Goal: Task Accomplishment & Management: Manage account settings

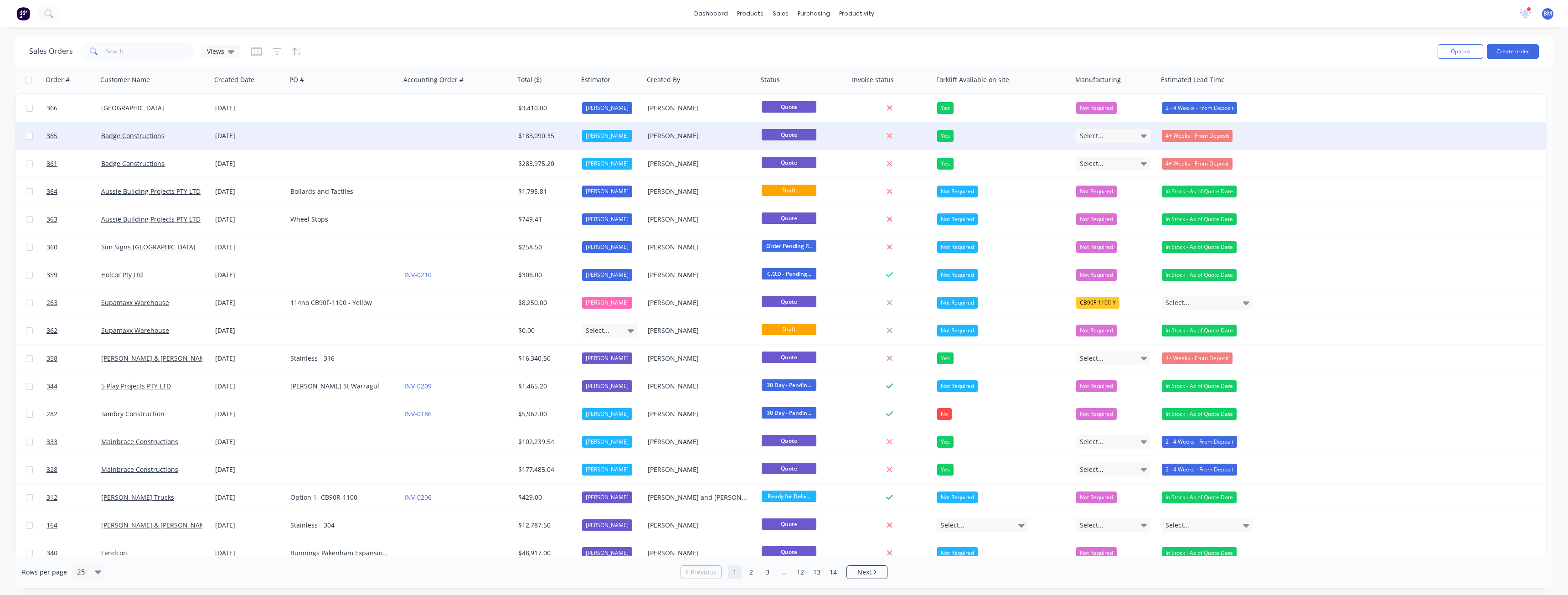
click at [405, 133] on div at bounding box center [457, 136] width 114 height 27
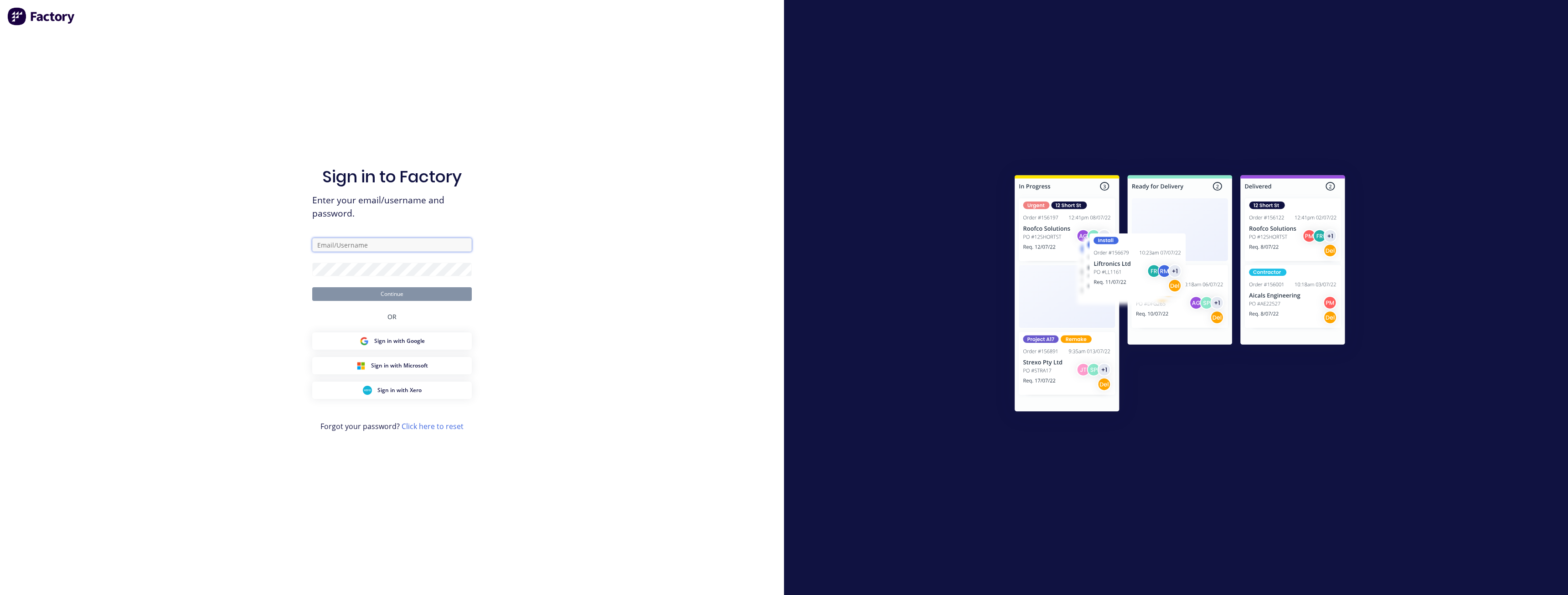
type input "budd@supamaxx.com.au"
click at [388, 290] on button "Continue" at bounding box center [392, 294] width 159 height 13
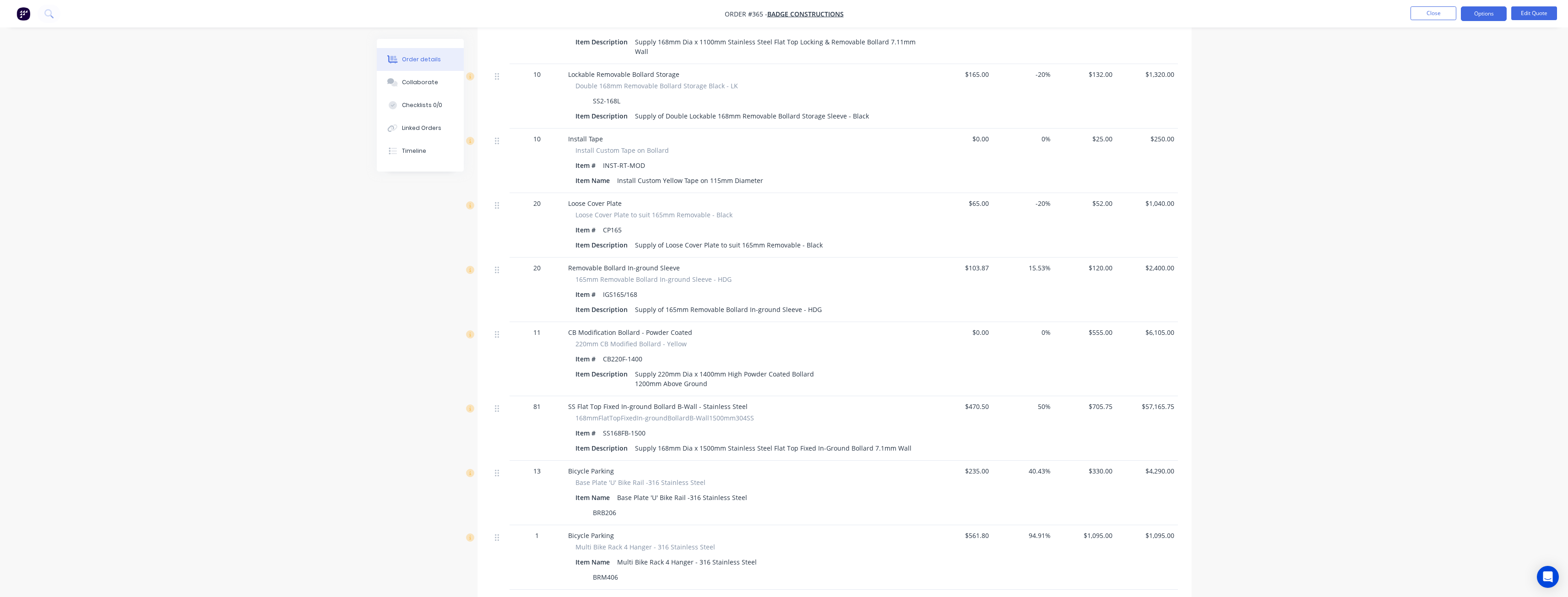
scroll to position [961, 0]
click at [1534, 12] on button "Edit Quote" at bounding box center [1534, 13] width 46 height 13
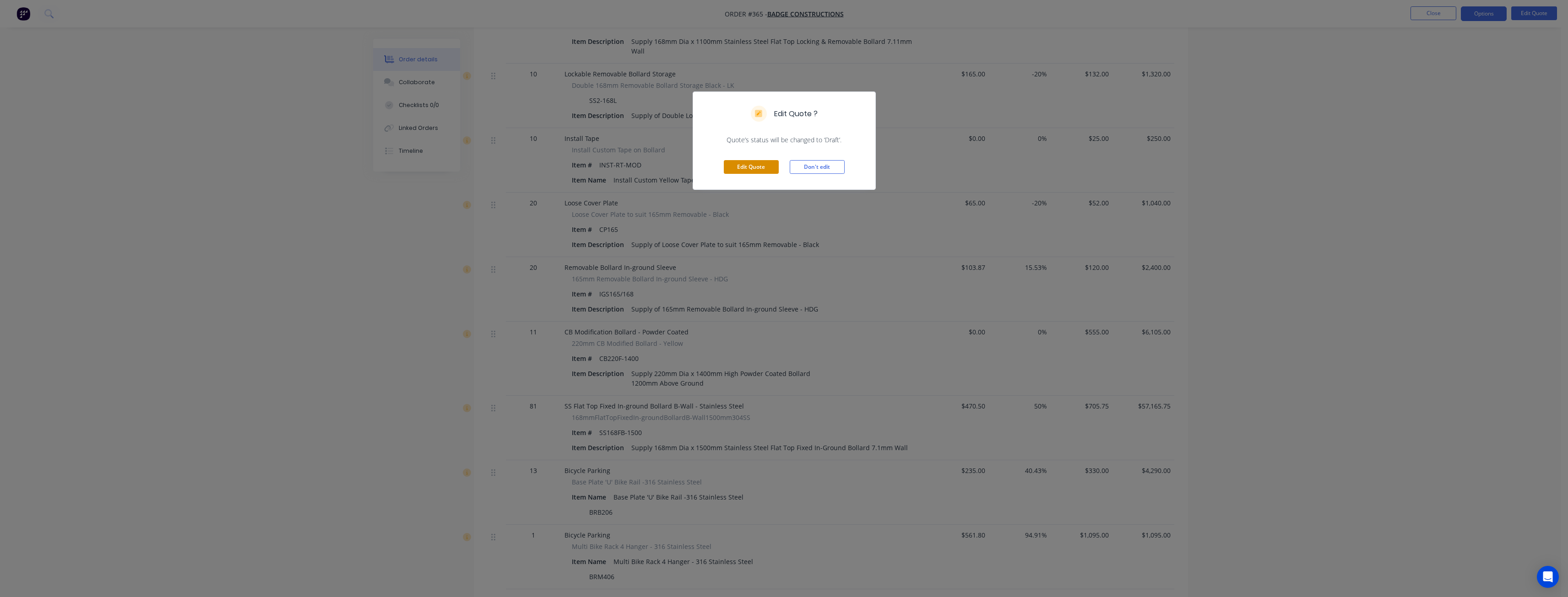
click at [750, 163] on button "Edit Quote" at bounding box center [751, 167] width 55 height 13
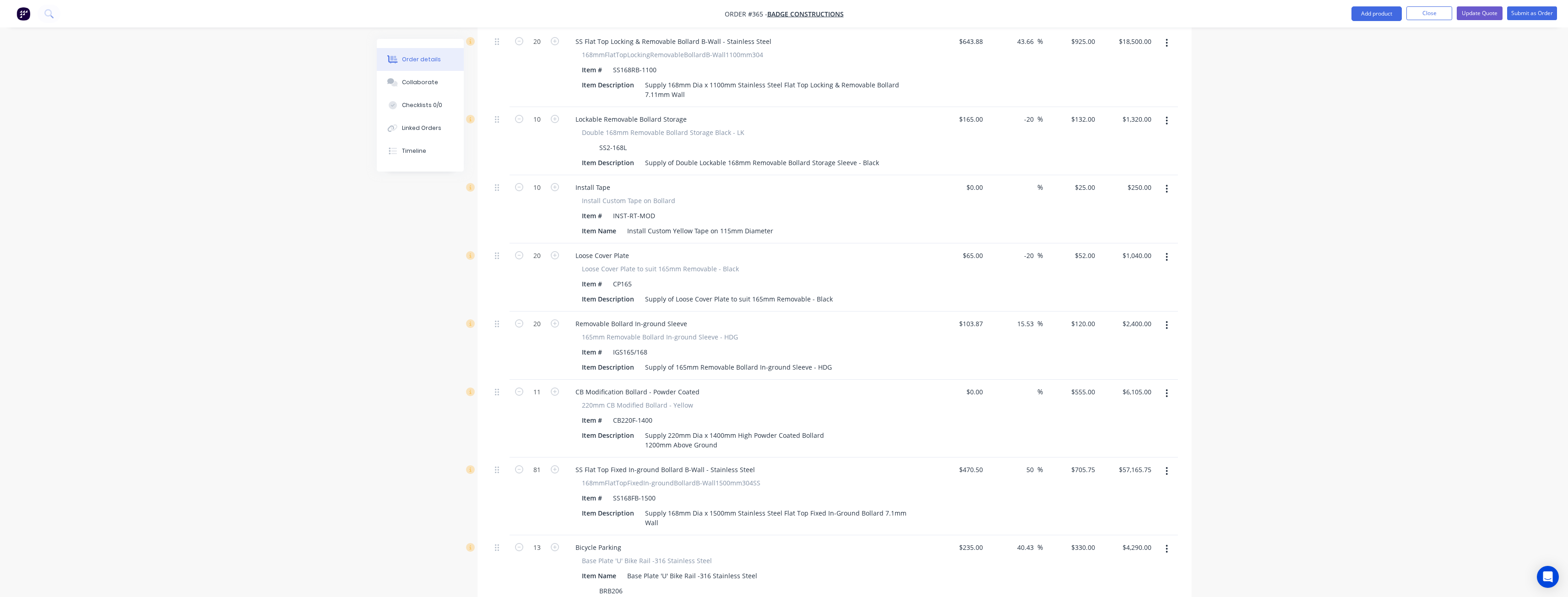
scroll to position [1052, 0]
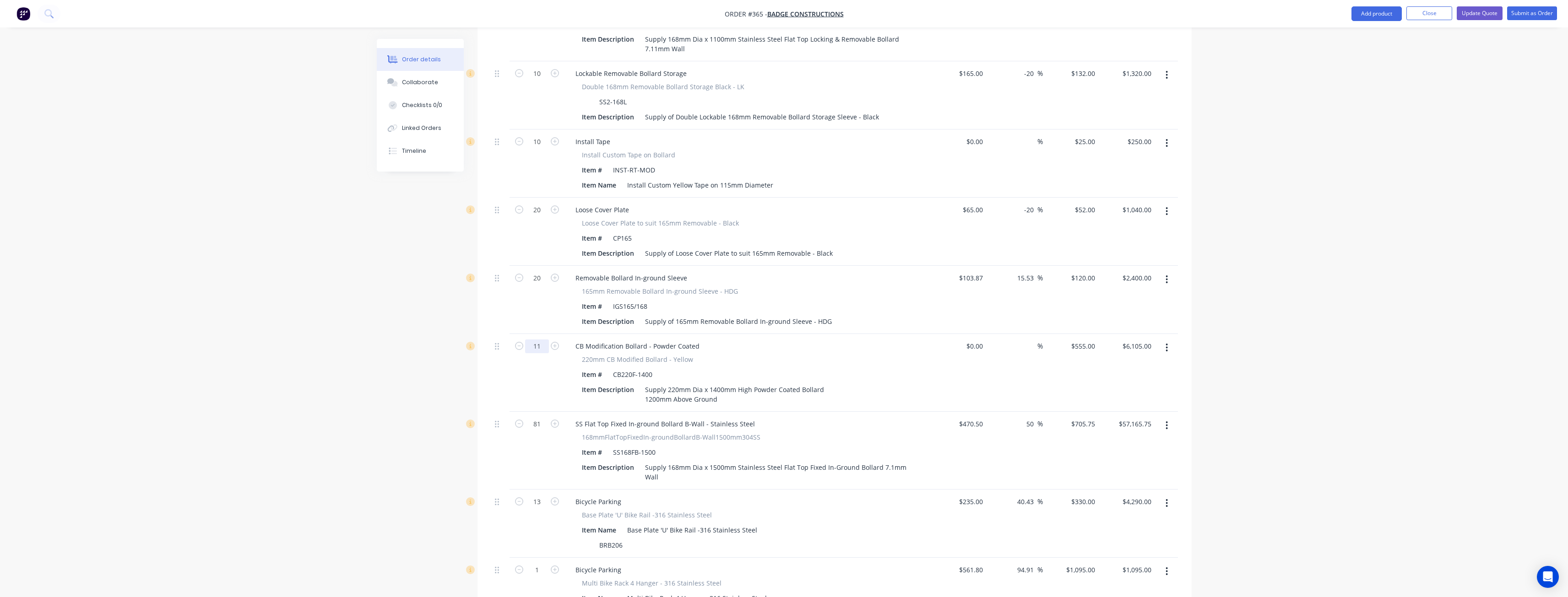
click at [544, 340] on input "11" at bounding box center [537, 346] width 24 height 13
type input "10"
type input "$5,550.00"
click at [861, 383] on div "Item Description Supply 220mm Dia x 1400mm High Powder Coated Bollard 1200mm Ab…" at bounding box center [746, 394] width 335 height 23
click at [653, 383] on div "Supply 220mm Dia x 1400mm High Powder Coated Bollard 1200mm Above Ground" at bounding box center [734, 394] width 186 height 23
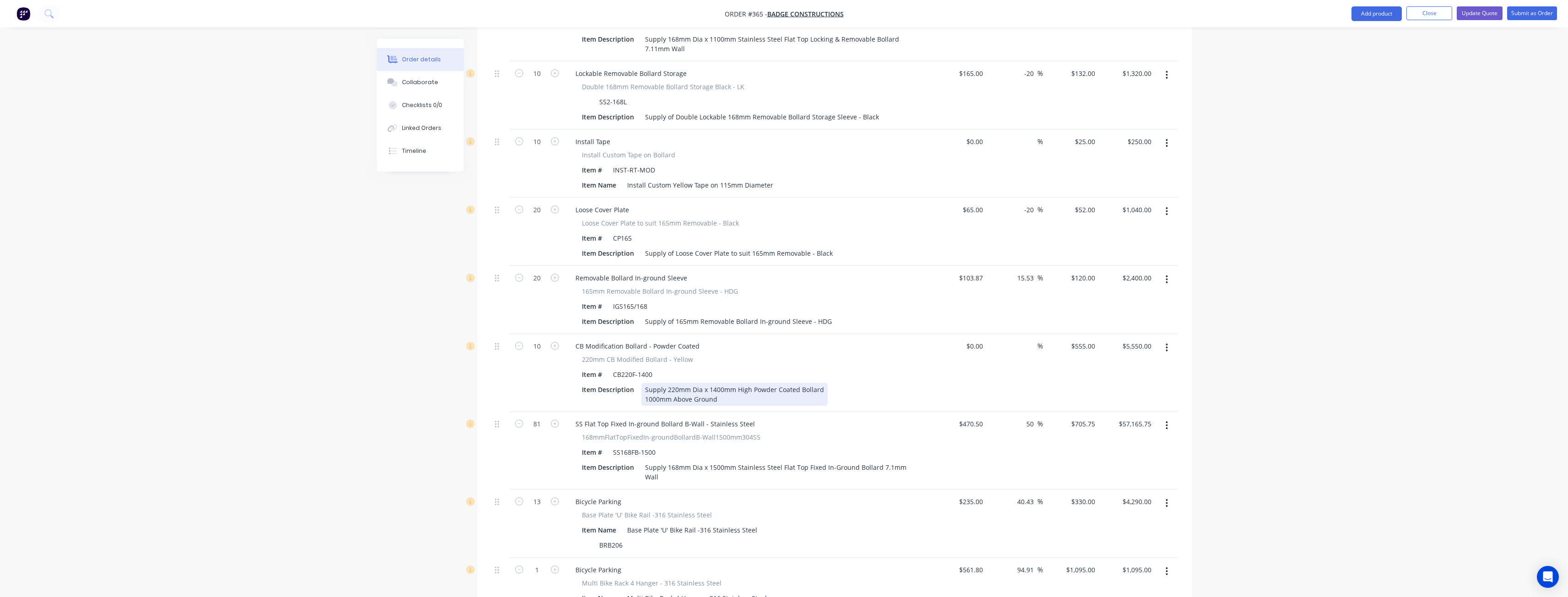
click at [723, 383] on div "Supply 220mm Dia x 1400mm High Powder Coated Bollard 1000mm Above Ground" at bounding box center [734, 394] width 186 height 23
click at [715, 383] on div "Supply 220mm Dia x 1400mm High Powder Coated Bollard 1200mm Above Ground" at bounding box center [734, 394] width 186 height 23
click at [721, 383] on div "Supply 220mm Dia x 1800mm High Powder Coated Bollard 1200mm Above Ground" at bounding box center [734, 394] width 186 height 23
click at [717, 383] on div "Supply 220mm Dia x 1400mm High Powder Coated Bollard 1200mm Above GroundDock Sp…" at bounding box center [734, 394] width 186 height 23
click at [876, 334] on div "CB Modification Bollard - Powder Coated 220mm CB Modified Bollard - Yellow Item…" at bounding box center [747, 373] width 366 height 78
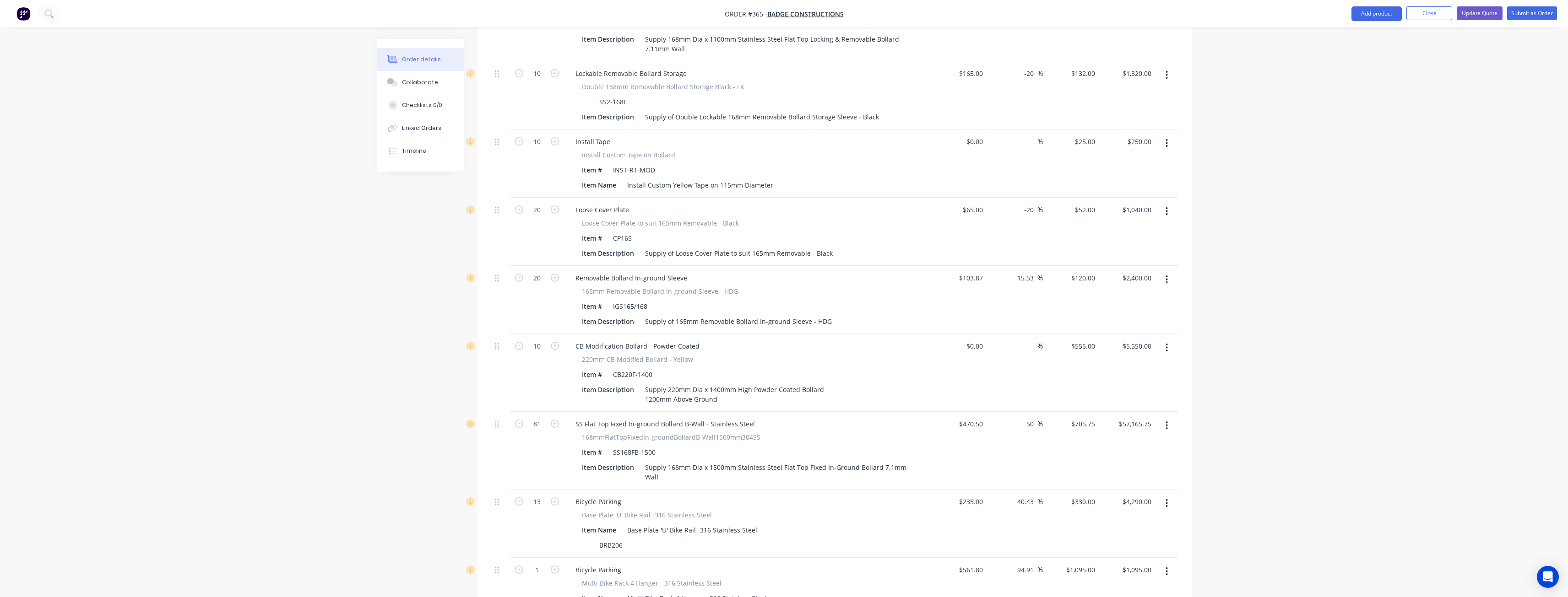
click at [834, 340] on div "CB Modification Bollard - Powder Coated" at bounding box center [747, 346] width 359 height 13
click at [727, 383] on div "Supply 220mm Dia x 1400mm High Powder Coated Bollard 1200mm Above Ground" at bounding box center [734, 394] width 186 height 23
click at [735, 383] on div "Supply 220mm Dia x 1400mm High Powder Coated Bollard 1200mm Above Ground" at bounding box center [734, 394] width 186 height 23
click at [735, 354] on div "220mm CB Modified Bollard - Yellow" at bounding box center [748, 359] width 331 height 10
click at [722, 383] on div "Supply 220mm Dia x 1400mm High Powder Coated Bollard 1200mm Above Ground" at bounding box center [734, 394] width 186 height 23
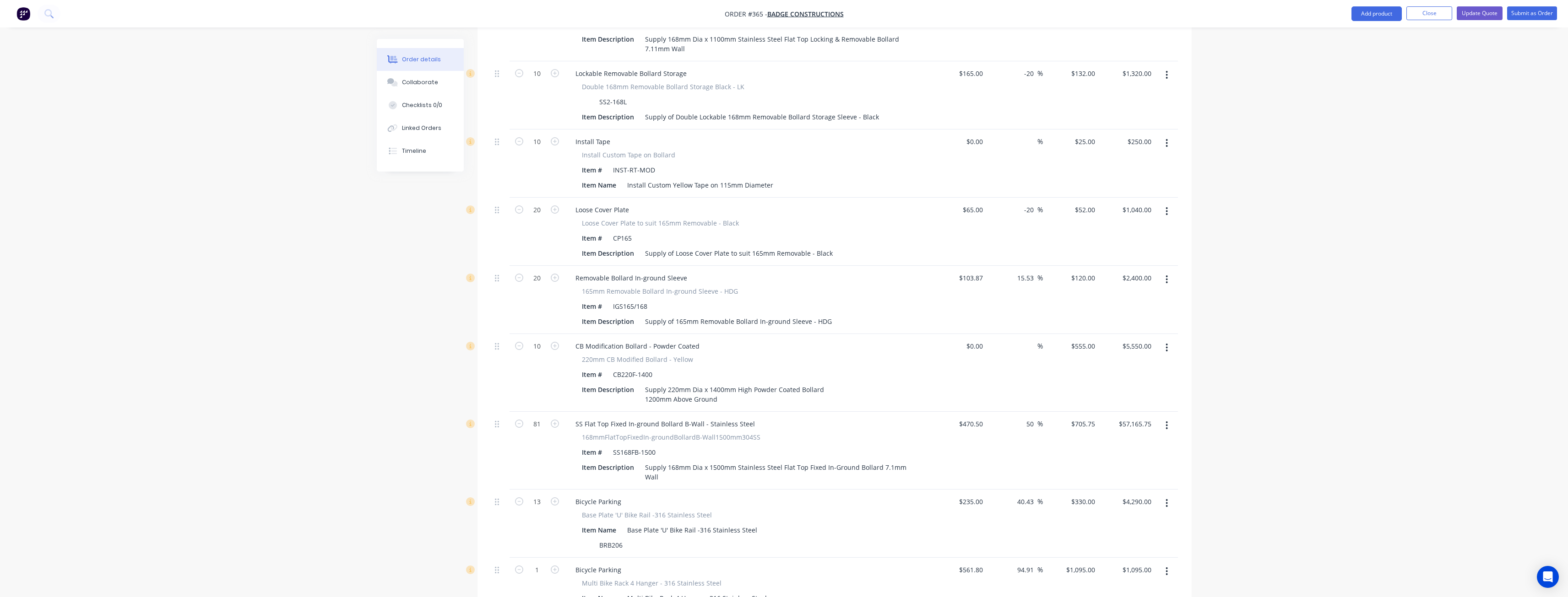
click at [750, 340] on div "CB Modification Bollard - Powder Coated" at bounding box center [747, 346] width 359 height 13
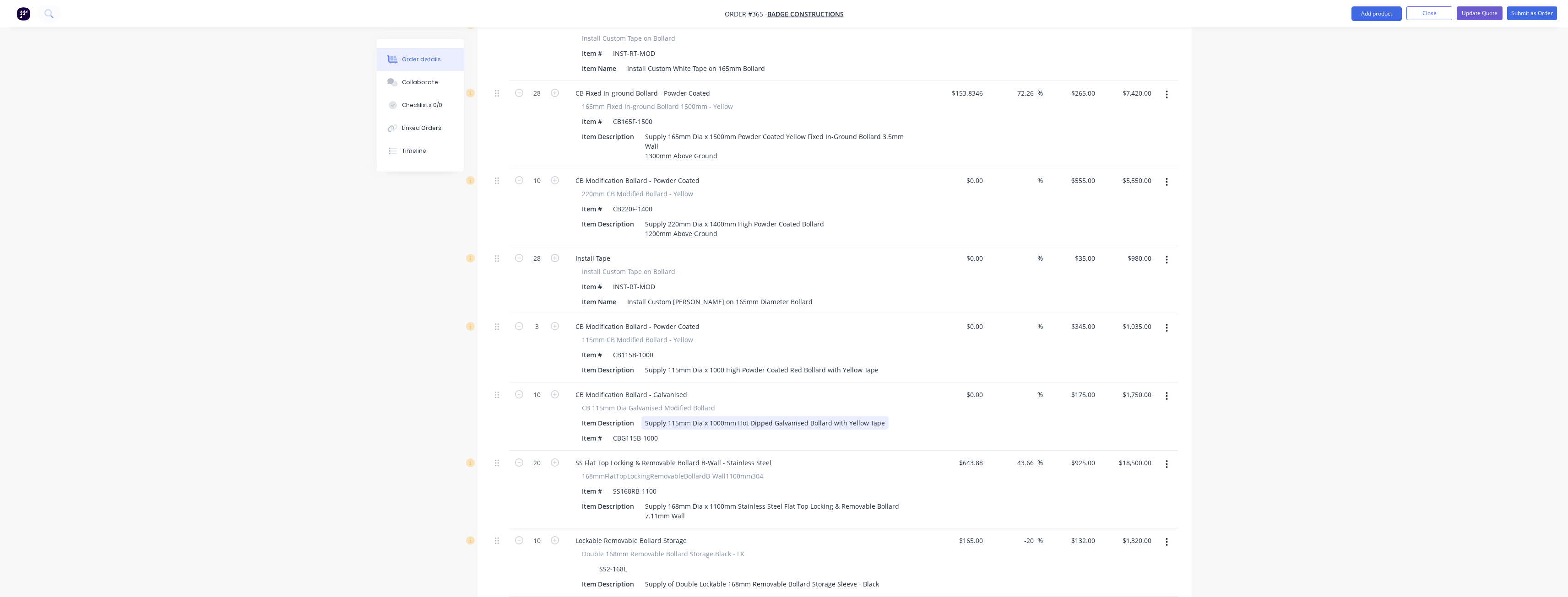
scroll to position [640, 0]
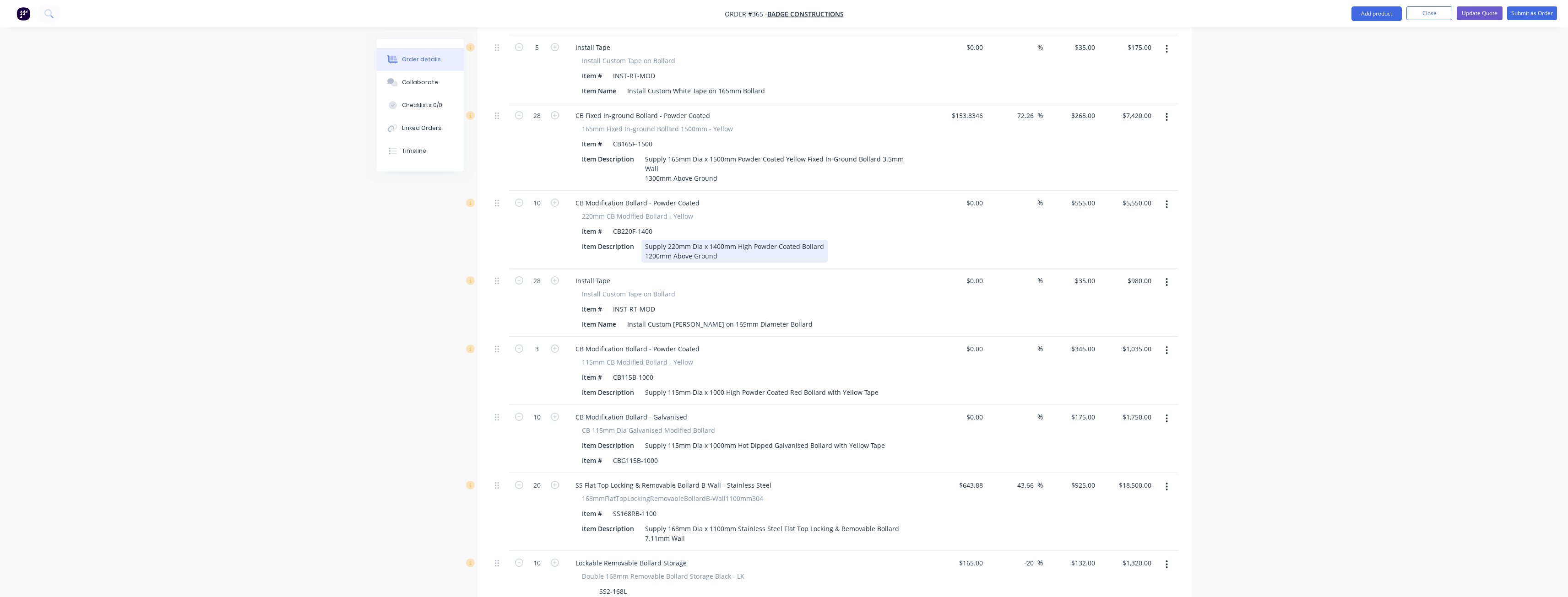
click at [734, 240] on div "Supply 220mm Dia x 1400mm High Powder Coated Bollard 1200mm Above Ground" at bounding box center [734, 251] width 186 height 23
click at [715, 240] on div "Supply 220mm Dia x 1400mm High Powder Coated Bollard 1200mm Above Ground Coles …" at bounding box center [734, 255] width 186 height 32
click at [653, 240] on div "Supply 220mm Dia x 1800mm High Powder Coated Bollard 1200mm Above Ground Coles …" at bounding box center [734, 255] width 186 height 32
click at [733, 240] on div "Supply 220mm Dia x 1800mm High Powder Coated Bollard 1000mm Above Ground Coles …" at bounding box center [734, 255] width 186 height 32
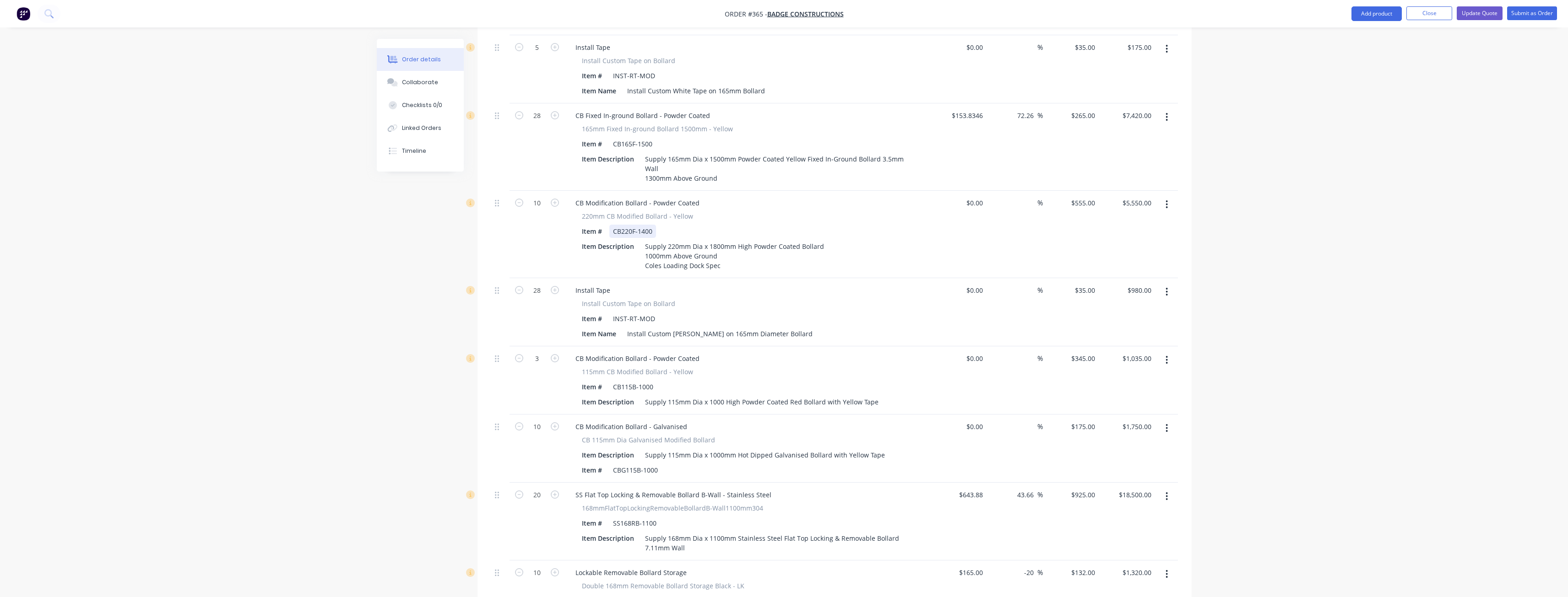
click at [644, 225] on div "CB220F-1400" at bounding box center [633, 232] width 46 height 13
click at [727, 240] on div "Supply 220mm Dia x 1800mm High Powder Coated Bollard 1000mm Above Ground Coles …" at bounding box center [734, 255] width 186 height 32
click at [881, 284] on div "Install Tape" at bounding box center [747, 290] width 359 height 13
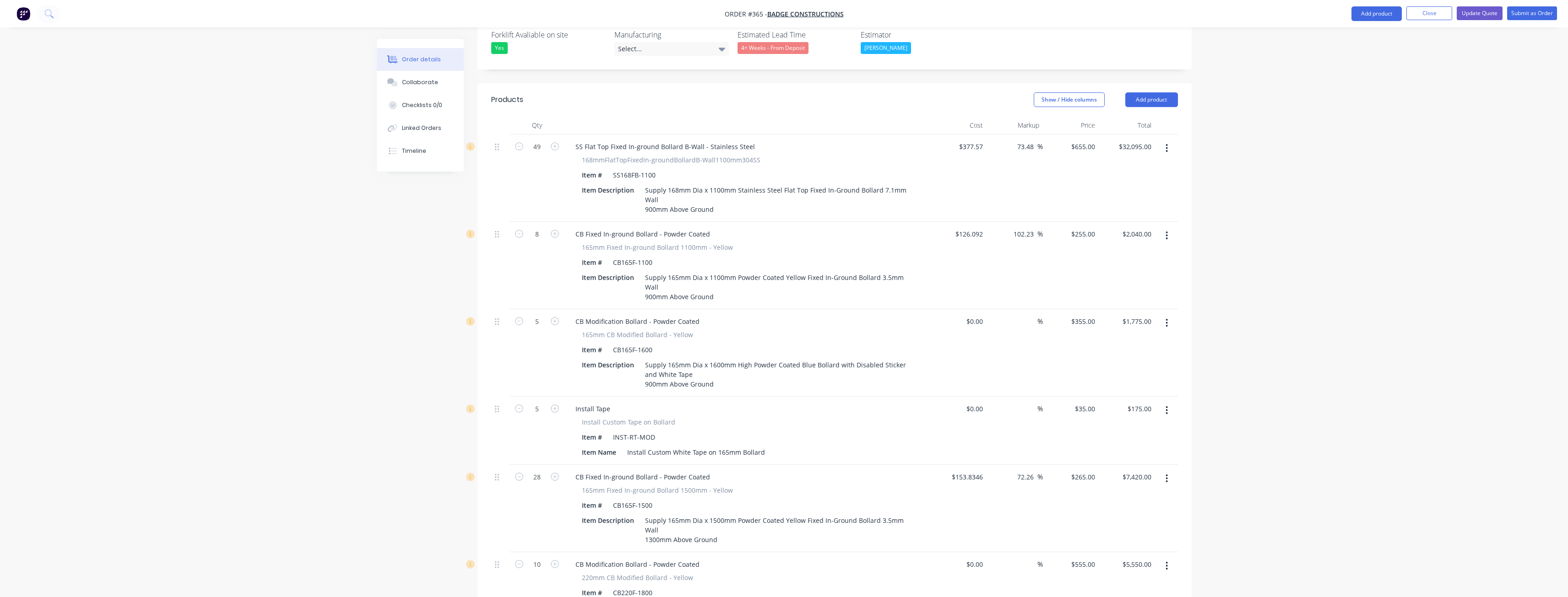
scroll to position [92, 0]
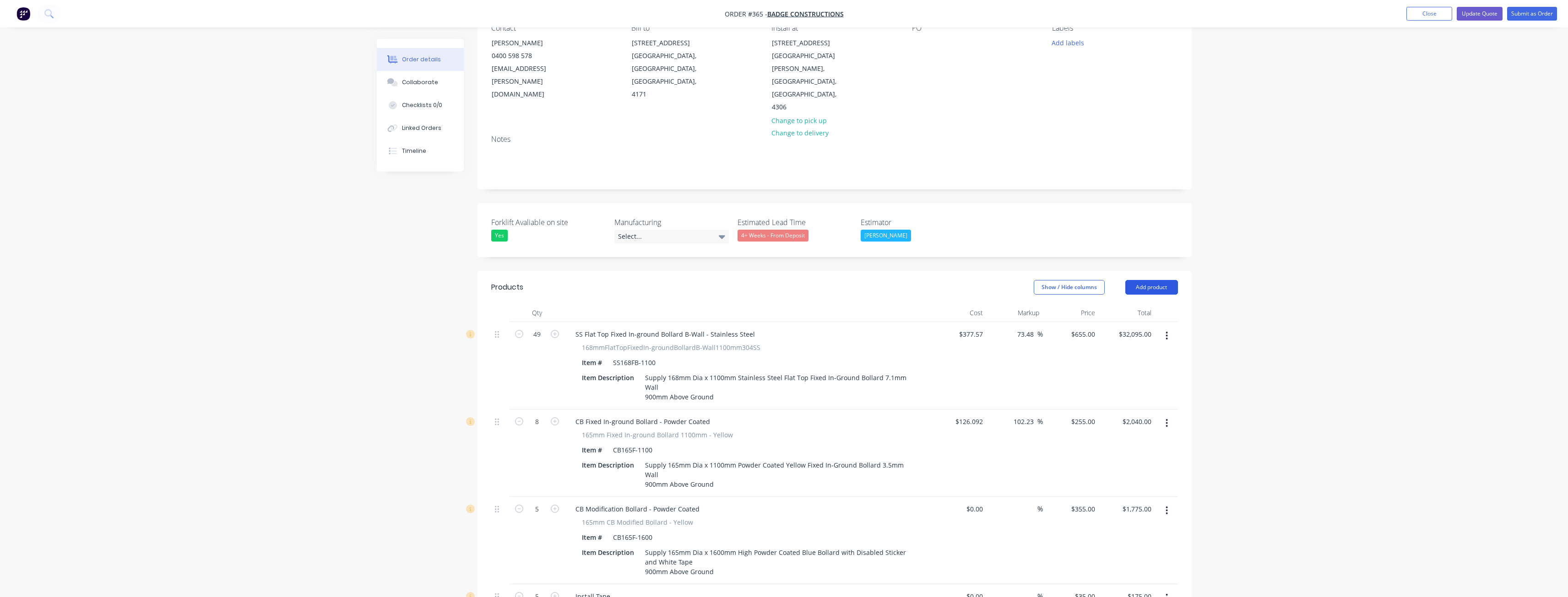
click at [1143, 280] on button "Add product" at bounding box center [1152, 287] width 53 height 15
click at [1119, 304] on div "Product catalogue" at bounding box center [1134, 310] width 70 height 13
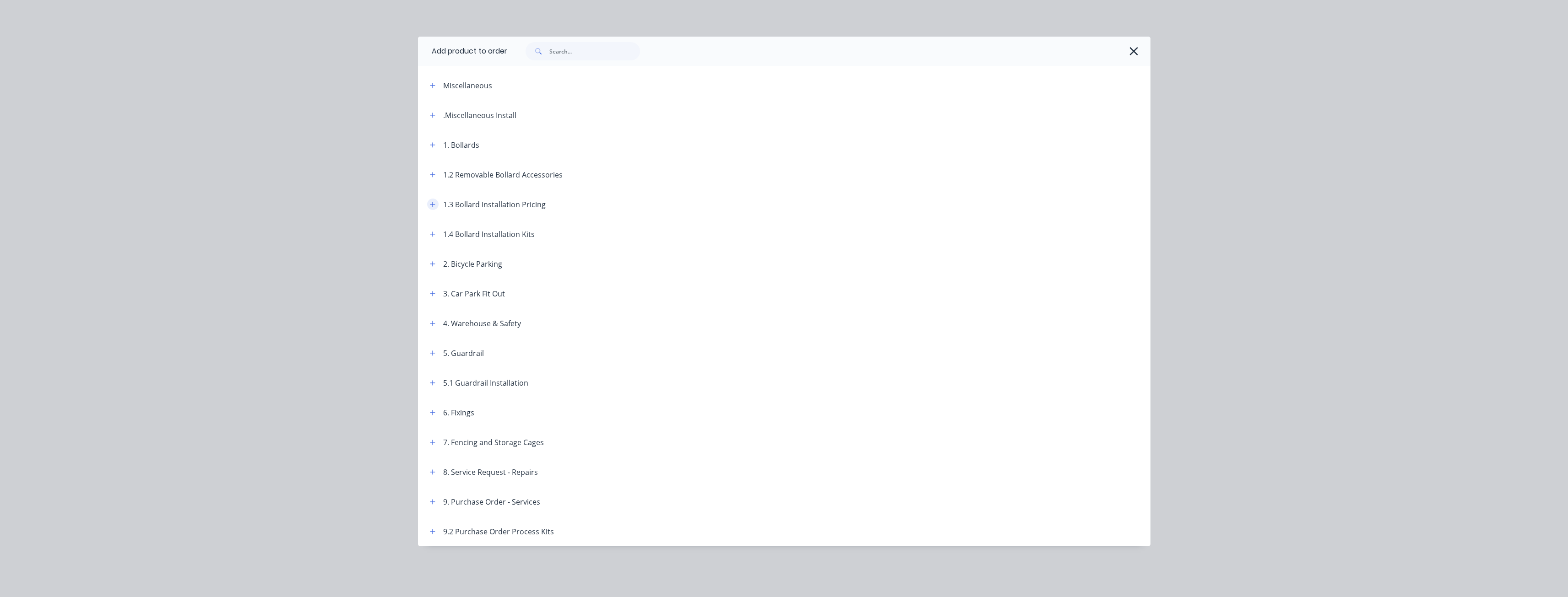
click at [435, 205] on icon "button" at bounding box center [432, 204] width 6 height 6
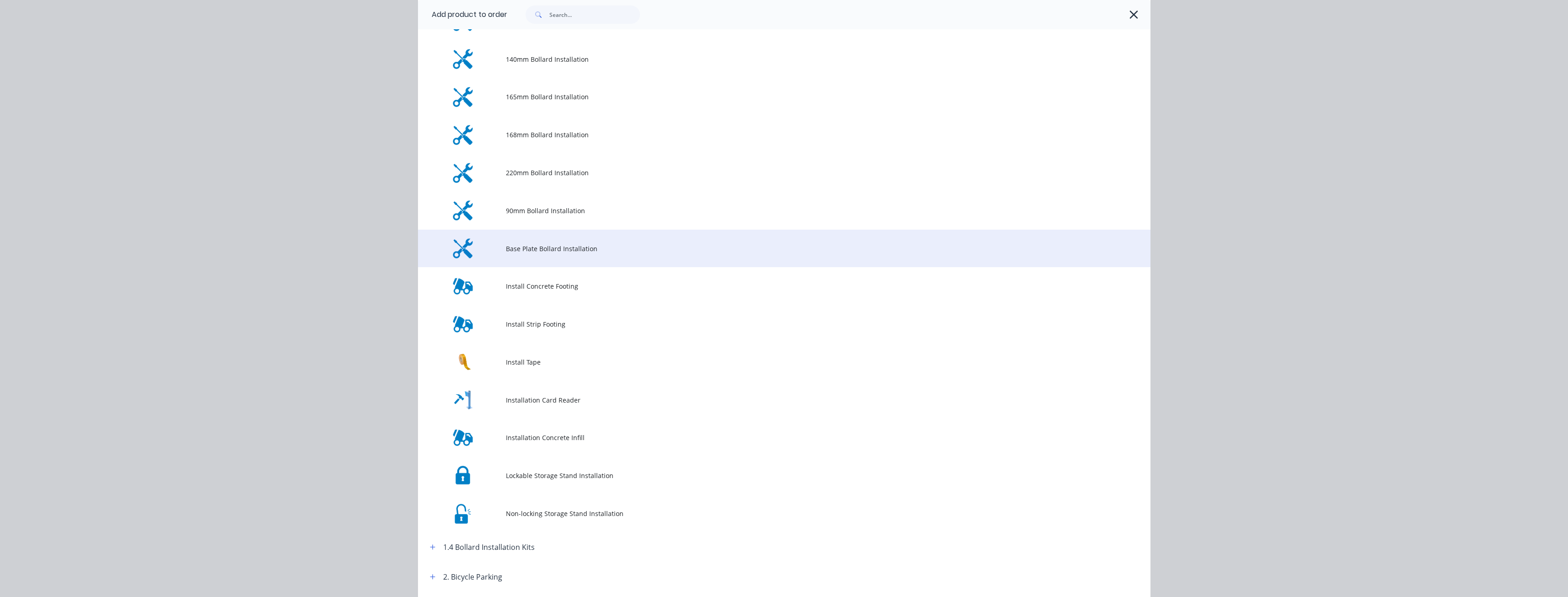
scroll to position [320, 0]
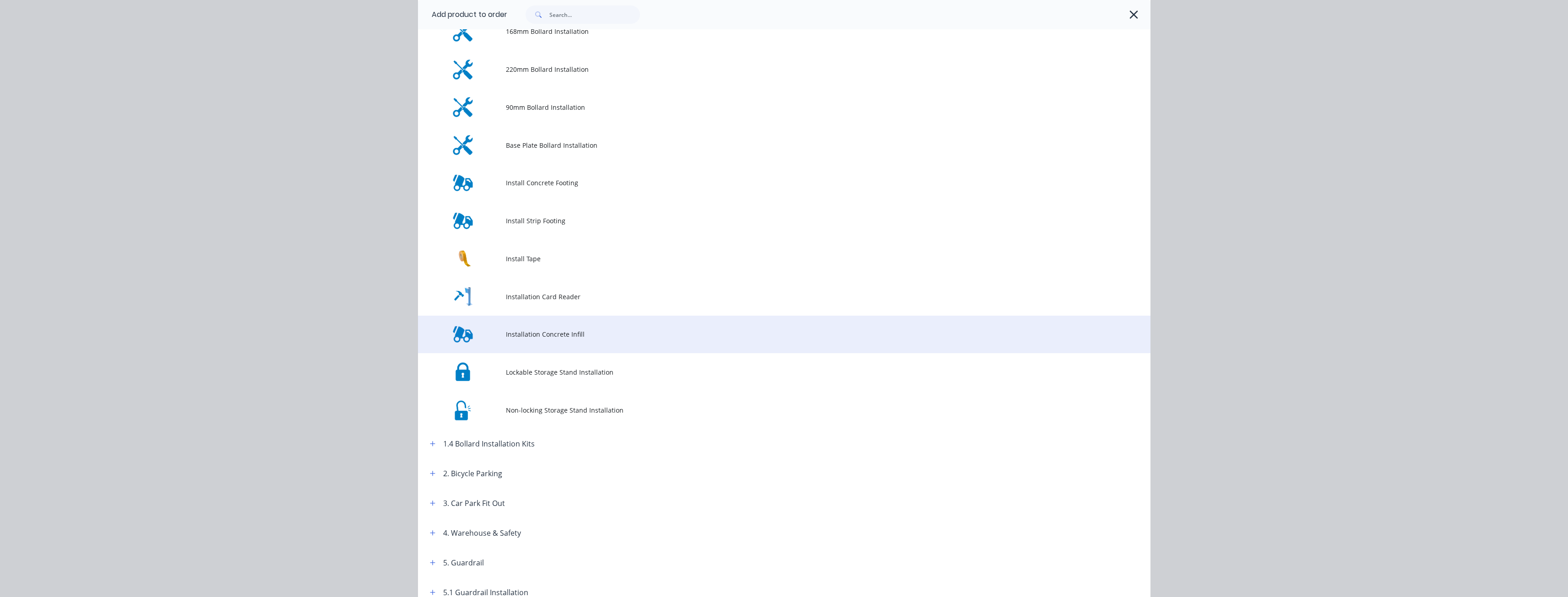
click at [551, 332] on span "Installation Concrete Infill" at bounding box center [763, 334] width 515 height 10
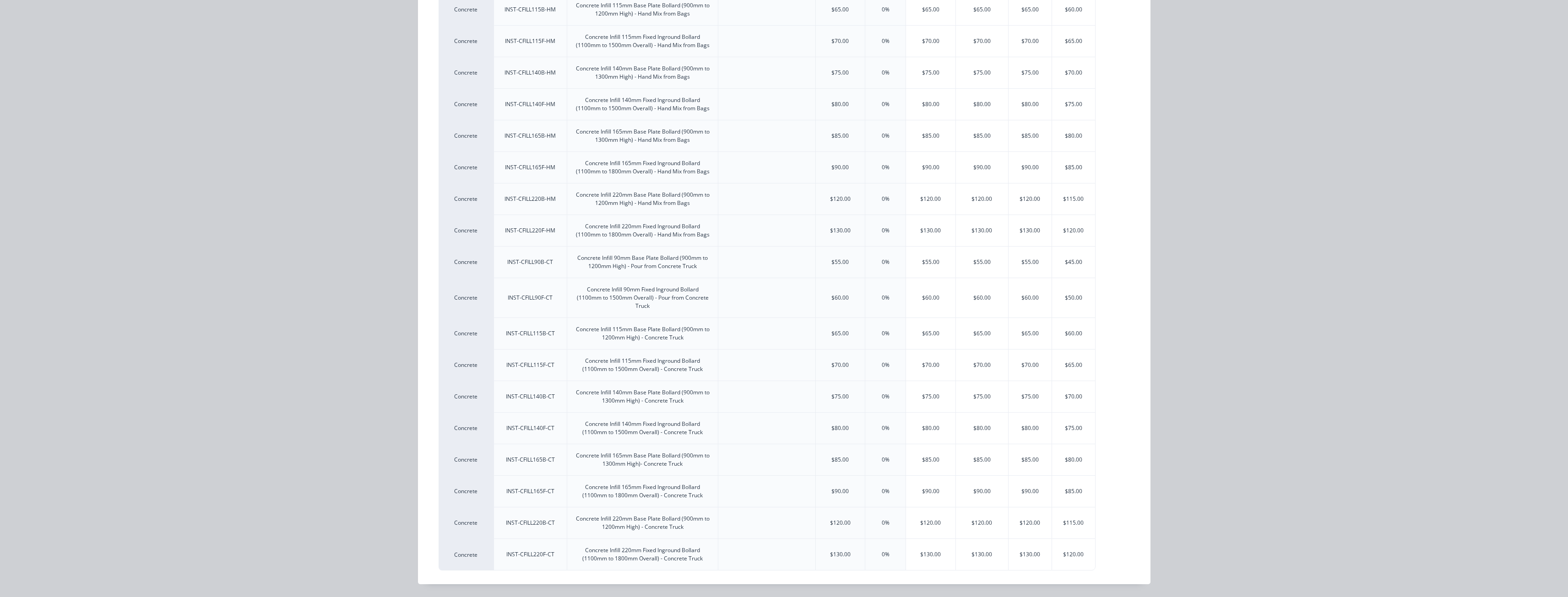
scroll to position [183, 0]
click at [1030, 555] on div "$130.00" at bounding box center [1030, 554] width 43 height 31
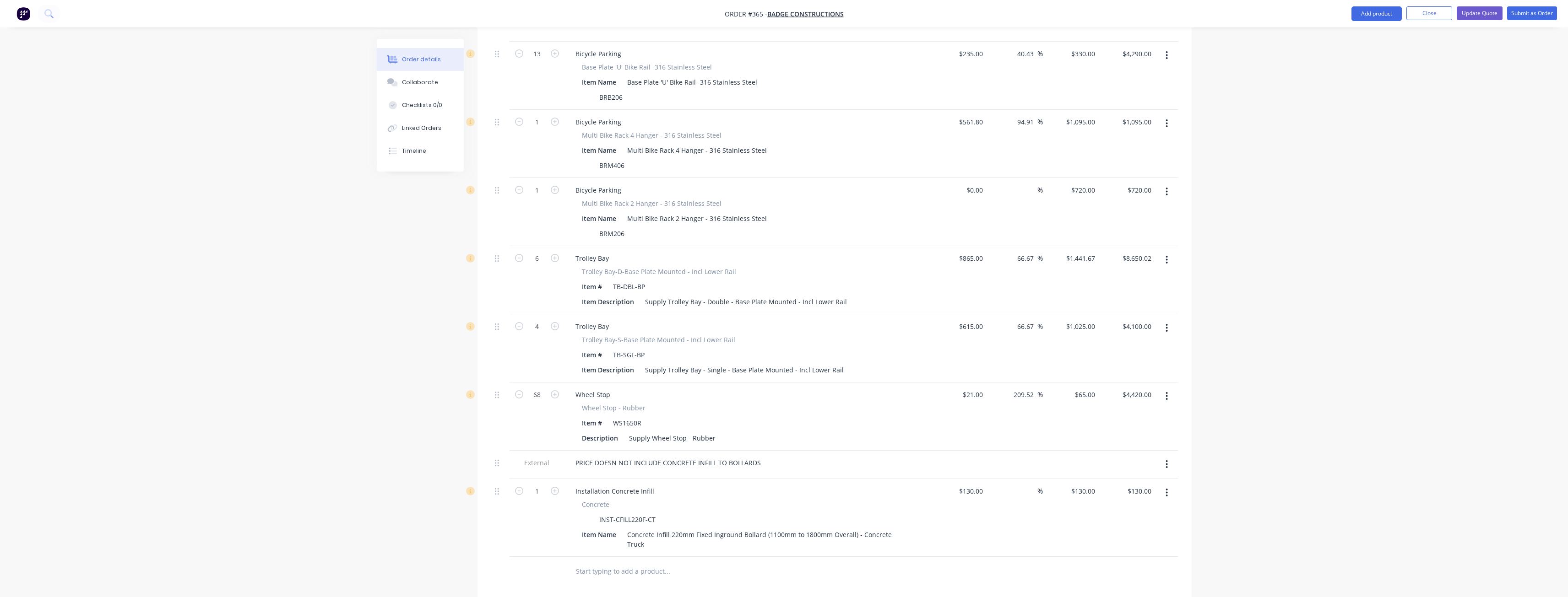
scroll to position [1556, 0]
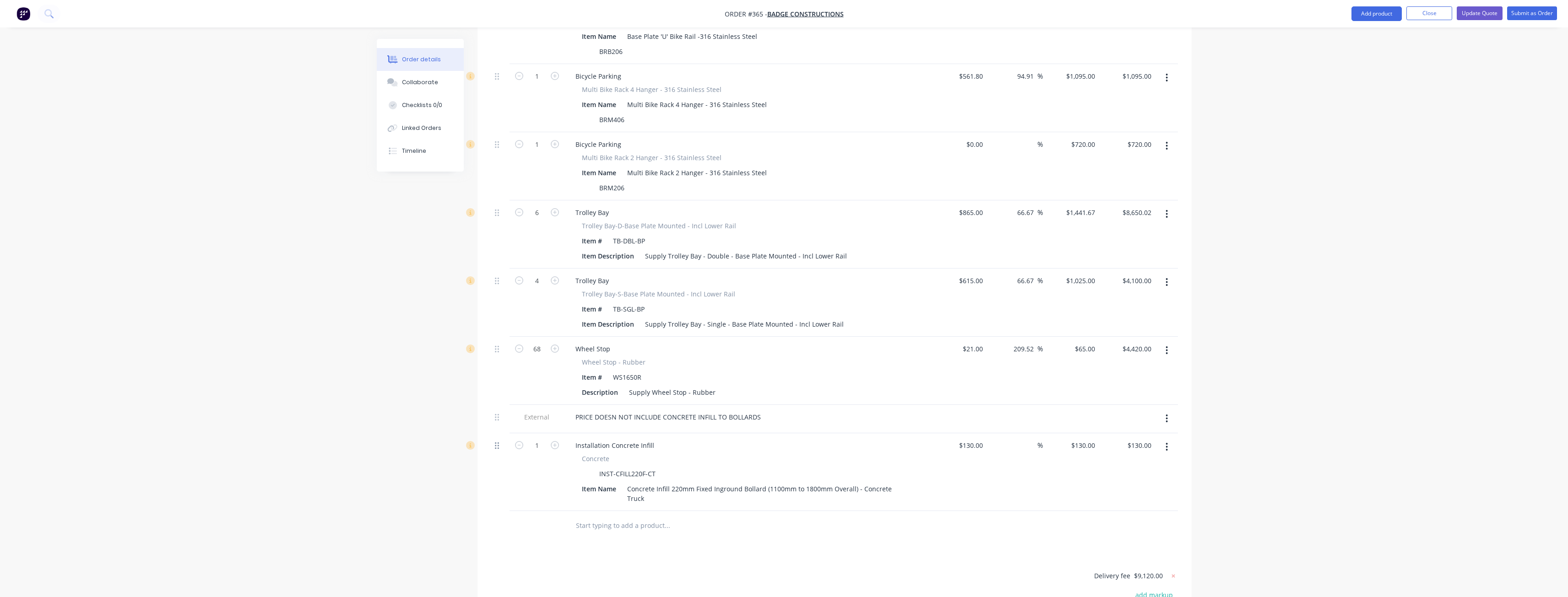
drag, startPoint x: 496, startPoint y: 424, endPoint x: 496, endPoint y: 416, distance: 8.0
click at [496, 433] on div at bounding box center [501, 472] width 18 height 78
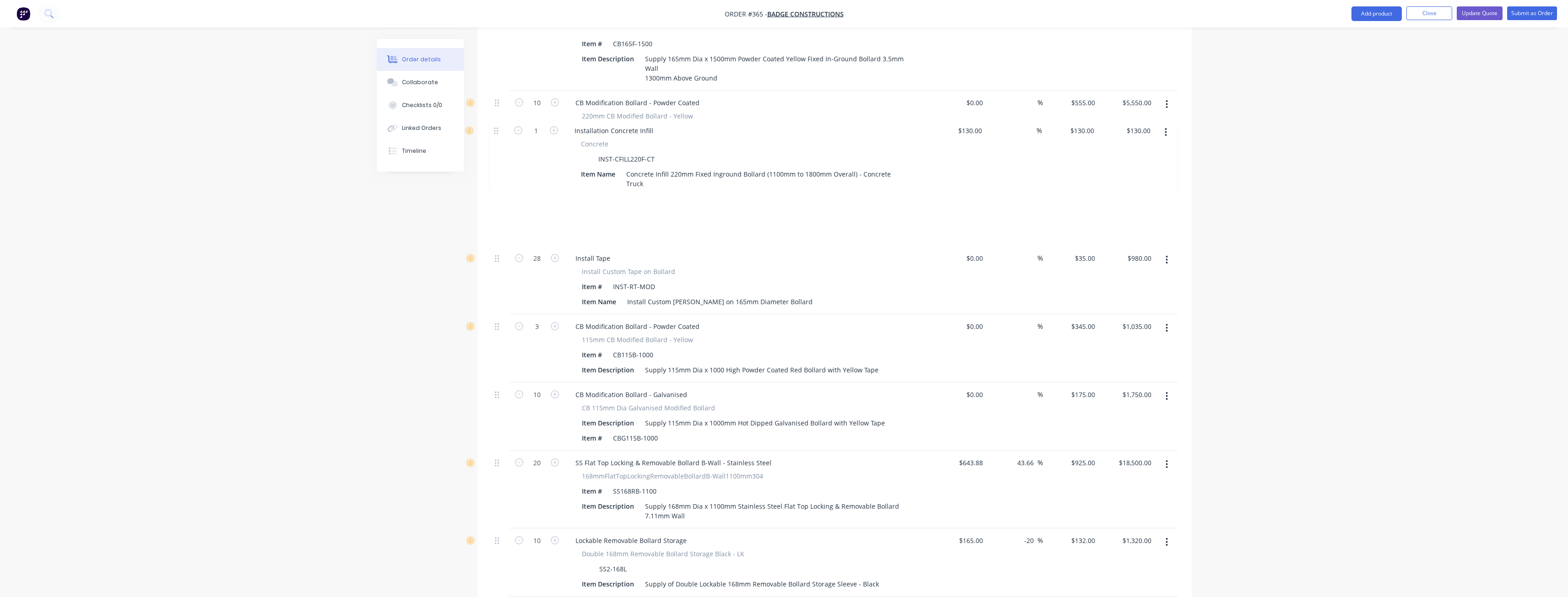
scroll to position [740, 0]
drag, startPoint x: 498, startPoint y: 422, endPoint x: 495, endPoint y: 141, distance: 281.0
click at [495, 142] on div "49 SS Flat Top Fixed In-ground Bollard B-Wall - Stainless Steel 168mmFlatTopFix…" at bounding box center [834, 496] width 686 height 1644
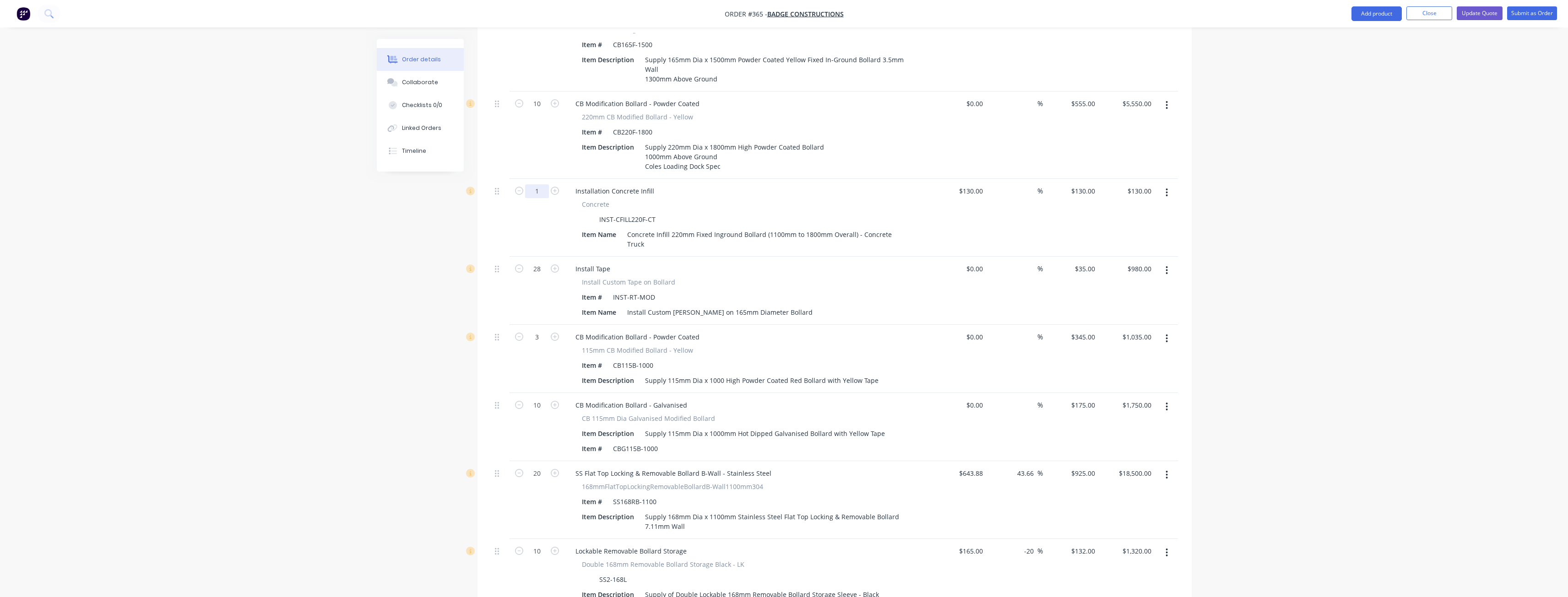
click at [543, 185] on input "1" at bounding box center [537, 191] width 24 height 13
type input "10"
type input "$1,300.00"
click at [367, 207] on div "Order details Collaborate Checklists 0/0 Linked Orders Timeline Order details C…" at bounding box center [784, 423] width 1568 height 2326
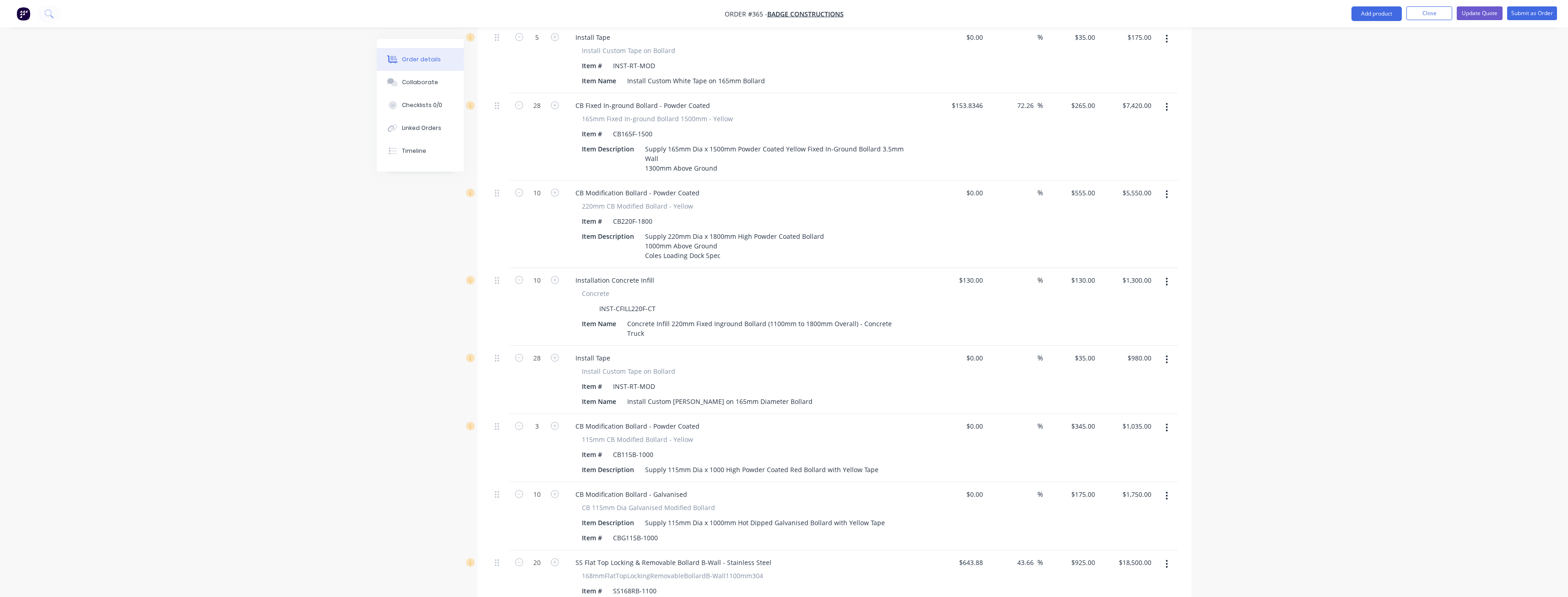
scroll to position [648, 0]
click at [1166, 279] on icon "button" at bounding box center [1167, 284] width 2 height 10
click at [1105, 356] on div "Delete" at bounding box center [1134, 363] width 70 height 13
click at [1095, 189] on input "555" at bounding box center [1091, 196] width 15 height 13
type input "$855.00"
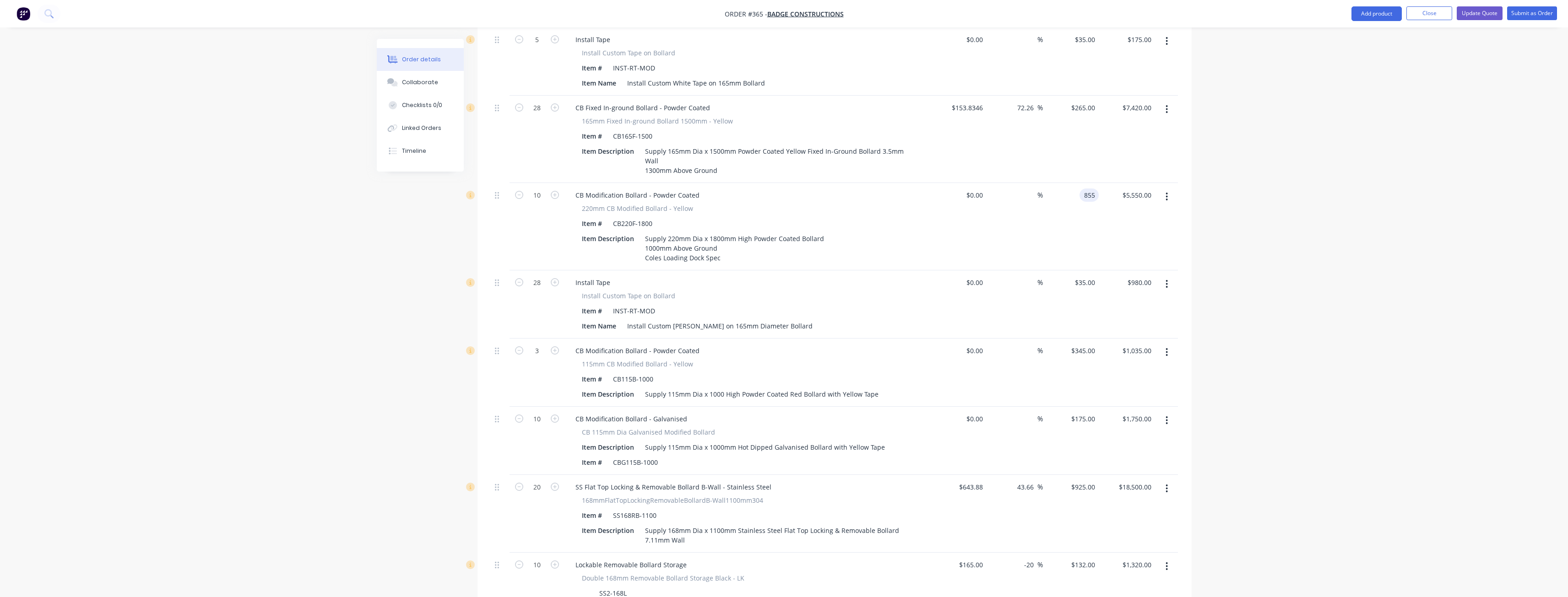
type input "$8,550.00"
click at [317, 263] on div "Order details Collaborate Checklists 0/0 Linked Orders Timeline Order details C…" at bounding box center [784, 475] width 1568 height 2247
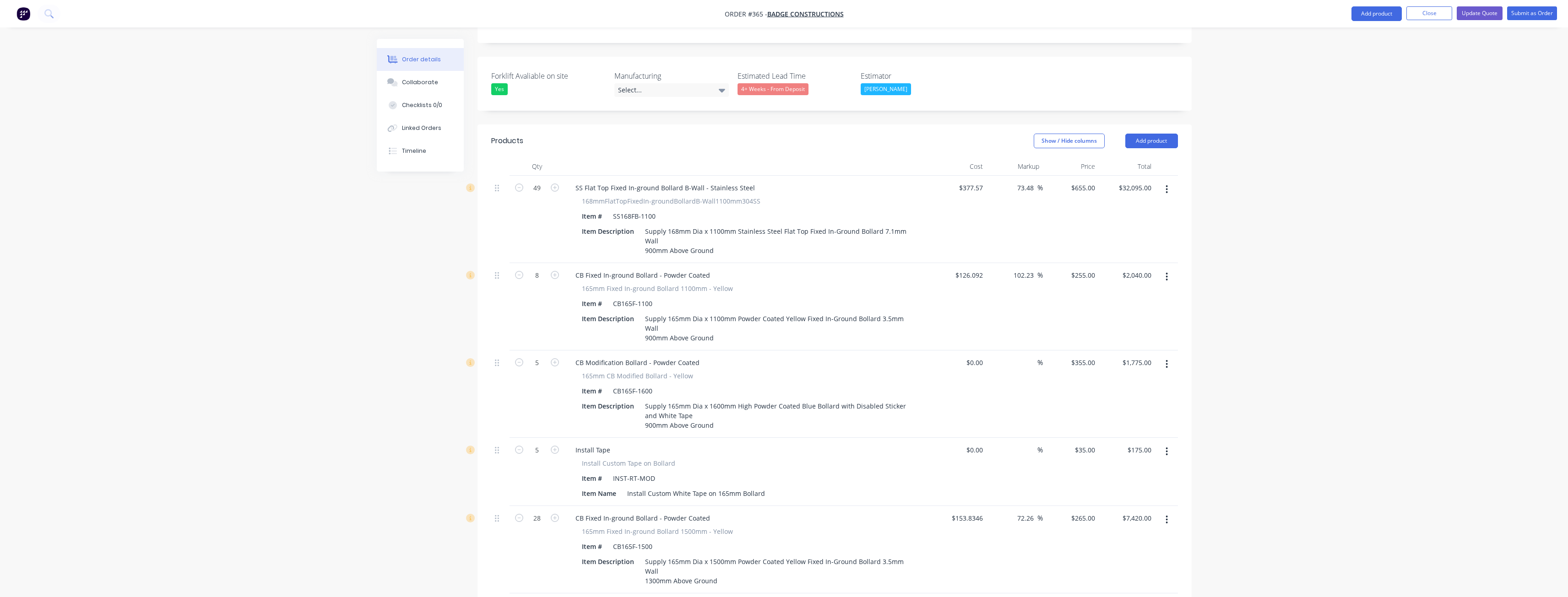
scroll to position [191, 0]
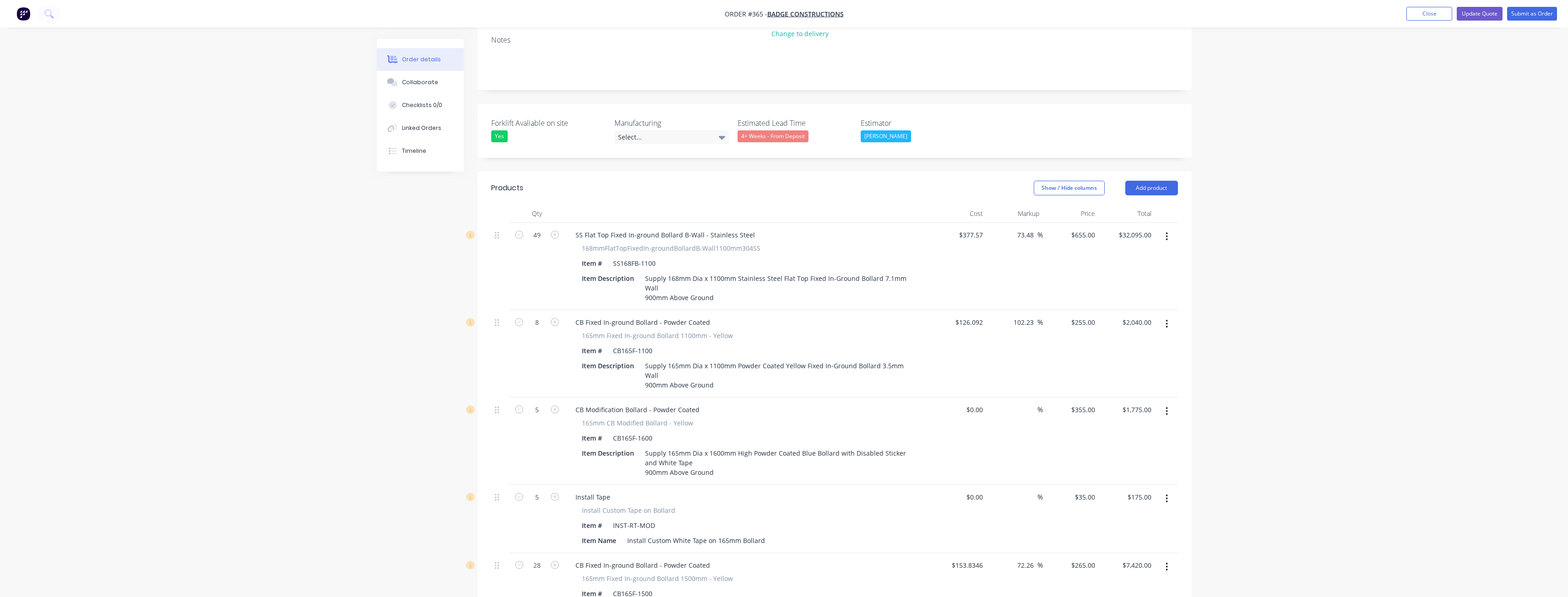
click at [541, 229] on input "49" at bounding box center [537, 235] width 24 height 13
type input "31"
type input "$20,305.00"
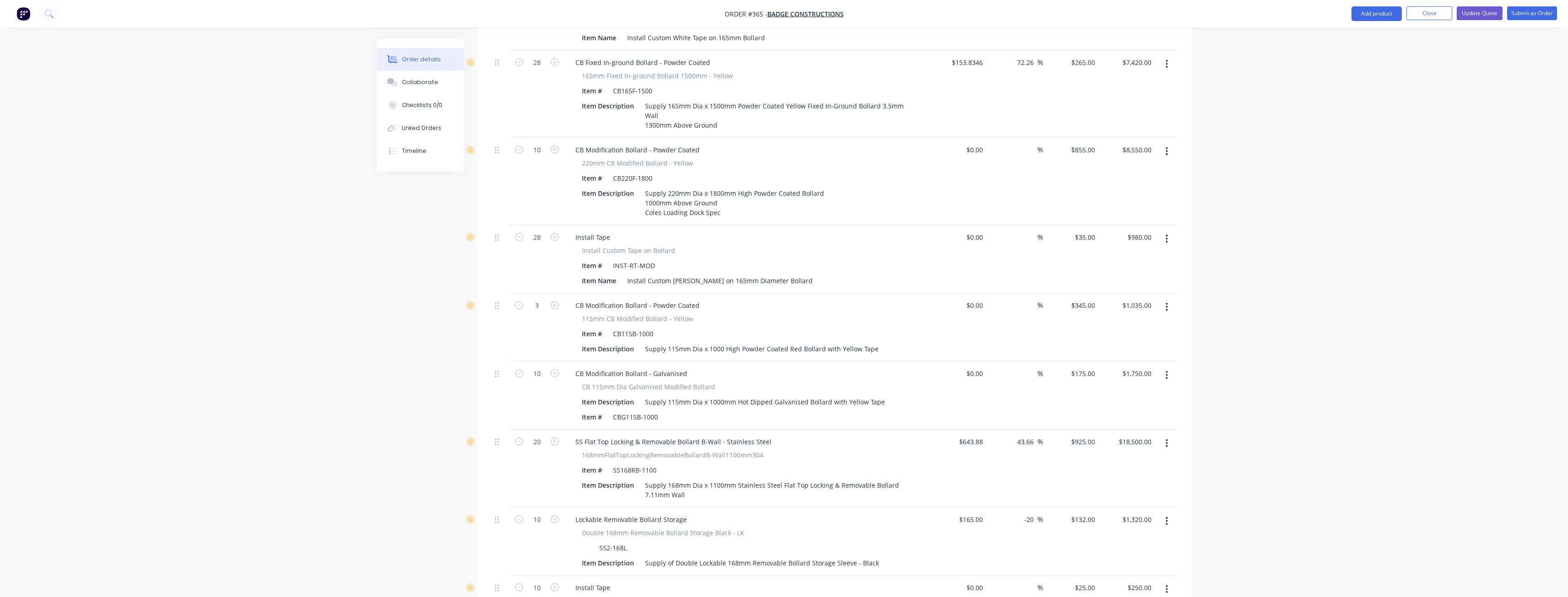
scroll to position [694, 0]
click at [546, 434] on input "20" at bounding box center [537, 441] width 24 height 13
type input "16"
type input "$14,800.00"
click at [422, 395] on div "Created by Budd Created 10/09/25 Required 10/09/25 Assigned to Add team member …" at bounding box center [784, 449] width 815 height 2209
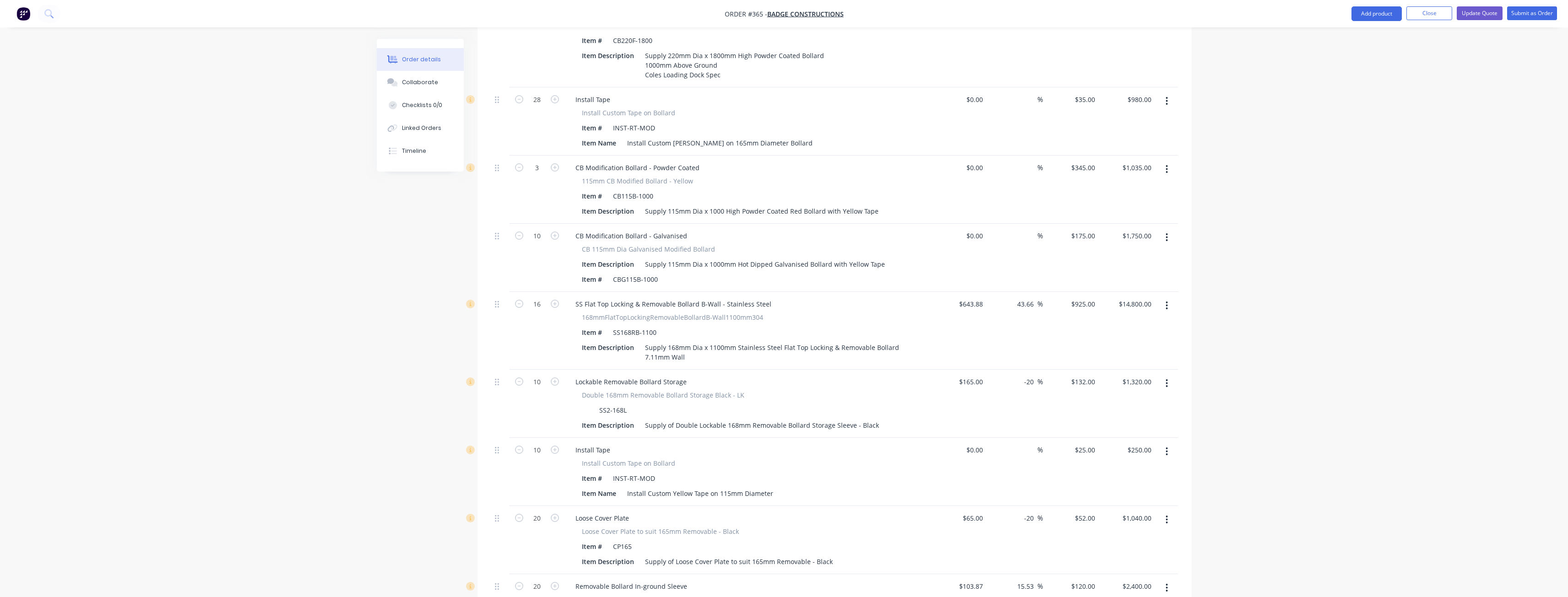
scroll to position [877, 0]
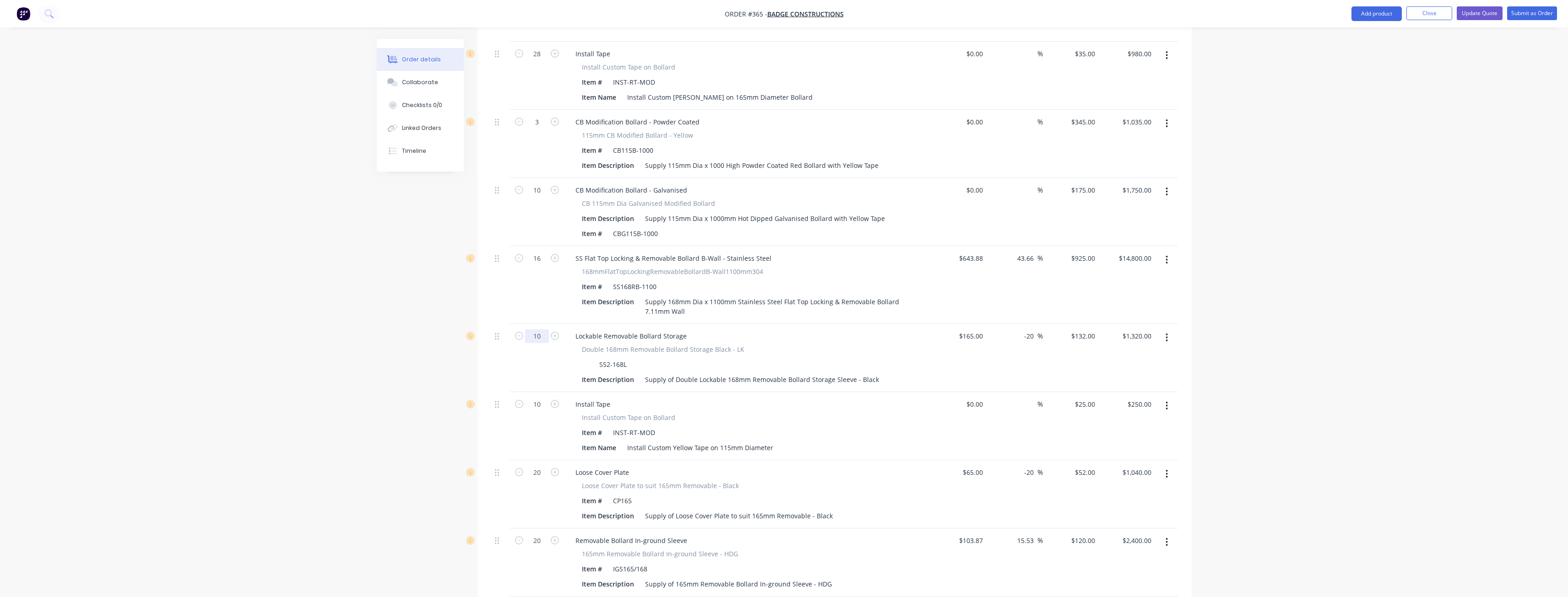
click at [545, 329] on input "10" at bounding box center [537, 336] width 24 height 13
type input "8"
type input "$1,056.00"
drag, startPoint x: 285, startPoint y: 340, endPoint x: 433, endPoint y: 343, distance: 148.0
click at [290, 339] on div "Order details Collaborate Checklists 0/0 Linked Orders Timeline Order details C…" at bounding box center [784, 246] width 1568 height 2247
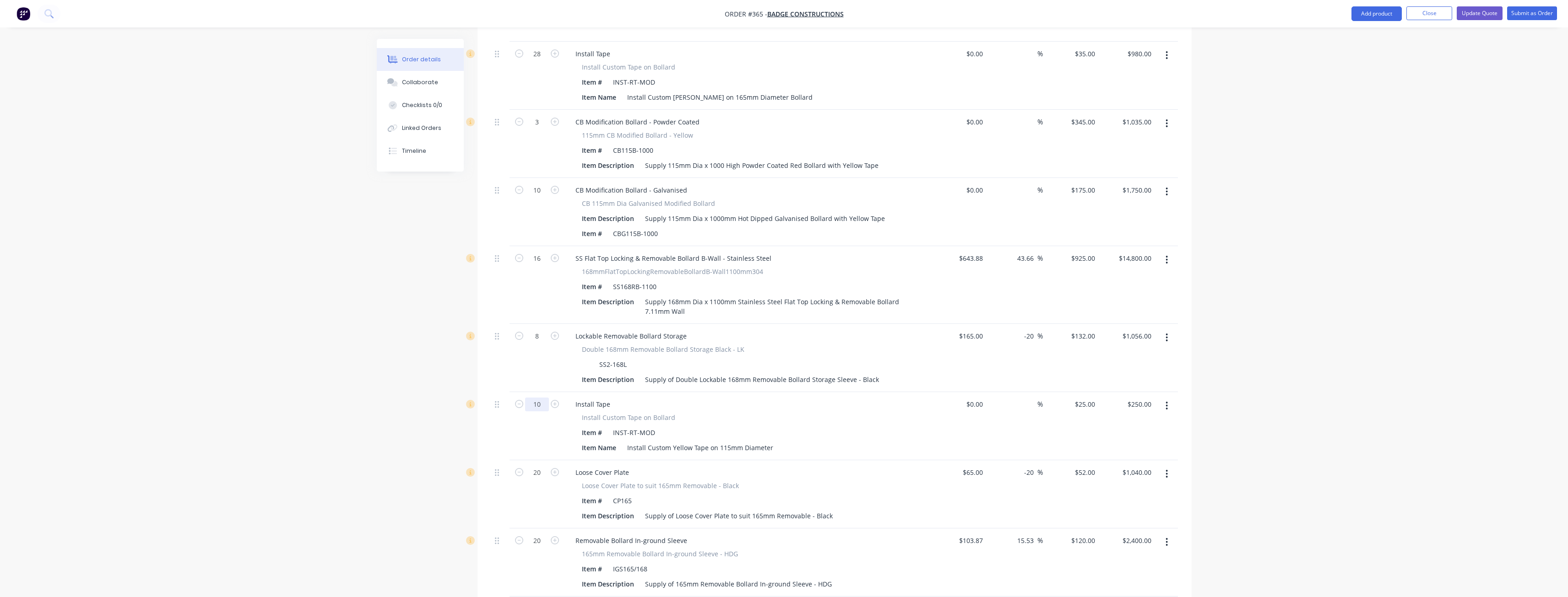
click at [540, 398] on input "10" at bounding box center [537, 405] width 24 height 13
type input "8"
type input "$200.00"
click at [400, 362] on div "Created by Budd Created 10/09/25 Required 10/09/25 Assigned to Add team member …" at bounding box center [784, 266] width 815 height 2209
click at [545, 466] on input "20" at bounding box center [537, 472] width 24 height 13
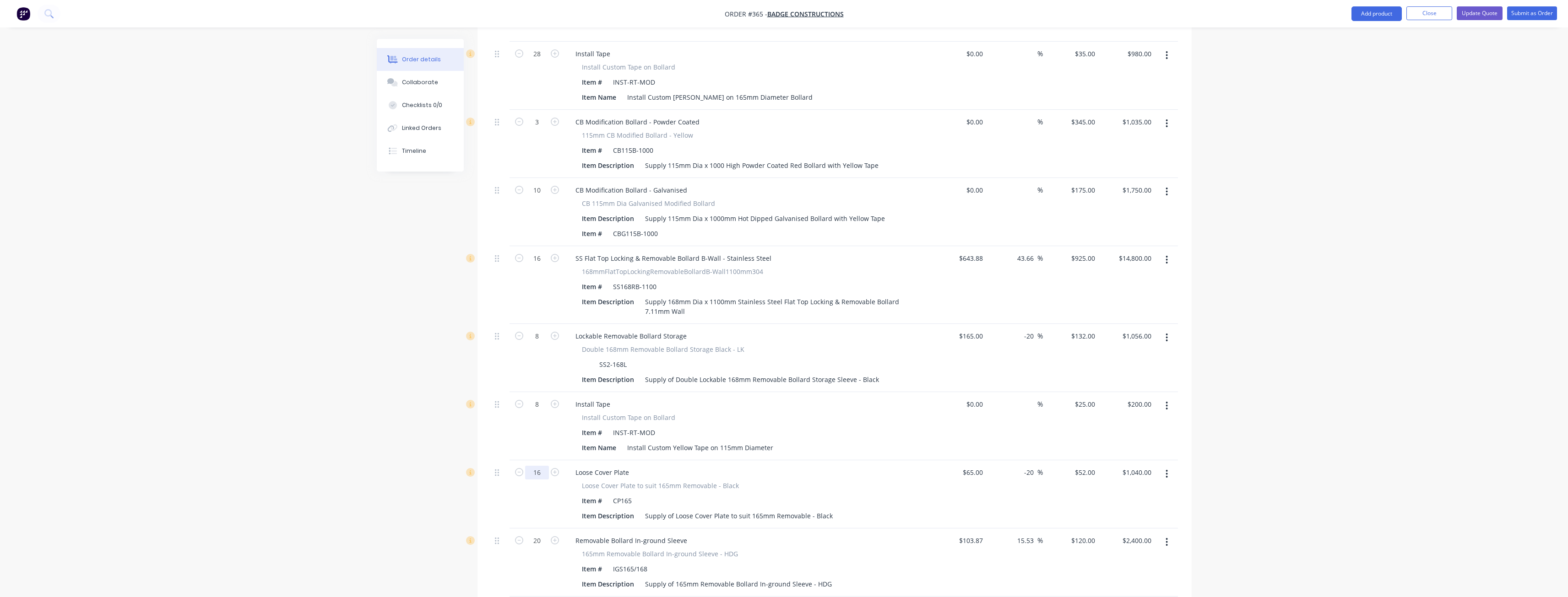
type input "16"
type input "$832.00"
click at [374, 442] on div "Order details Collaborate Checklists 0/0 Linked Orders Timeline Order details C…" at bounding box center [784, 266] width 833 height 2209
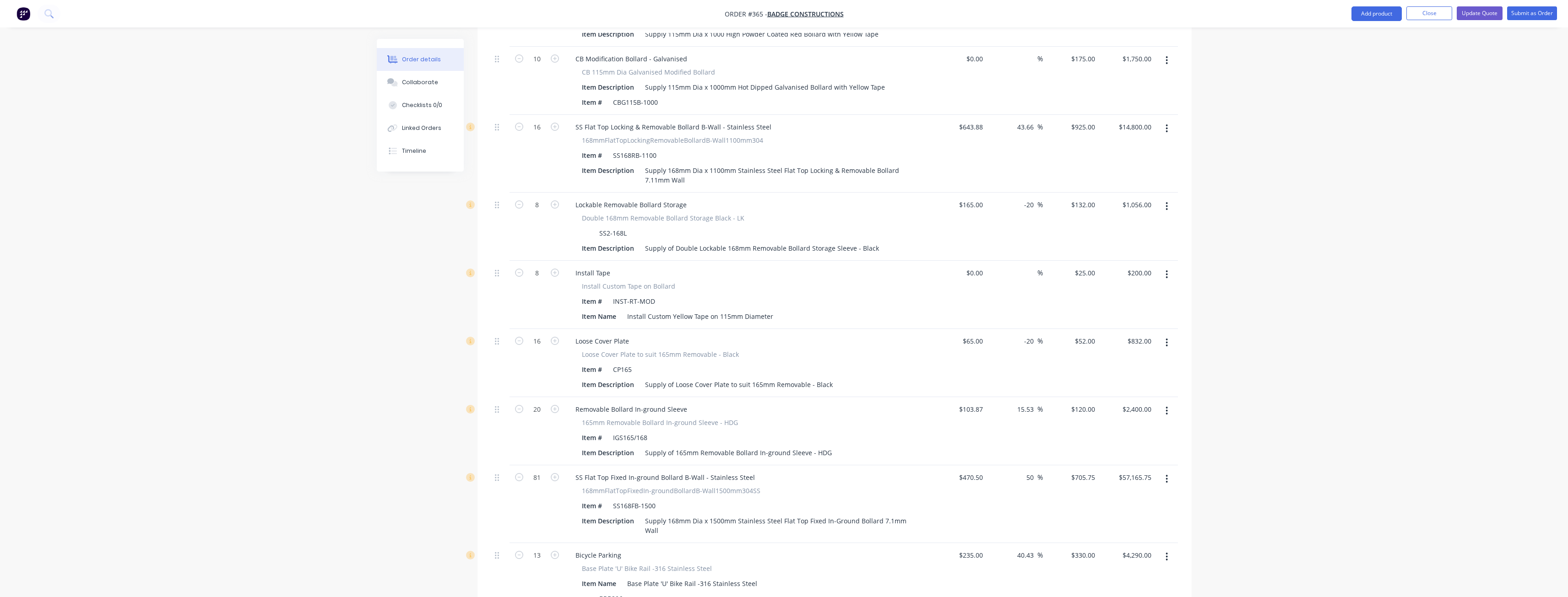
scroll to position [1014, 0]
click at [544, 397] on input "20" at bounding box center [537, 403] width 24 height 13
type input "16"
type input "$1,920.00"
click at [408, 385] on div "Created by Budd Created 10/09/25 Required 10/09/25 Assigned to Add team member …" at bounding box center [784, 128] width 815 height 2209
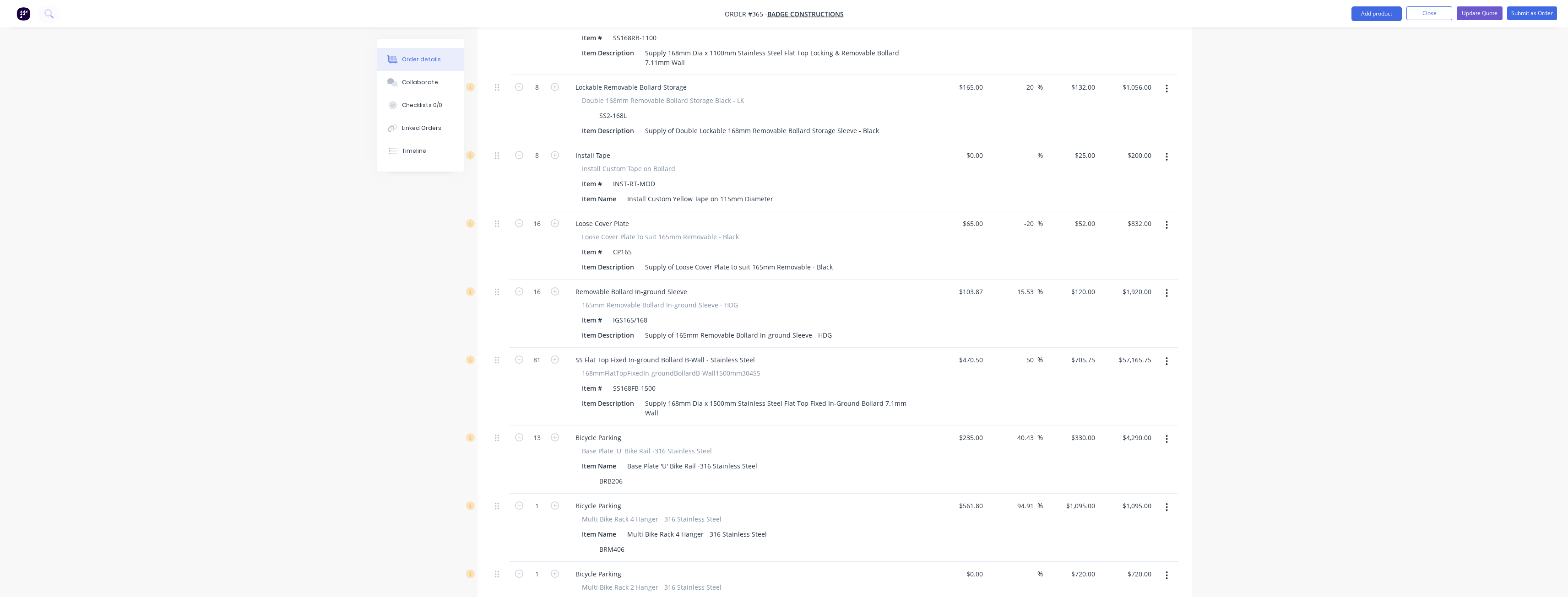
scroll to position [1152, 0]
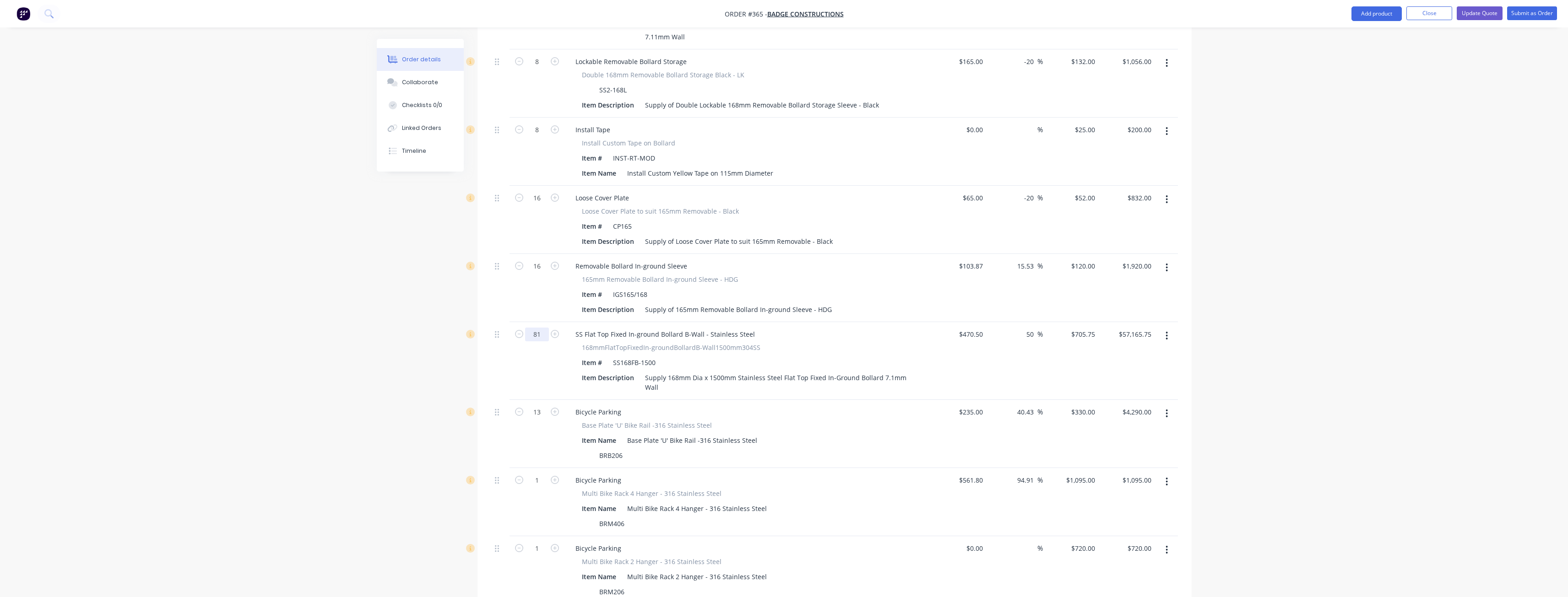
click at [545, 328] on input "81" at bounding box center [537, 334] width 24 height 13
type input "83"
type input "$58,577.25"
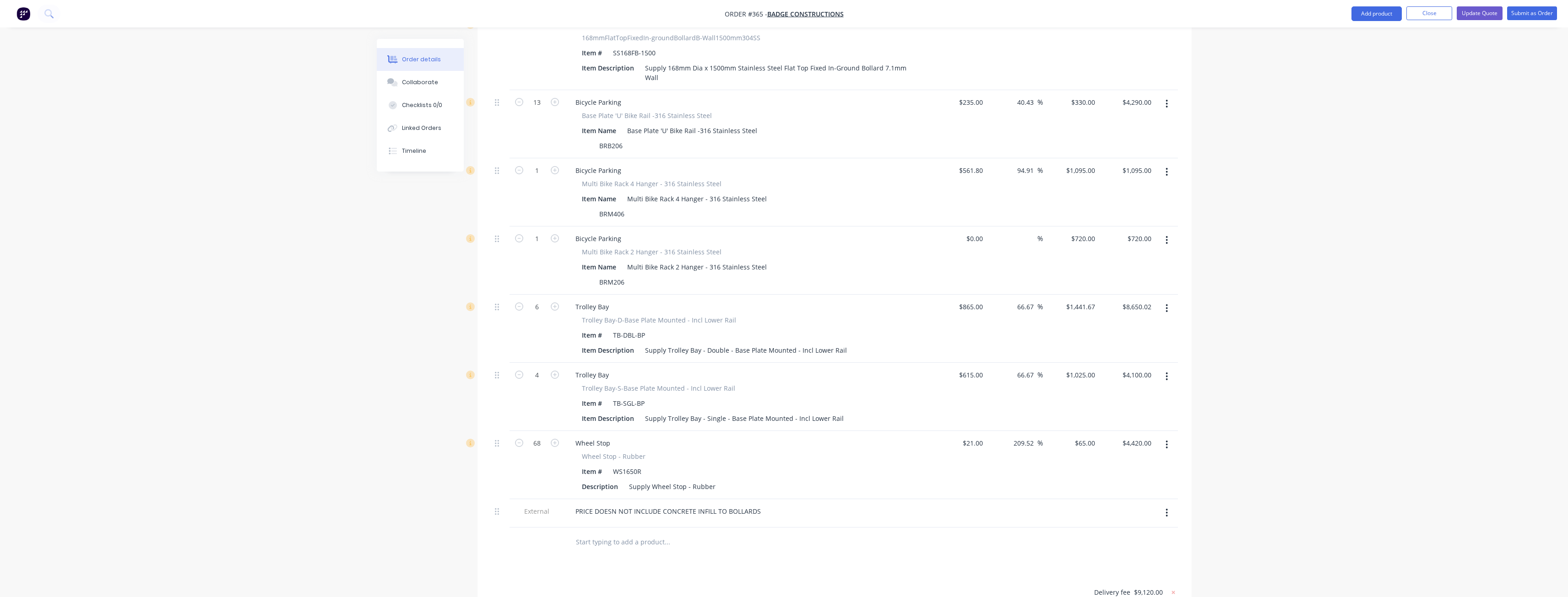
scroll to position [1472, 0]
click at [1168, 362] on icon "button" at bounding box center [1166, 365] width 2 height 8
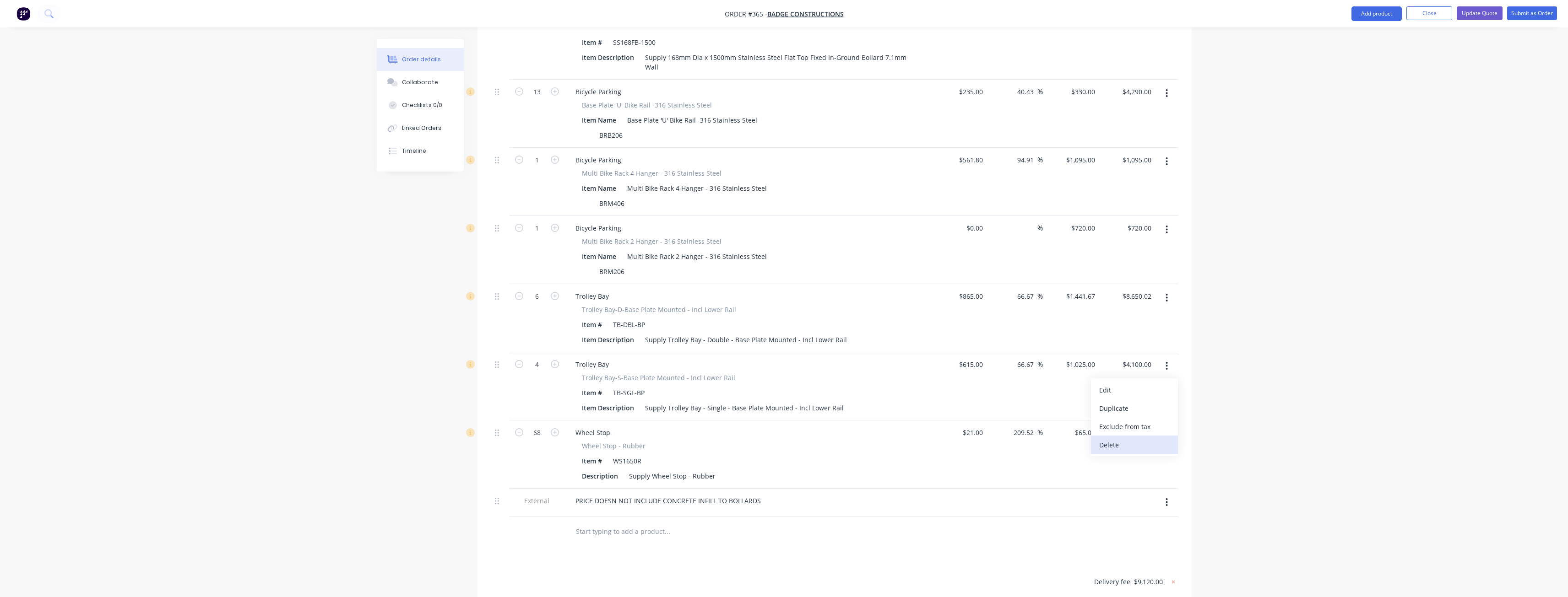
click at [1122, 438] on div "Delete" at bounding box center [1134, 445] width 70 height 13
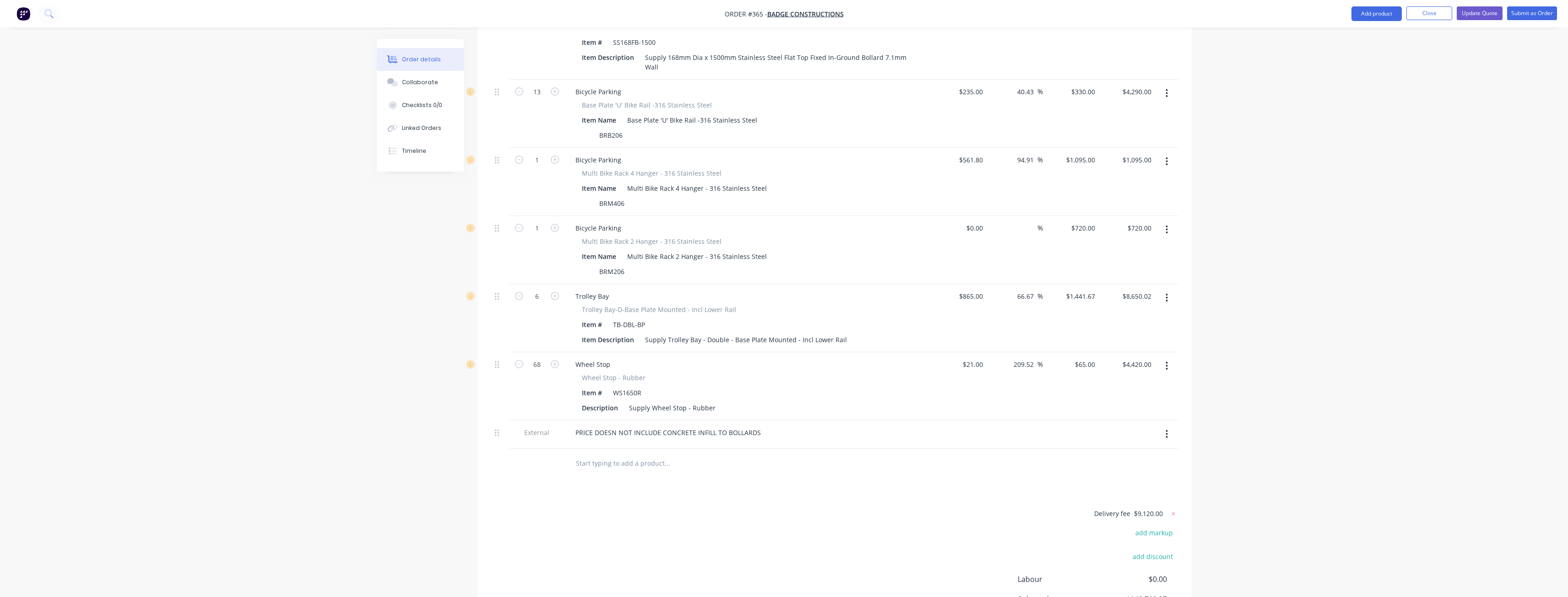
click at [1164, 290] on button "button" at bounding box center [1166, 298] width 21 height 16
click at [1129, 370] on div "Delete" at bounding box center [1134, 377] width 70 height 13
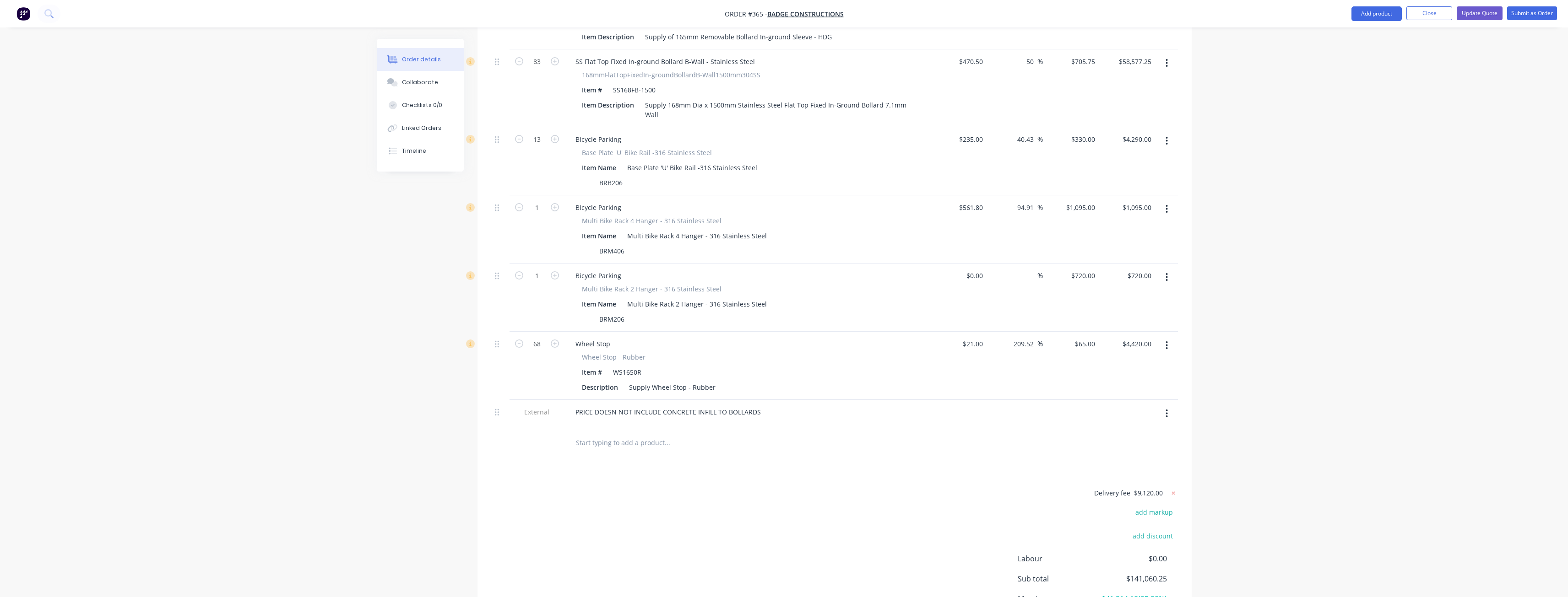
scroll to position [1426, 0]
click at [1166, 135] on icon "button" at bounding box center [1166, 139] width 2 height 8
click at [1114, 211] on div "Delete" at bounding box center [1134, 218] width 70 height 13
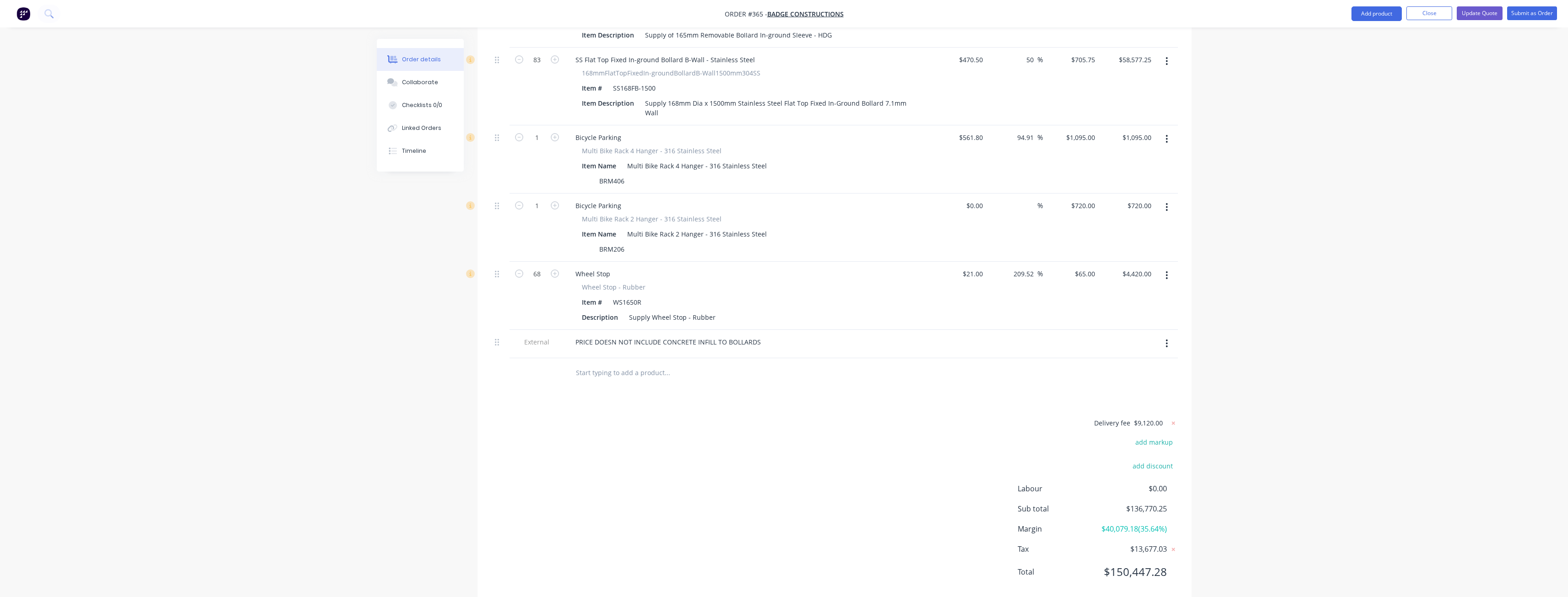
click at [1168, 134] on icon "button" at bounding box center [1167, 139] width 2 height 10
click at [1122, 211] on div "Delete" at bounding box center [1134, 218] width 70 height 13
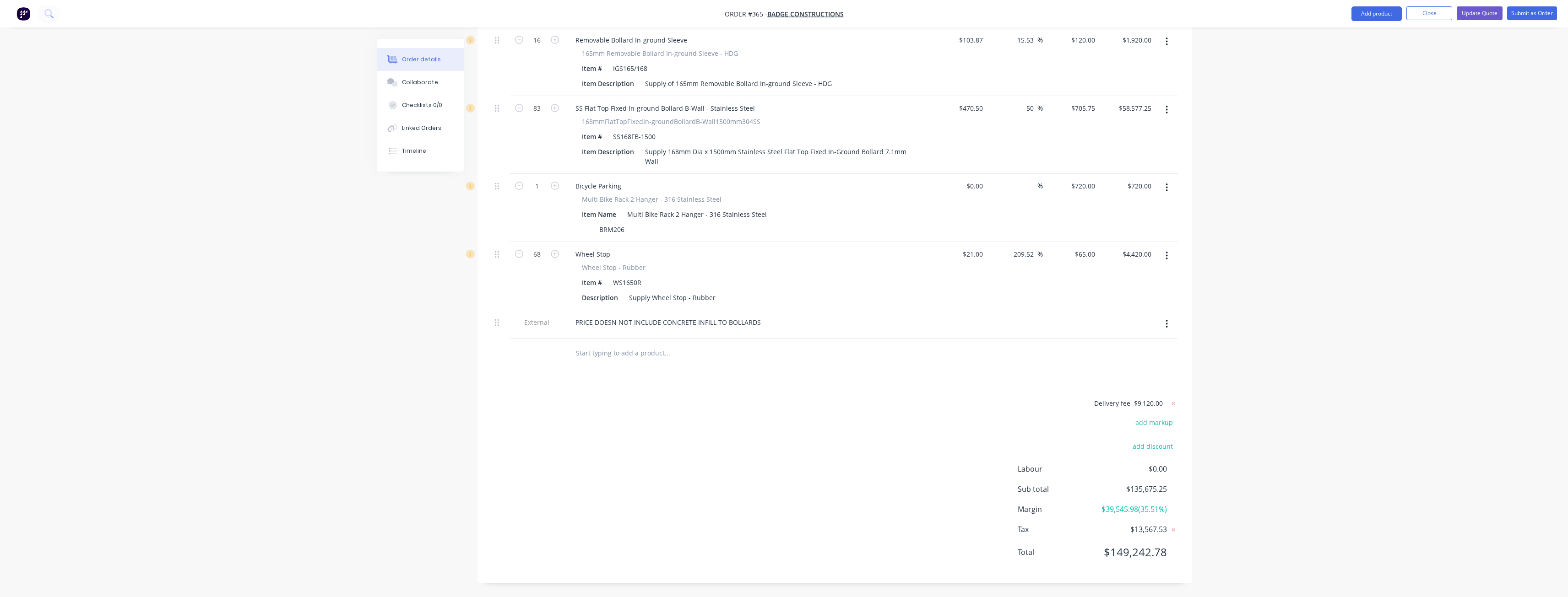
scroll to position [1363, 0]
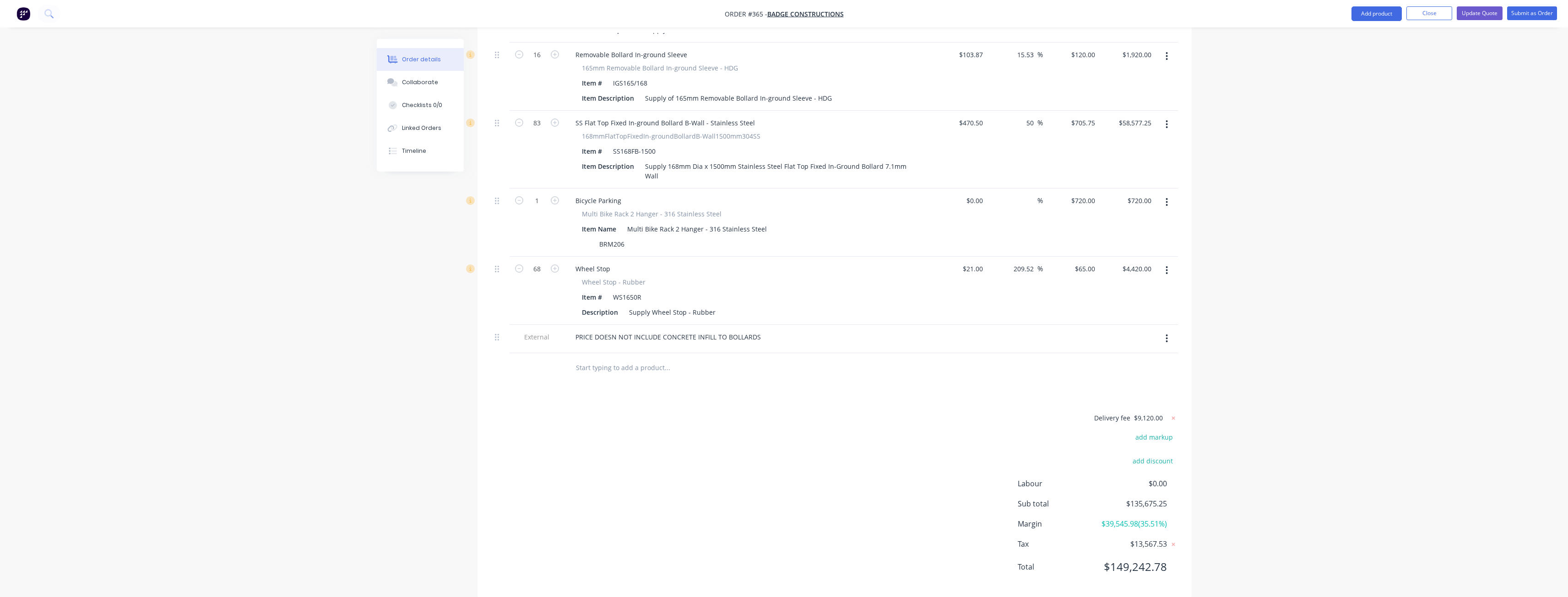
click at [1168, 119] on icon "button" at bounding box center [1167, 124] width 2 height 10
click at [1169, 194] on button "button" at bounding box center [1166, 202] width 21 height 16
click at [1113, 274] on div "Delete" at bounding box center [1134, 281] width 70 height 13
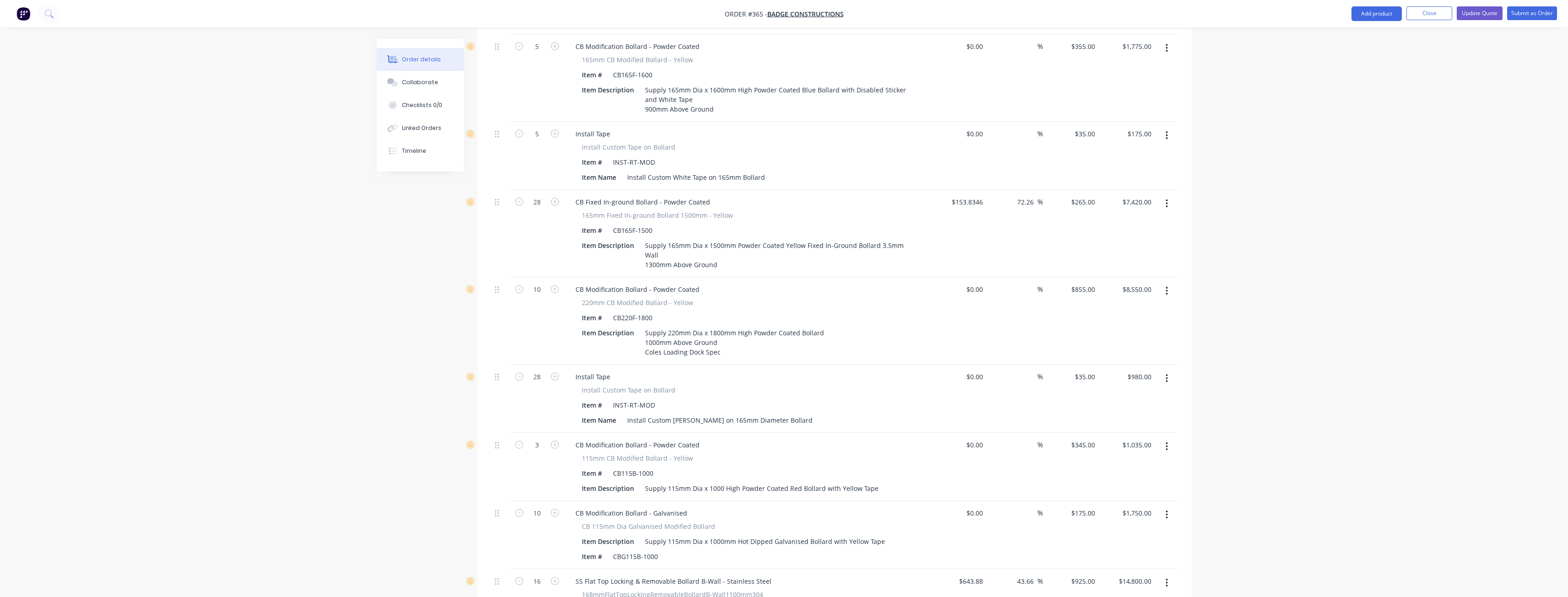
scroll to position [654, 0]
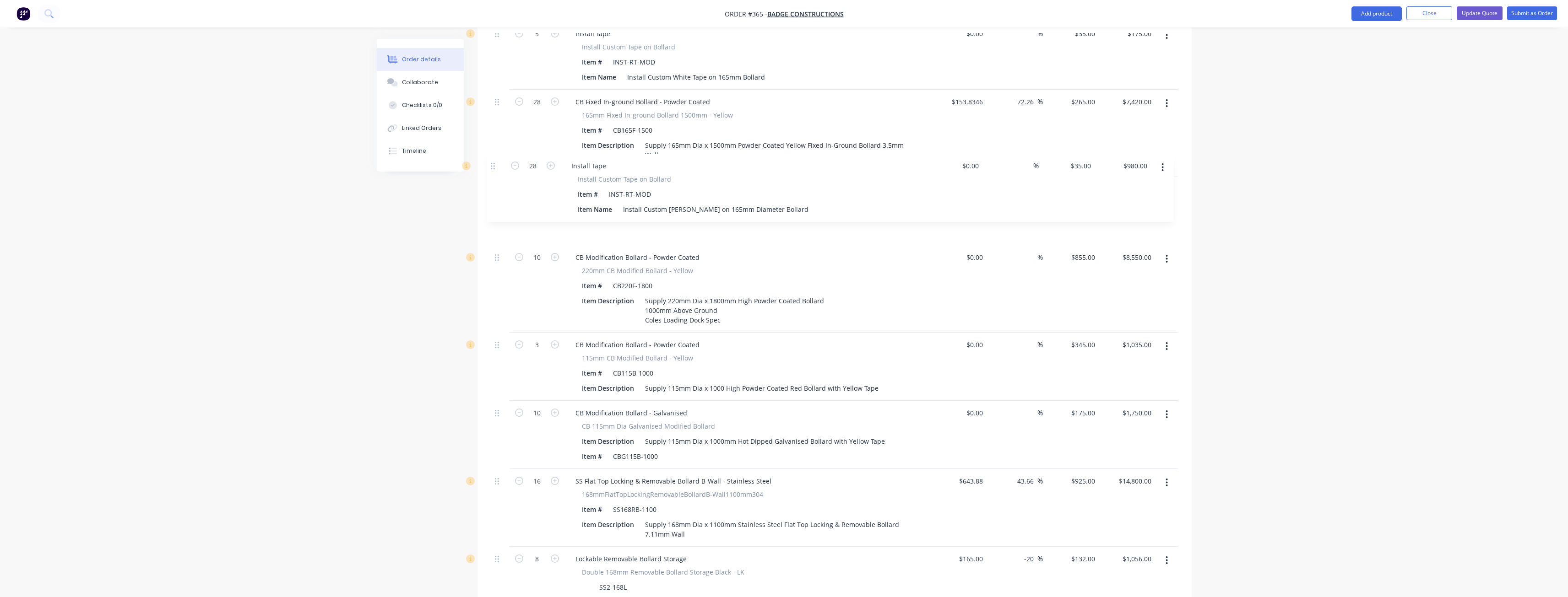
drag, startPoint x: 496, startPoint y: 254, endPoint x: 492, endPoint y: 167, distance: 87.1
click at [492, 167] on div "31 SS Flat Top Fixed In-ground Bollard B-Wall - Stainless Steel 168mmFlatTopFix…" at bounding box center [834, 376] width 686 height 1234
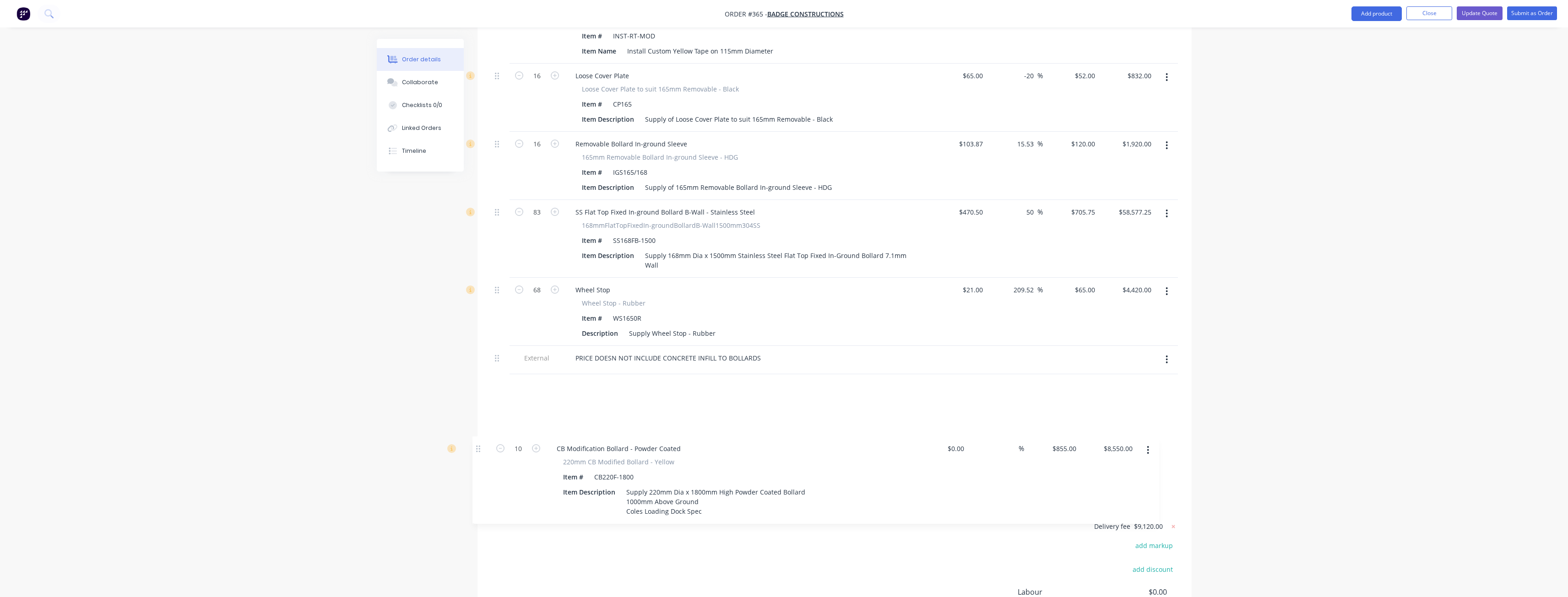
scroll to position [1196, 0]
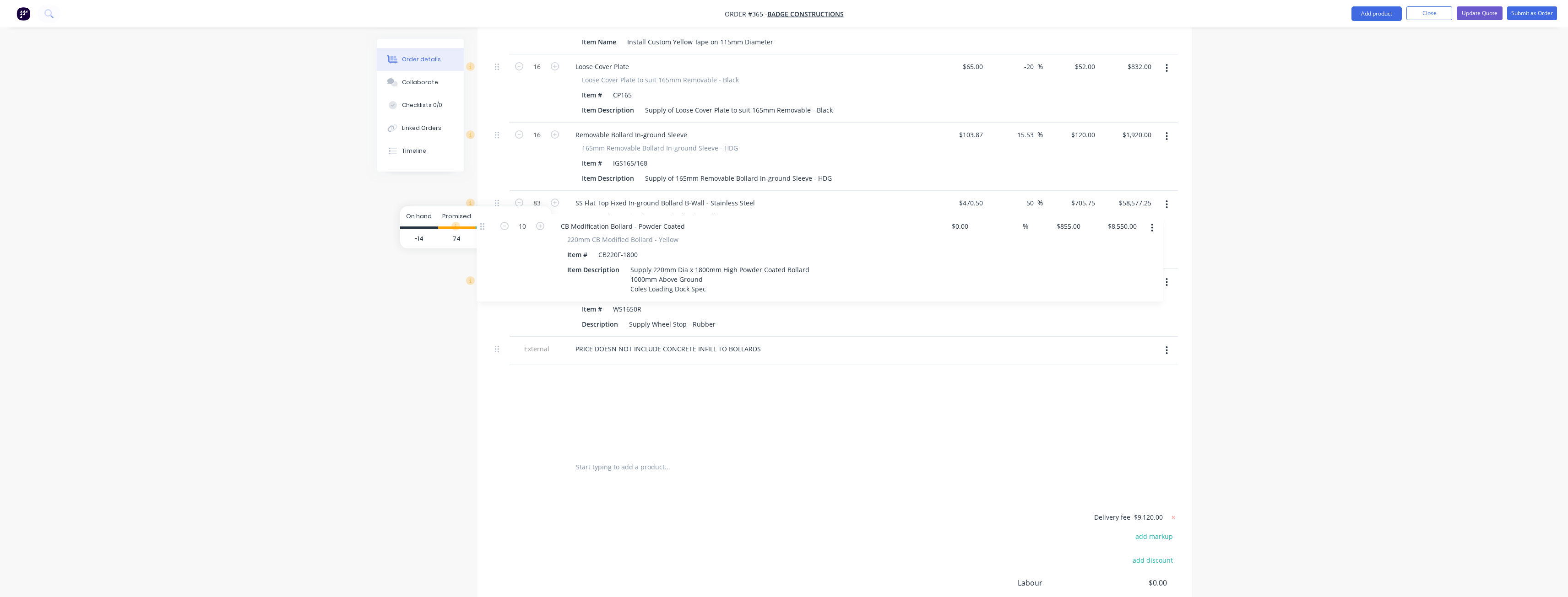
drag, startPoint x: 497, startPoint y: 141, endPoint x: 482, endPoint y: 229, distance: 89.3
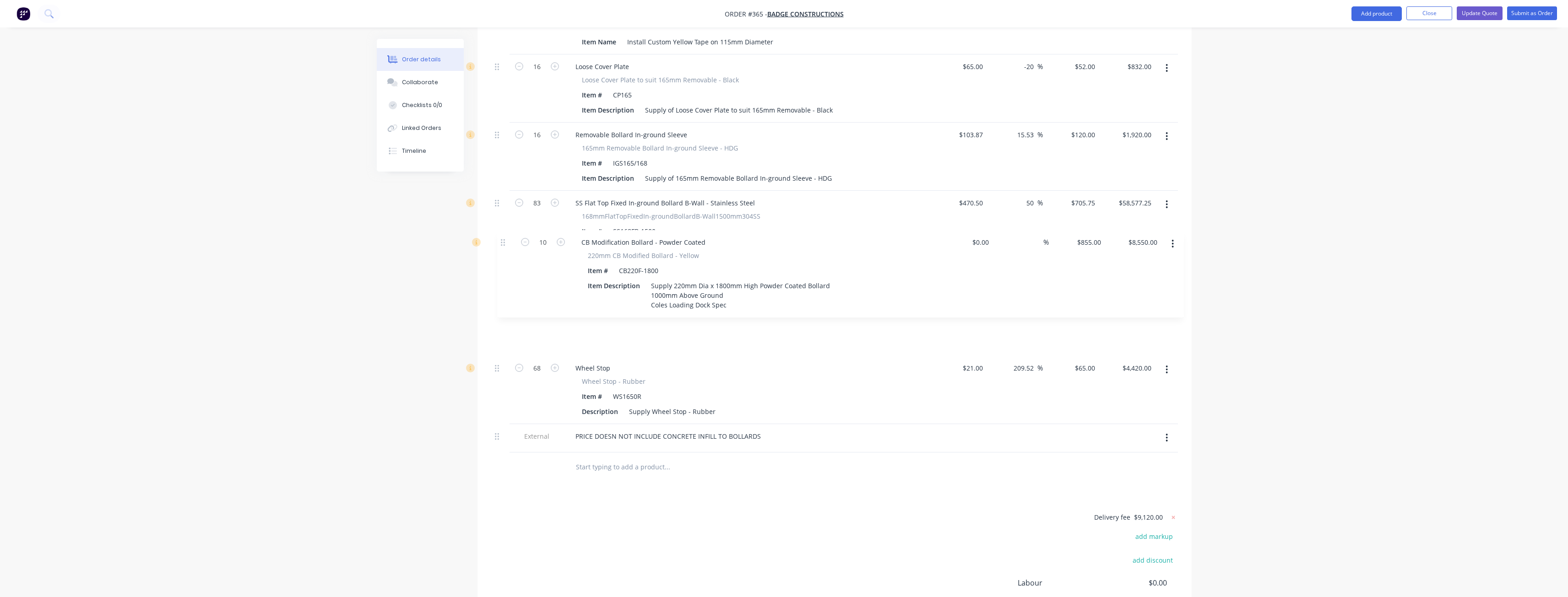
drag, startPoint x: 495, startPoint y: 351, endPoint x: 502, endPoint y: 240, distance: 111.2
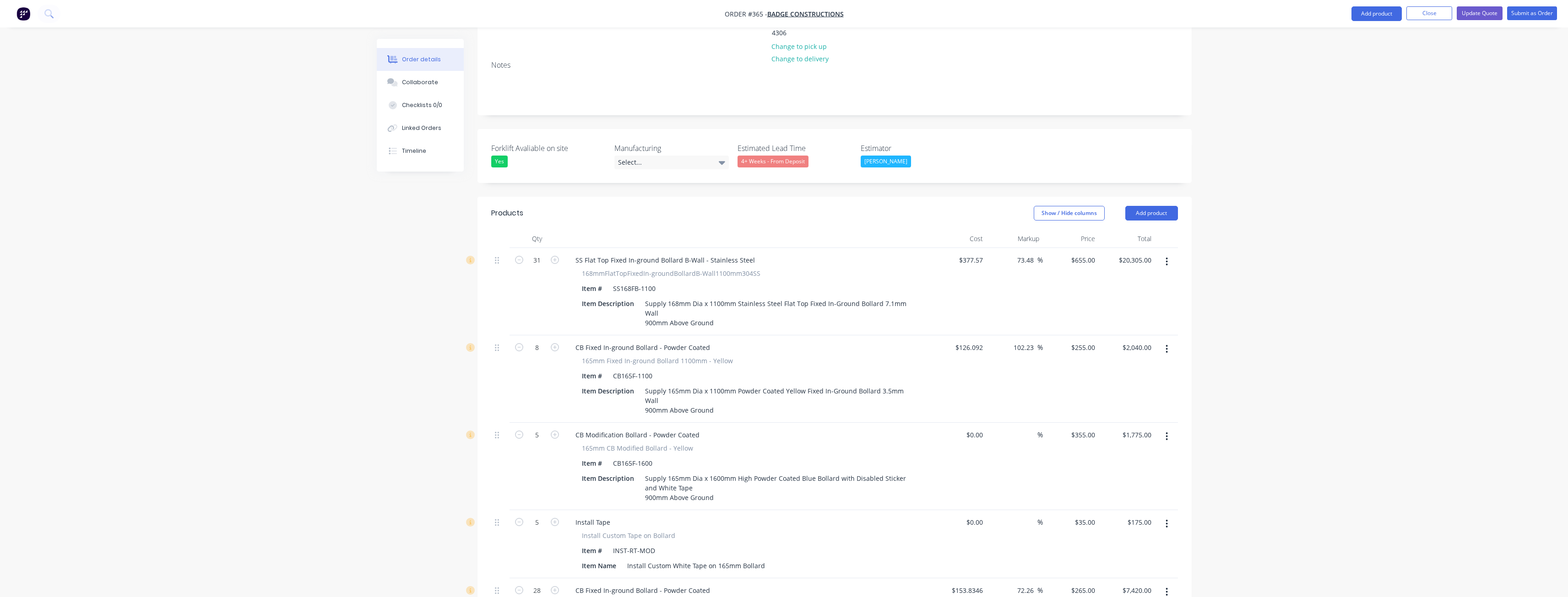
scroll to position [143, 0]
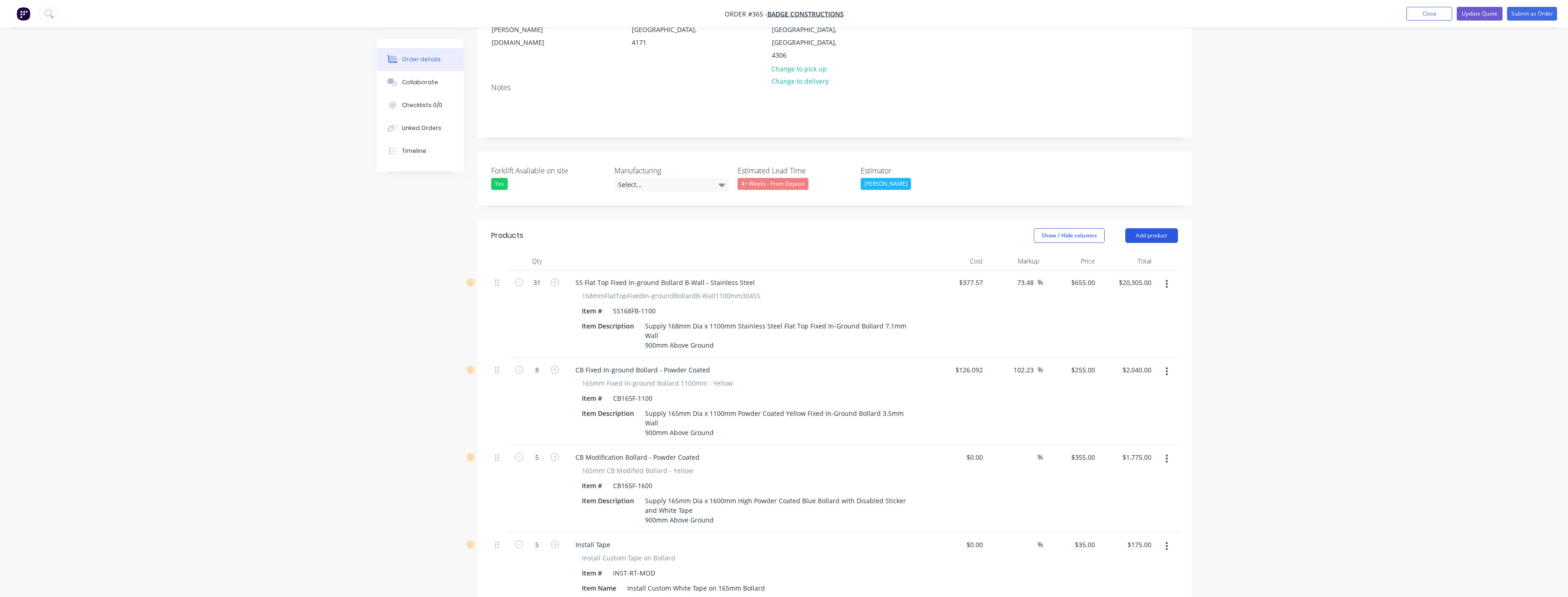
click at [1139, 229] on button "Add product" at bounding box center [1152, 236] width 53 height 15
click at [1115, 380] on div "Notes (External)" at bounding box center [1134, 387] width 70 height 13
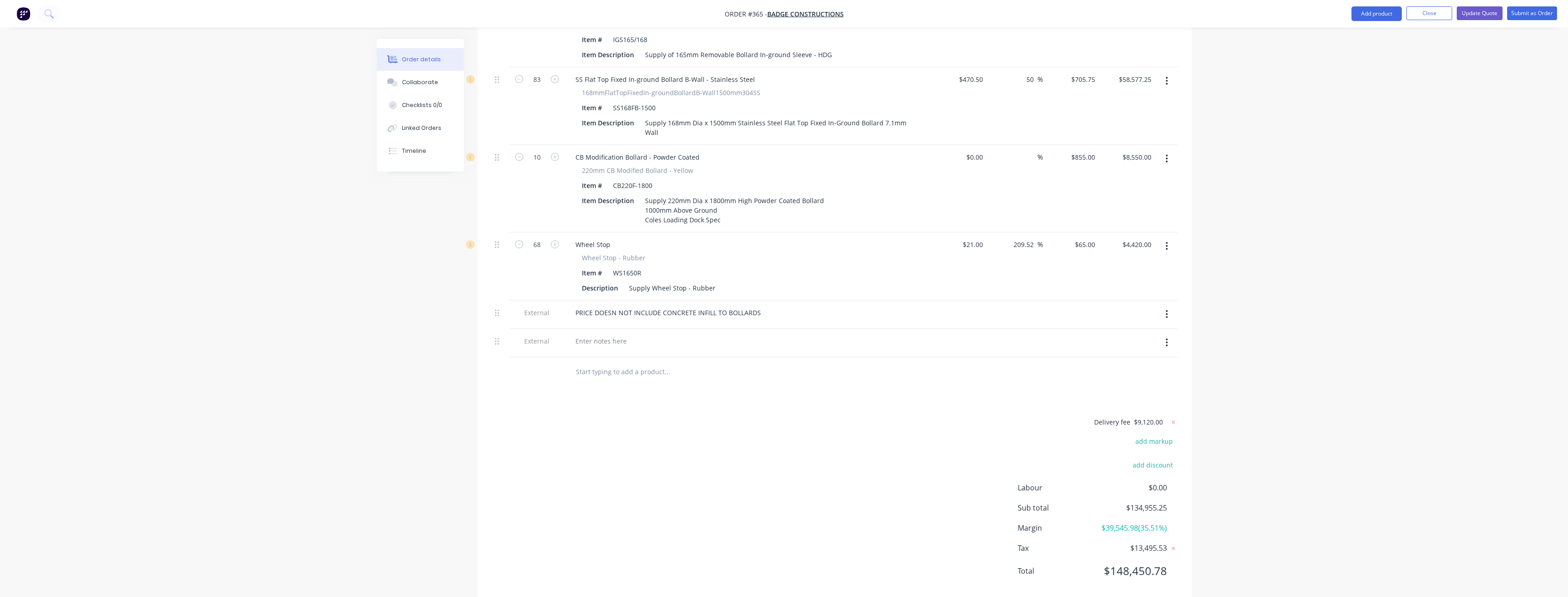
scroll to position [1324, 0]
click at [619, 331] on div at bounding box center [601, 337] width 66 height 13
click at [644, 331] on div "COLES SPEC TYPE C TO FILLED WITH CONCRETE" at bounding box center [647, 337] width 159 height 13
click at [728, 331] on div "COLES SPEC TYPE C TO BE FILLED WITH CONCRETE" at bounding box center [652, 337] width 169 height 13
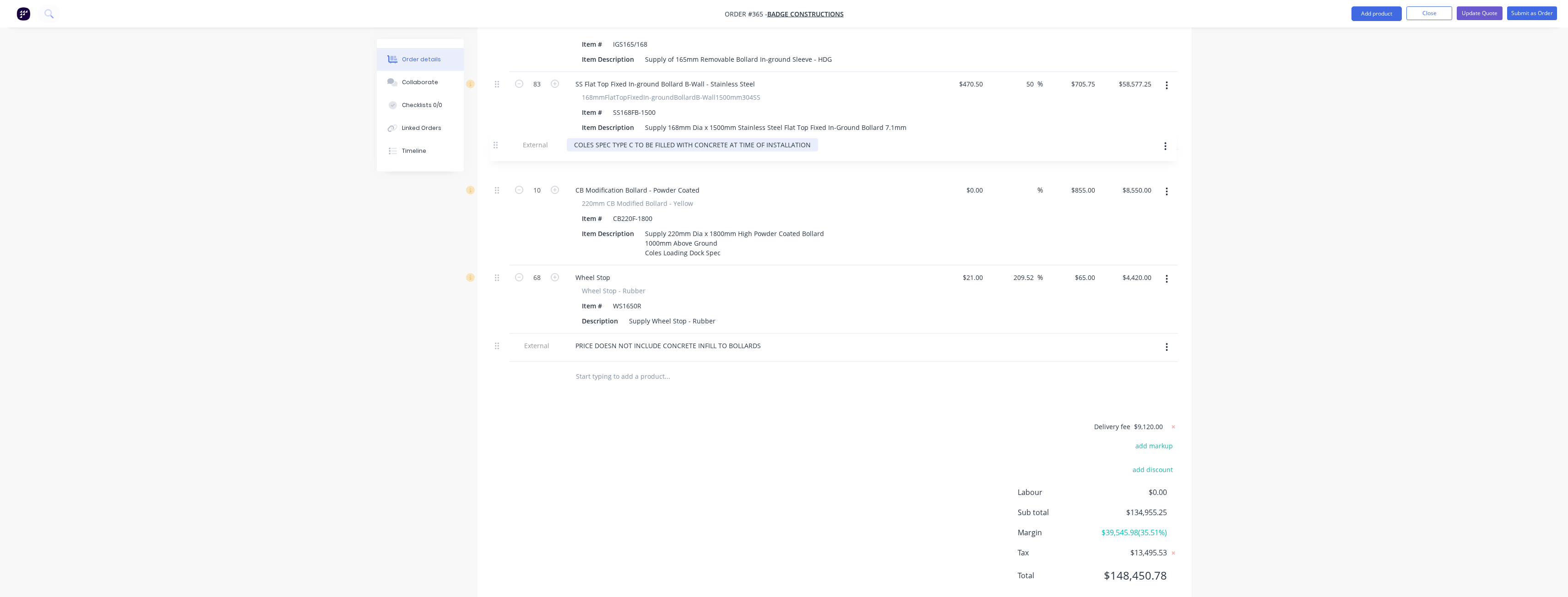
drag, startPoint x: 498, startPoint y: 314, endPoint x: 496, endPoint y: 145, distance: 169.0
click at [576, 159] on div "COLES SPEC TYPE C TO BE FILLED WITH CONCRETE AT TIME OF INSTALLATION" at bounding box center [693, 166] width 251 height 13
click at [666, 371] on input "text" at bounding box center [667, 380] width 183 height 18
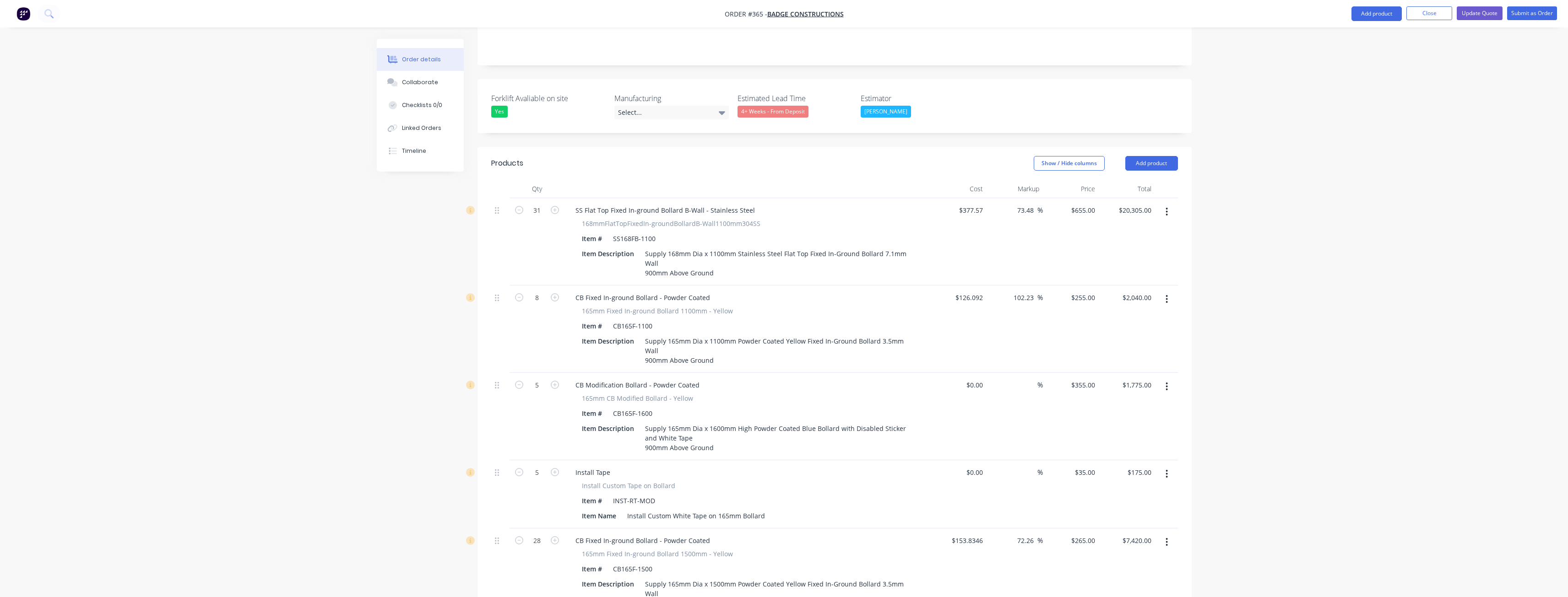
scroll to position [213, 0]
click at [1157, 159] on button "Add product" at bounding box center [1152, 166] width 53 height 15
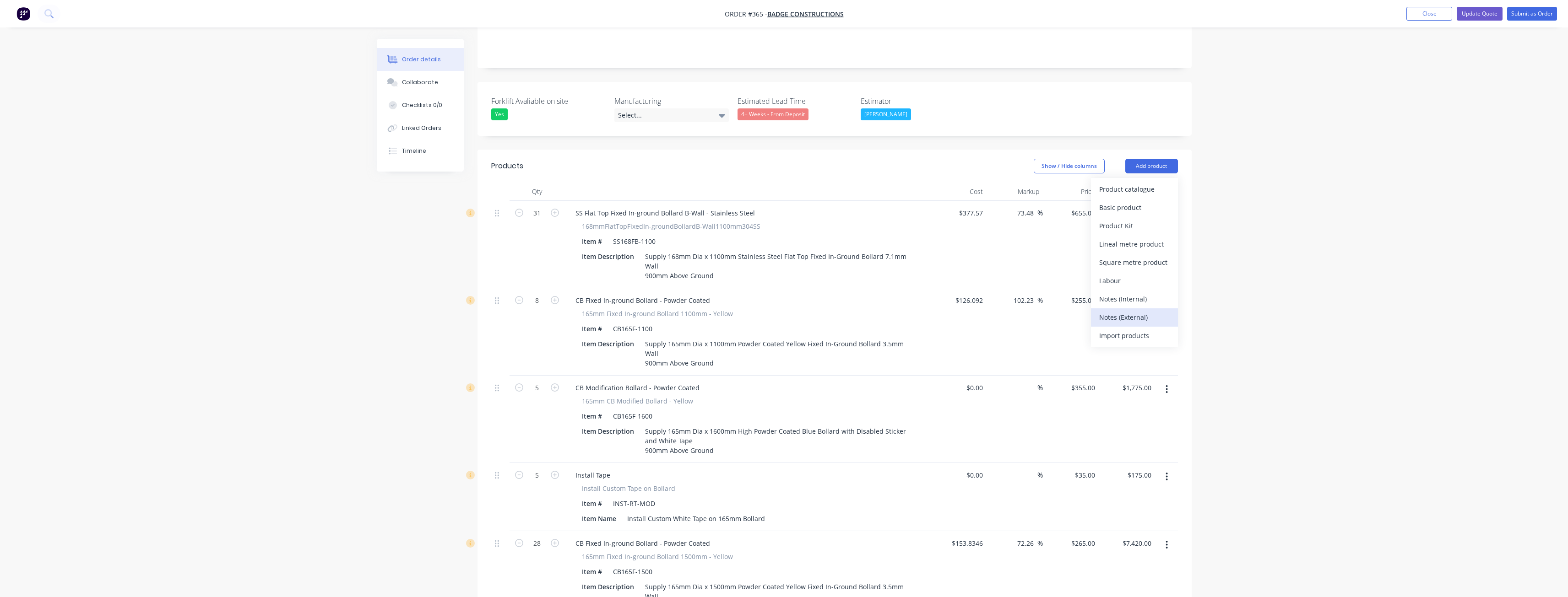
click at [1122, 310] on div "Notes (External)" at bounding box center [1134, 317] width 70 height 13
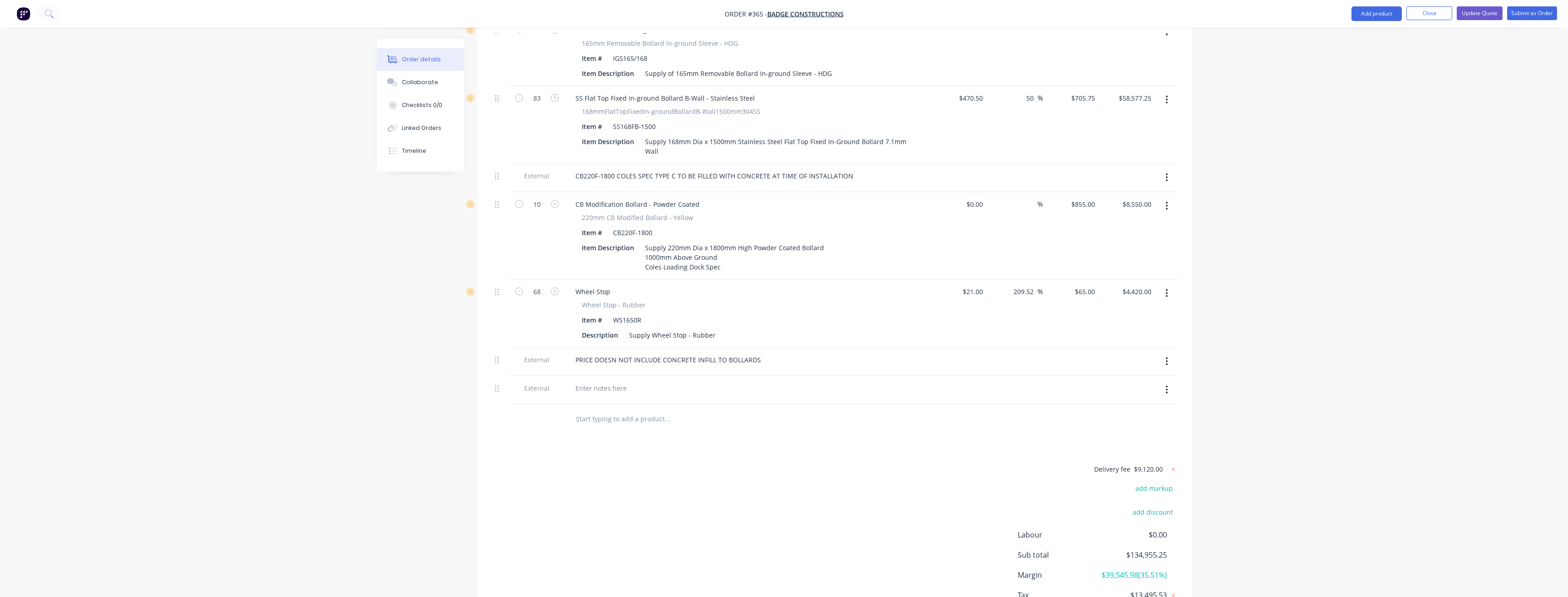
scroll to position [1352, 0]
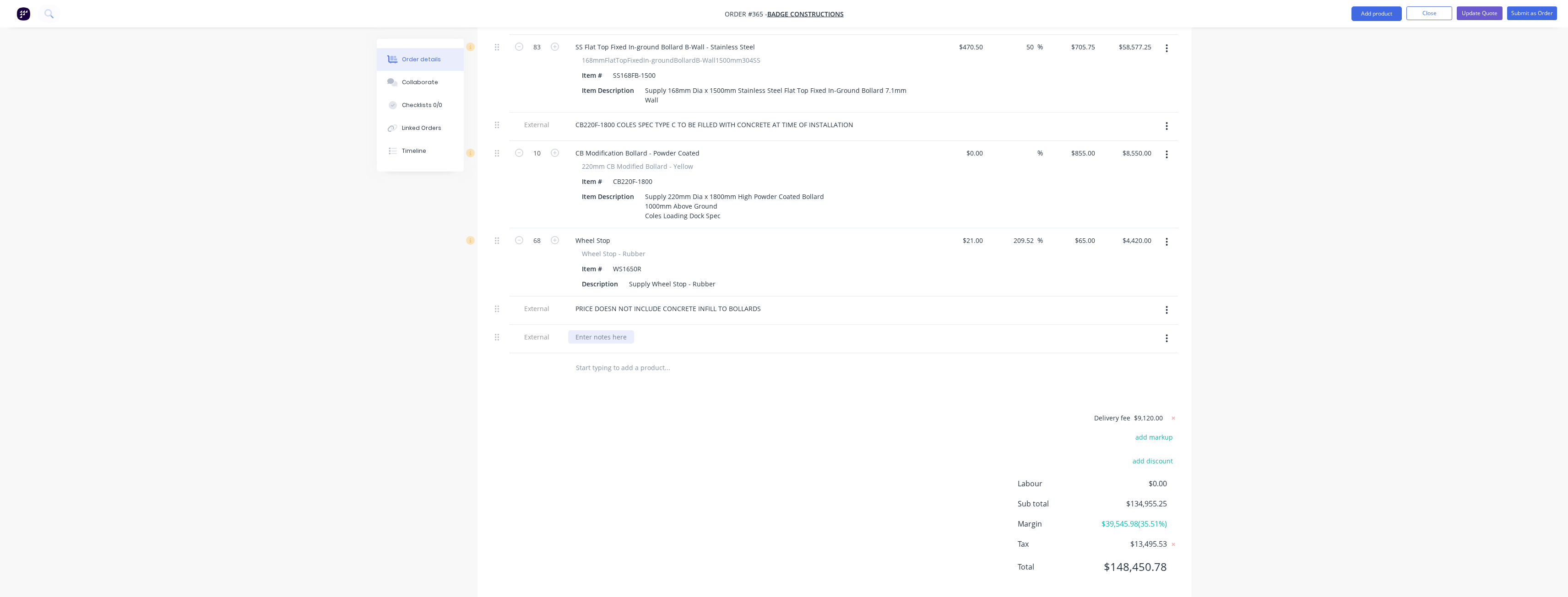
click at [615, 331] on div at bounding box center [601, 337] width 66 height 13
click at [650, 359] on input "text" at bounding box center [667, 368] width 183 height 18
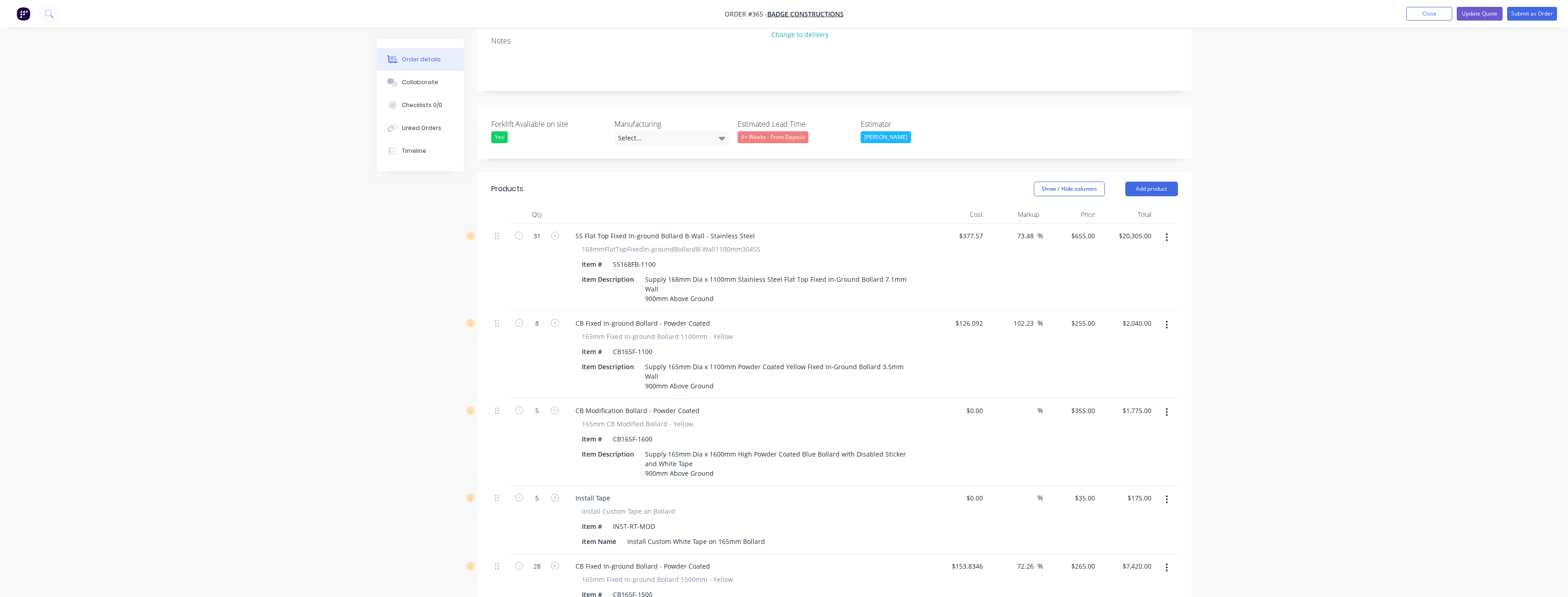
scroll to position [137, 0]
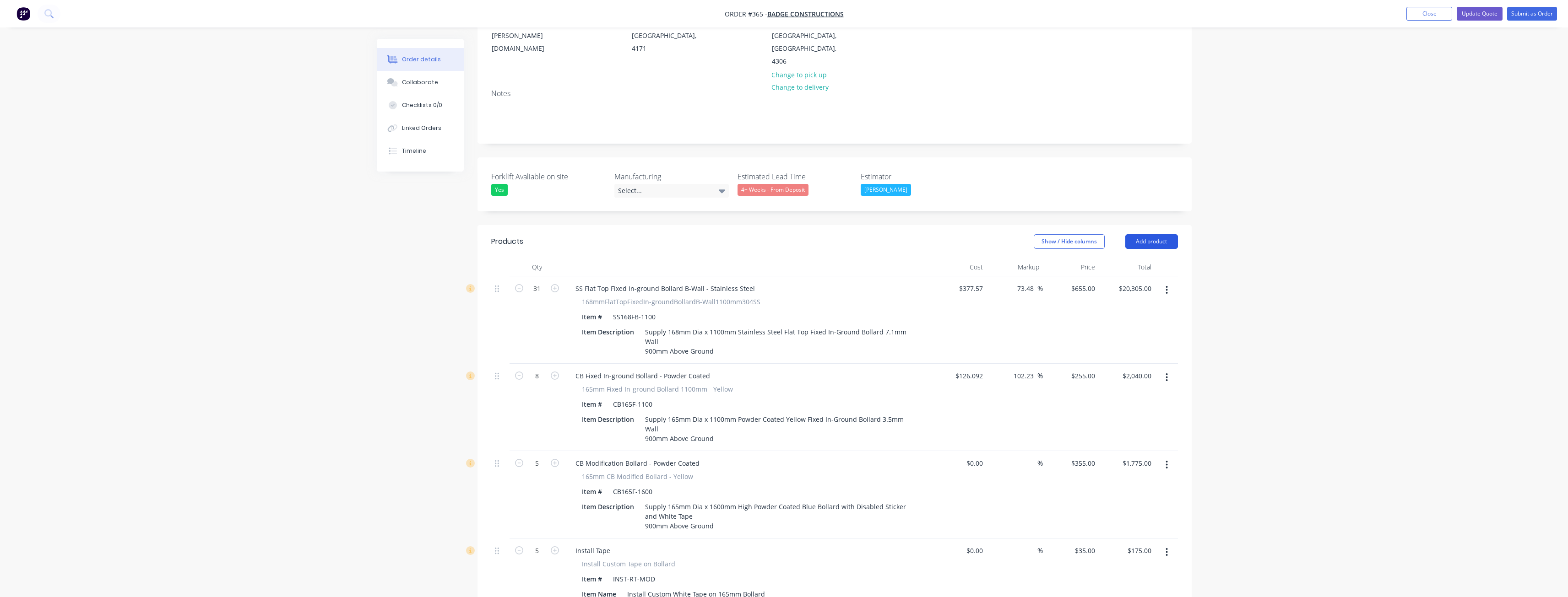
click at [1150, 234] on button "Add product" at bounding box center [1152, 241] width 53 height 15
click at [1129, 258] on div "Product catalogue" at bounding box center [1134, 265] width 70 height 13
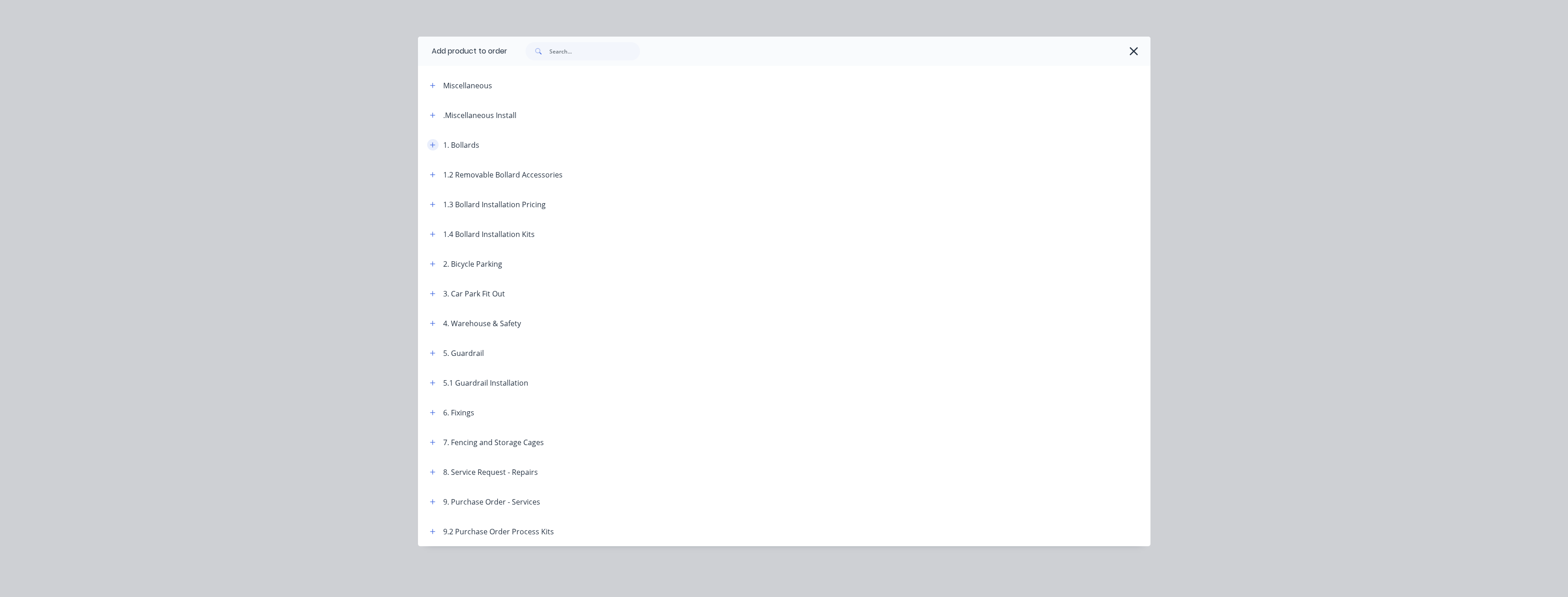
click at [433, 144] on icon "button" at bounding box center [432, 145] width 5 height 5
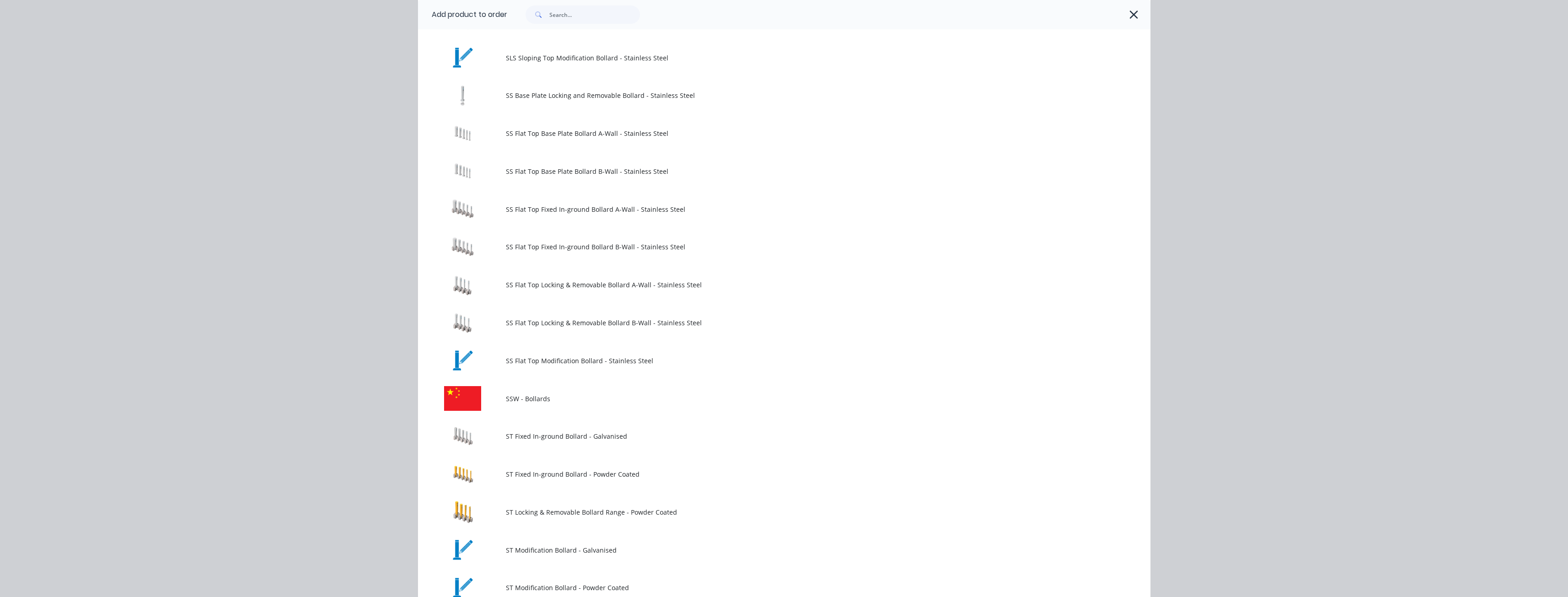
scroll to position [915, 0]
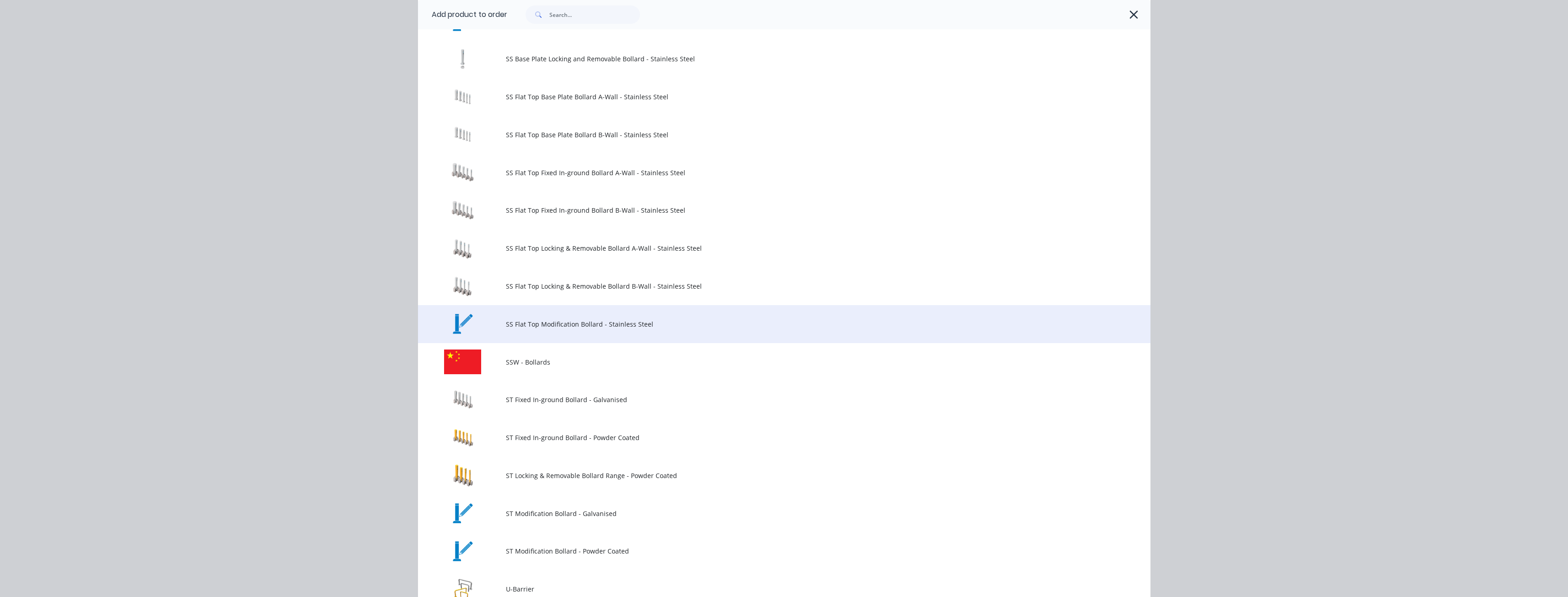
click at [578, 324] on span "SS Flat Top Modification Bollard - Stainless Steel" at bounding box center [763, 324] width 515 height 10
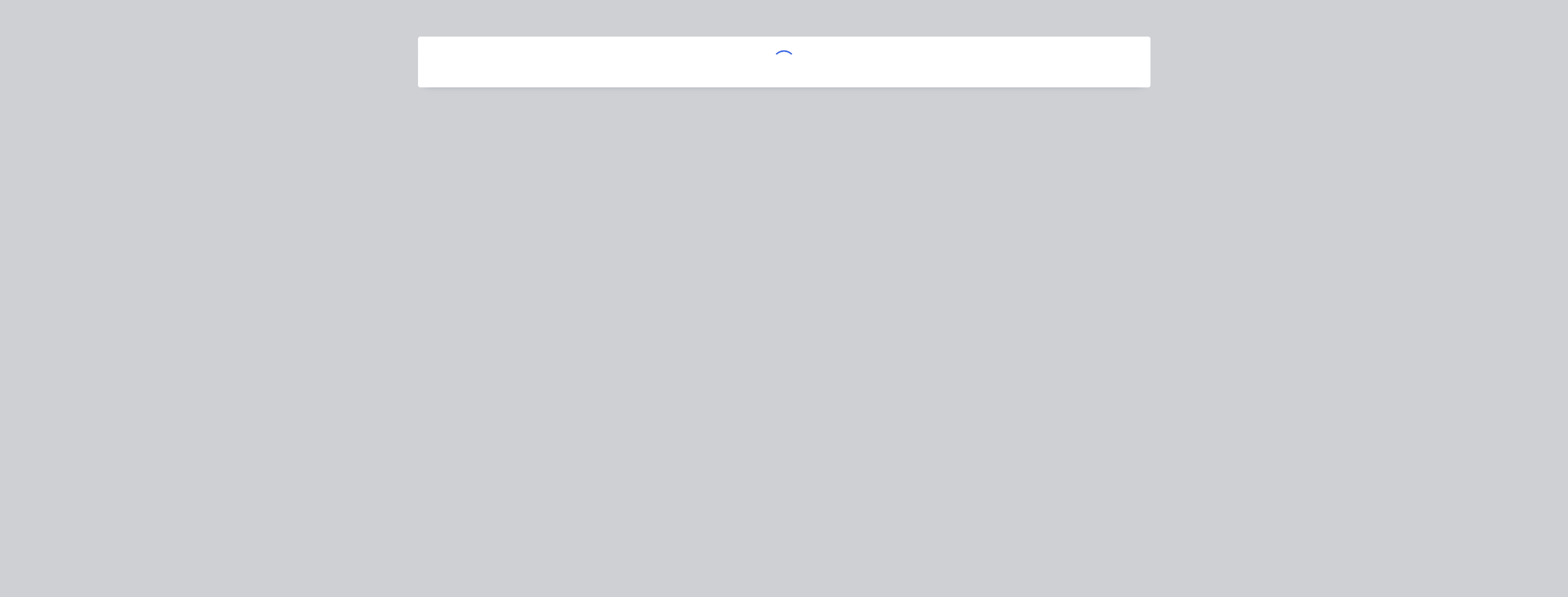
scroll to position [0, 0]
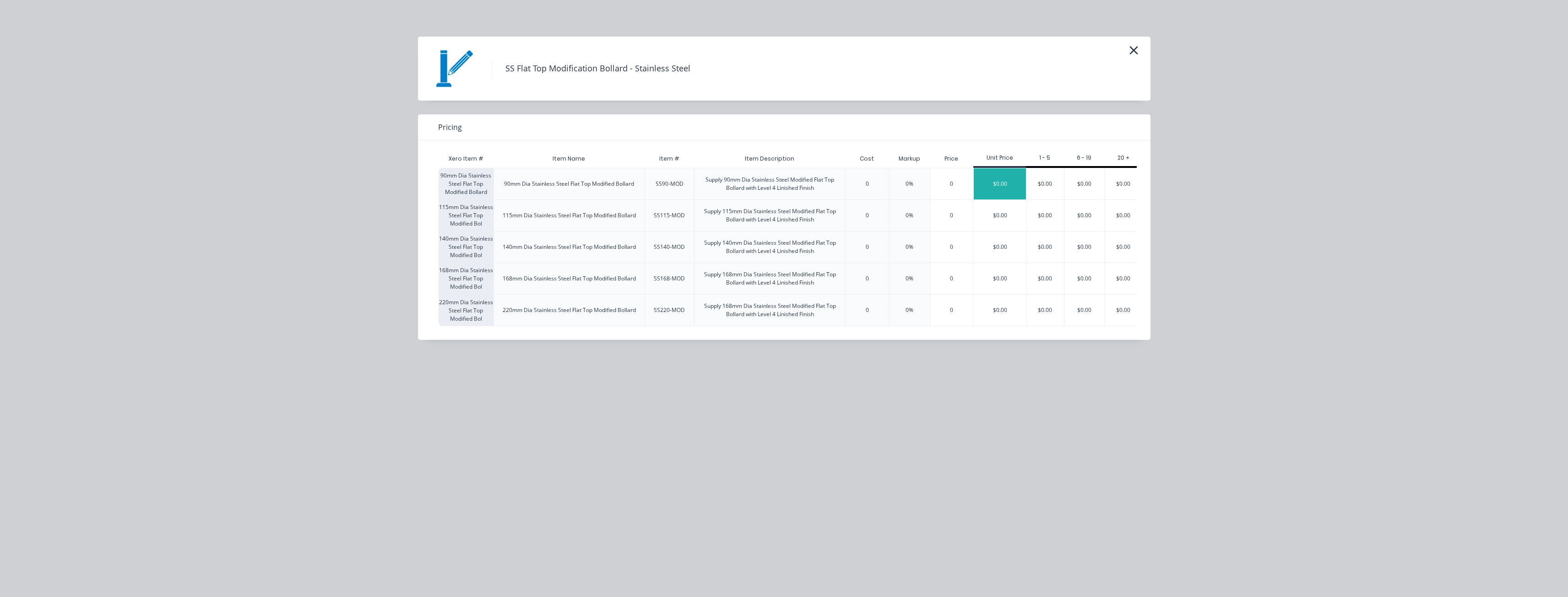
click at [988, 185] on div "$0.00" at bounding box center [999, 184] width 52 height 31
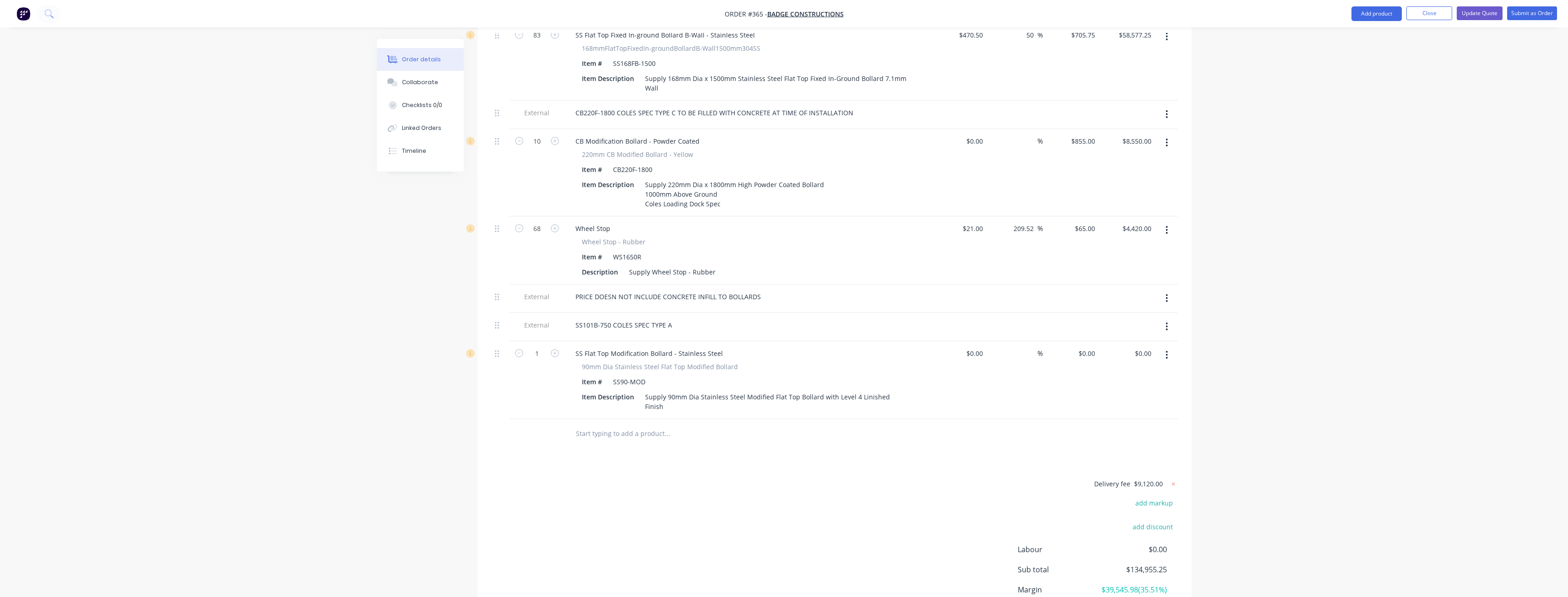
scroll to position [1373, 0]
click at [645, 366] on div "SS90-MOD" at bounding box center [629, 373] width 40 height 13
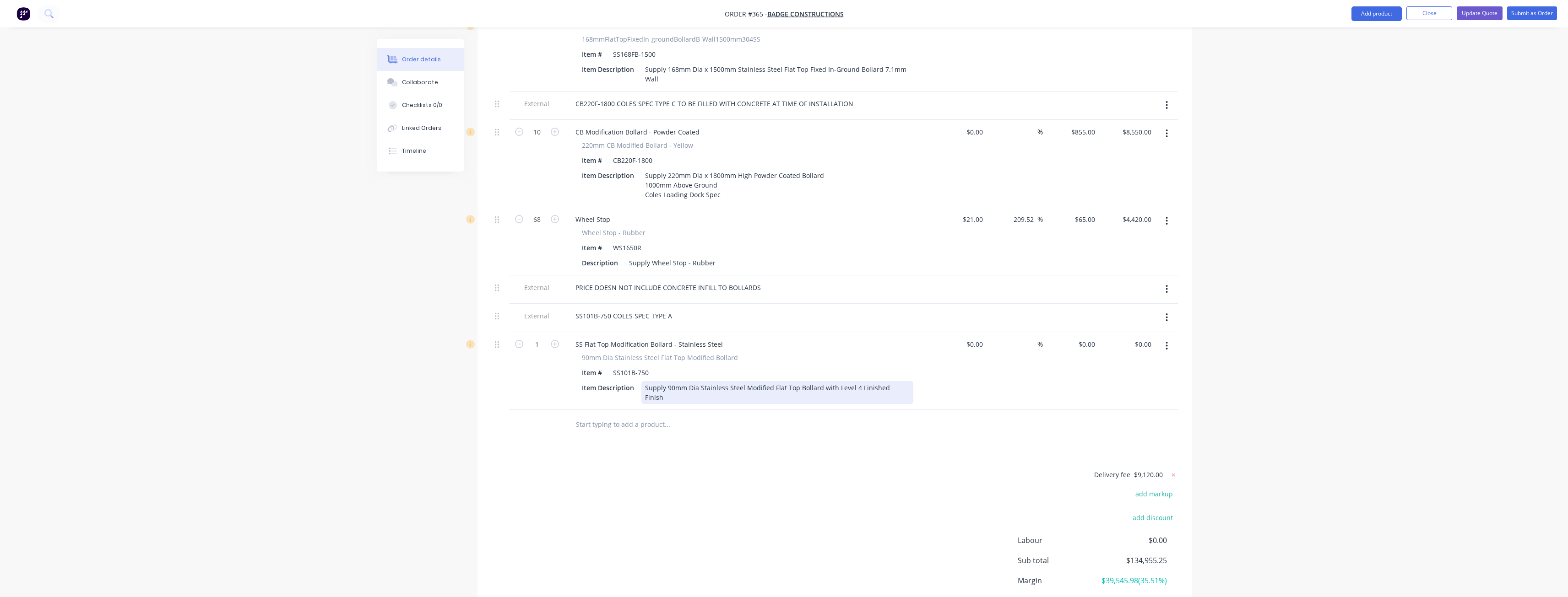
click at [675, 381] on div "Supply 90mm Dia Stainless Steel Modified Flat Top Bollard with Level 4 Linished…" at bounding box center [777, 392] width 272 height 23
click at [808, 381] on div "Supply 101mm Dia X 750 High Stainless Steel Modified Flat Top Bollard with Leve…" at bounding box center [777, 392] width 272 height 23
click at [910, 381] on div "Supply 101mm Dia X 750 High Stainless Steel Flat Top Bollard with Level 4 Linis…" at bounding box center [777, 392] width 272 height 23
click at [670, 425] on input "text" at bounding box center [667, 434] width 183 height 18
click at [537, 338] on input "1" at bounding box center [537, 345] width 24 height 13
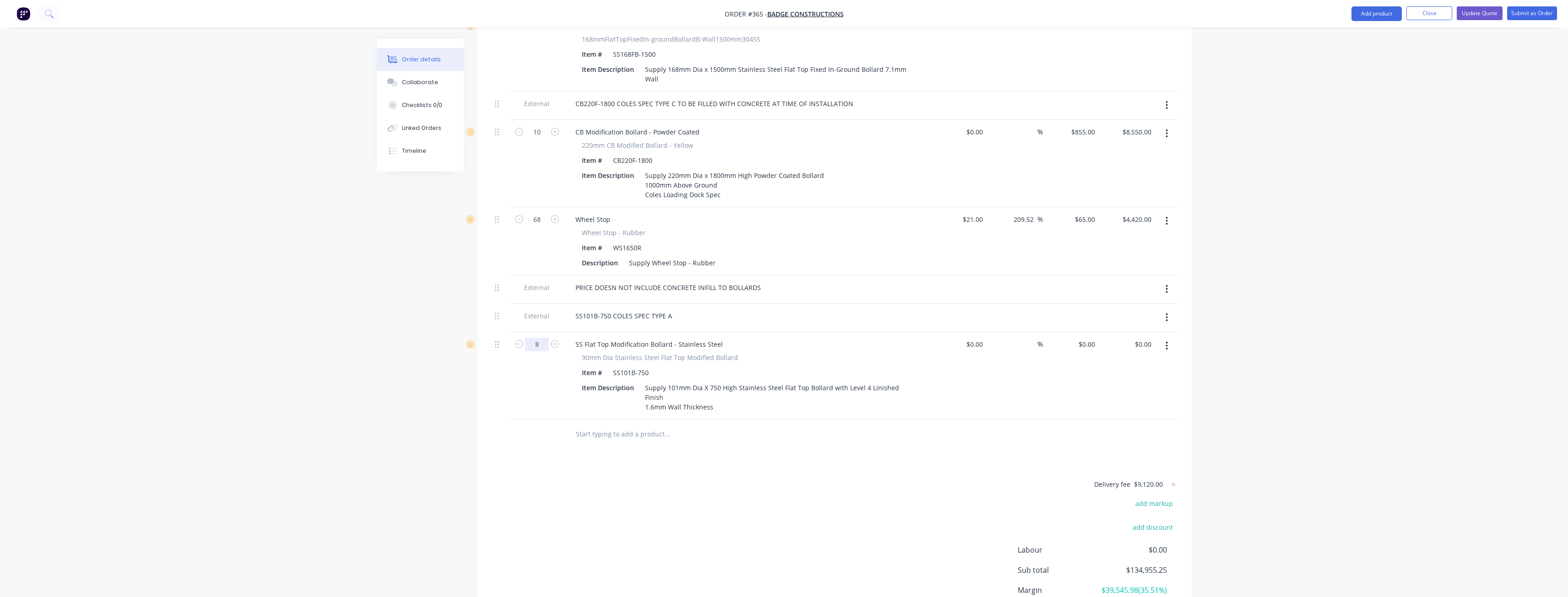
type input "8"
click at [573, 478] on div "Delivery fee $9,120.00 add markup add discount Labour $0.00 Sub total $134,955.…" at bounding box center [834, 565] width 686 height 172
click at [1088, 338] on div "0 $0.00" at bounding box center [1086, 345] width 24 height 13
type input "$650.00"
type input "$5,200.00"
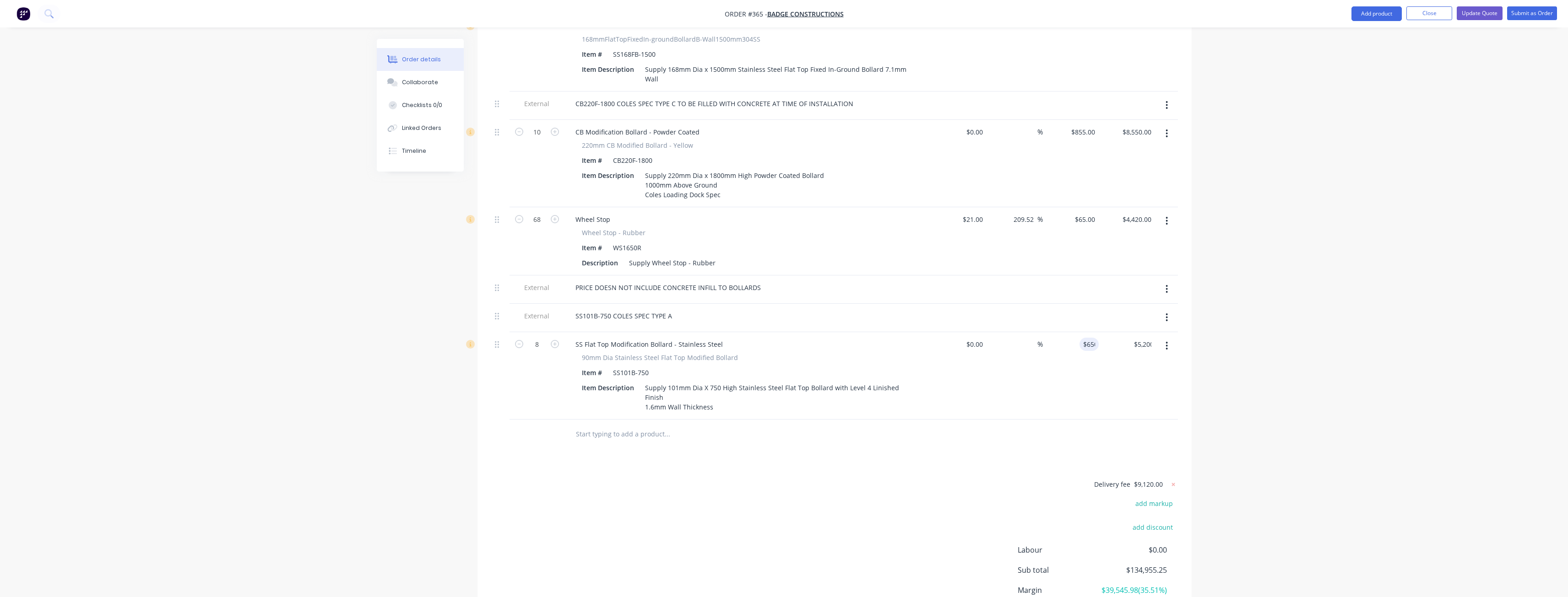
click at [877, 478] on div "Delivery fee $9,120.00 add markup add discount Labour $0.00 Sub total $134,955.…" at bounding box center [834, 565] width 686 height 172
drag, startPoint x: 496, startPoint y: 264, endPoint x: 499, endPoint y: 386, distance: 122.0
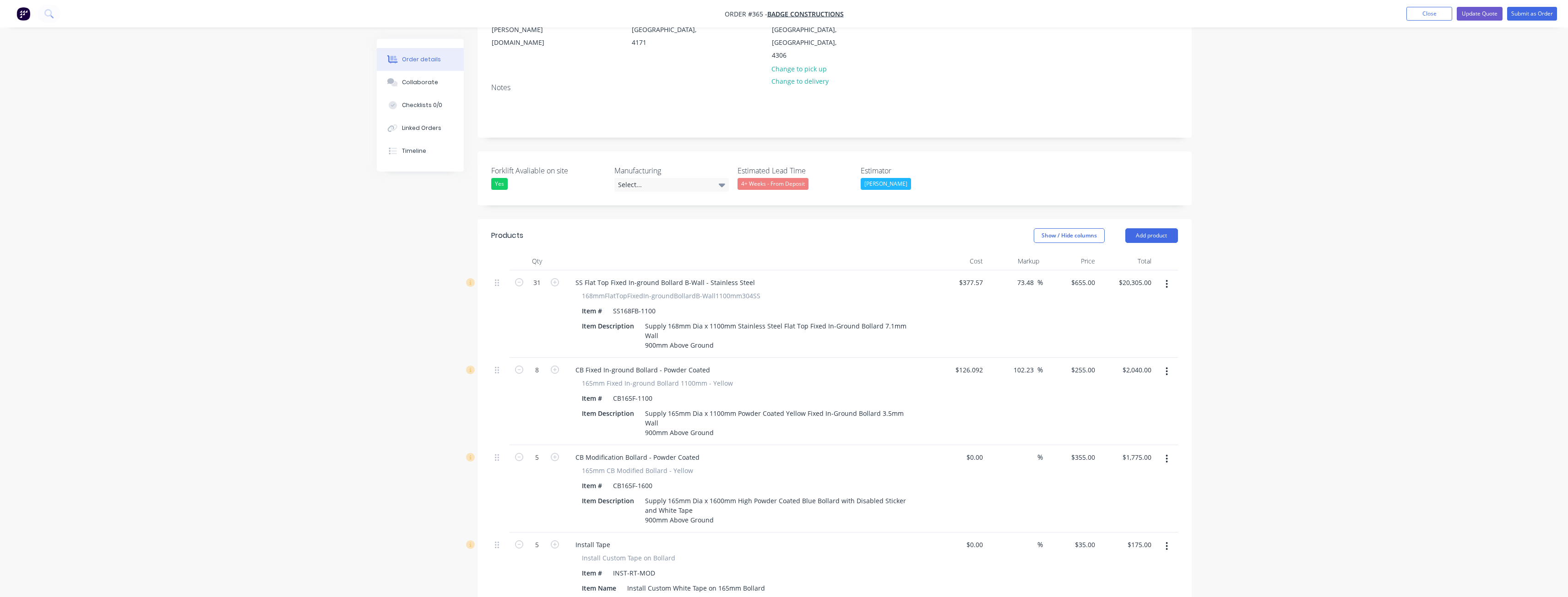
scroll to position [137, 0]
click at [1157, 234] on button "Add product" at bounding box center [1152, 241] width 53 height 15
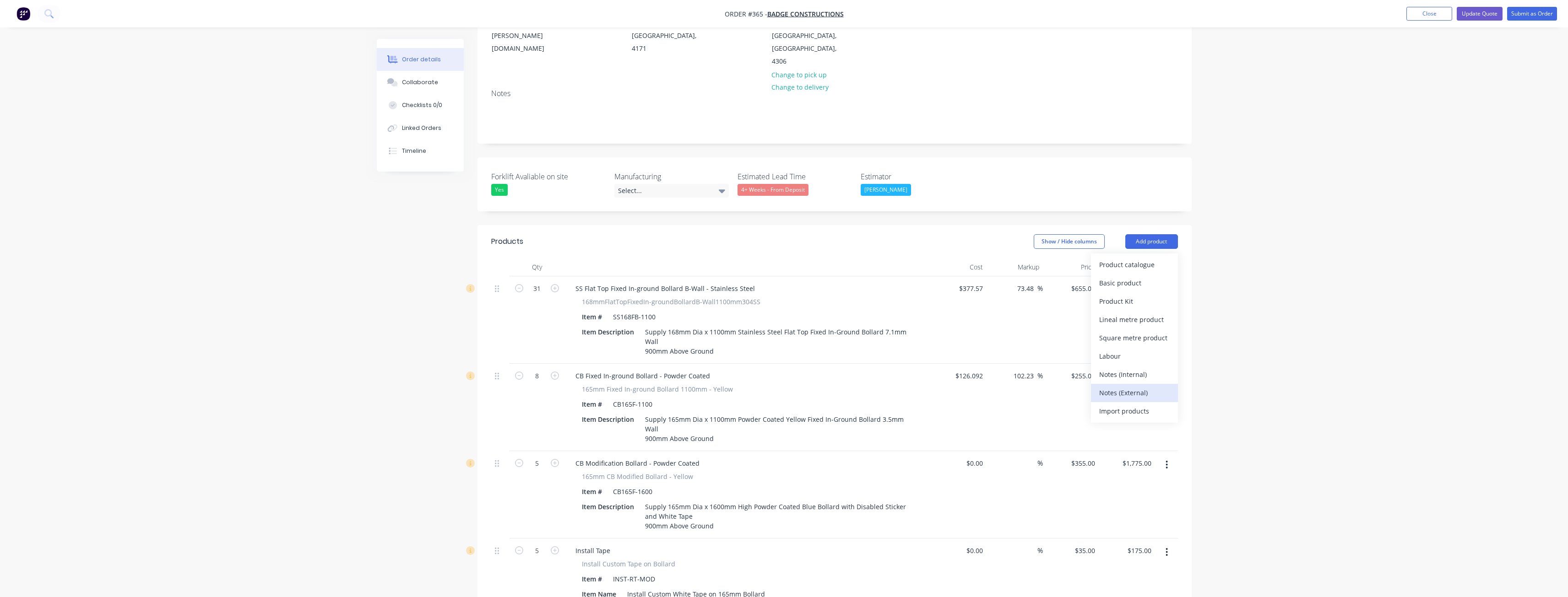
click at [1124, 386] on div "Notes (External)" at bounding box center [1134, 393] width 70 height 13
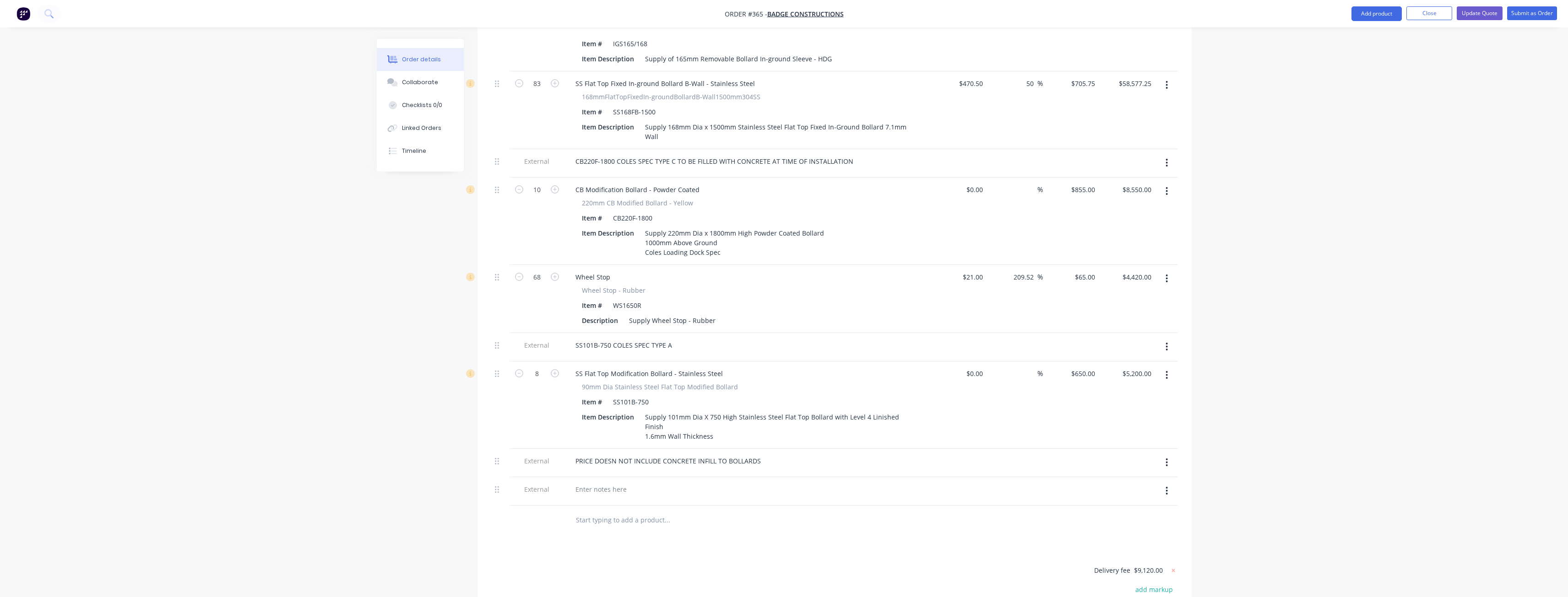
scroll to position [1327, 0]
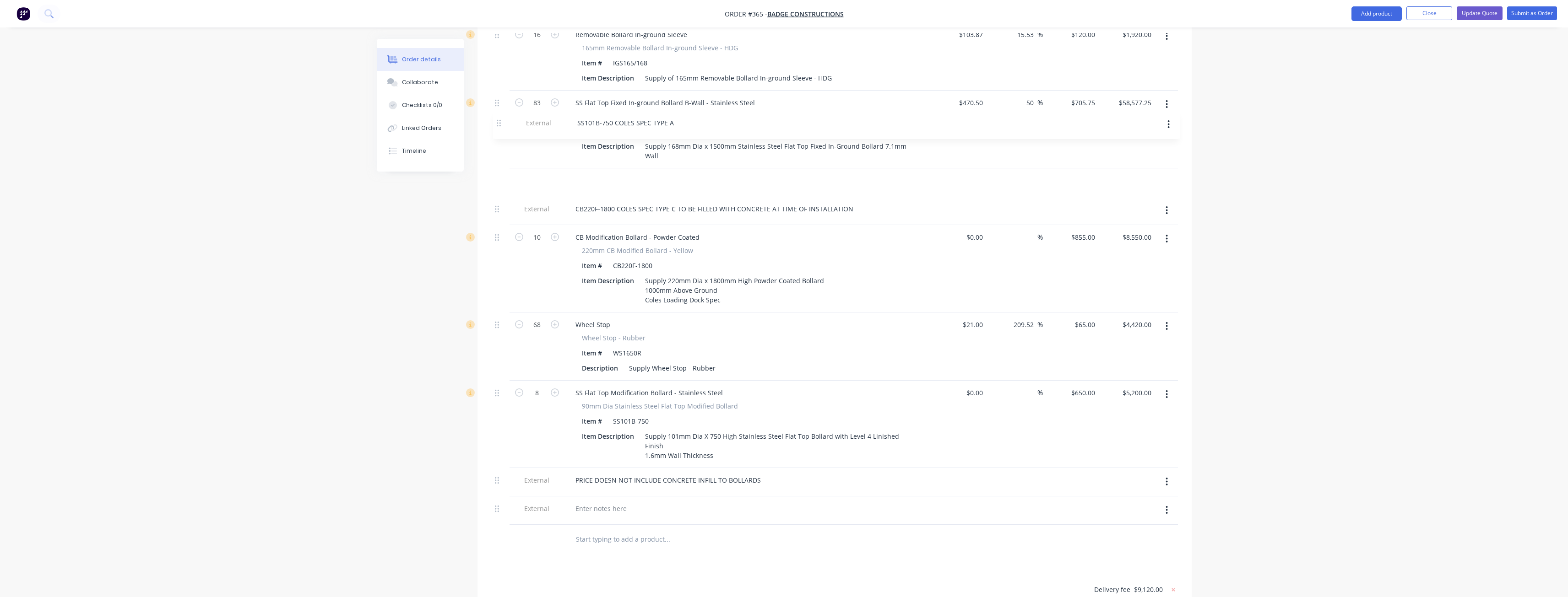
drag, startPoint x: 499, startPoint y: 309, endPoint x: 495, endPoint y: 128, distance: 181.0
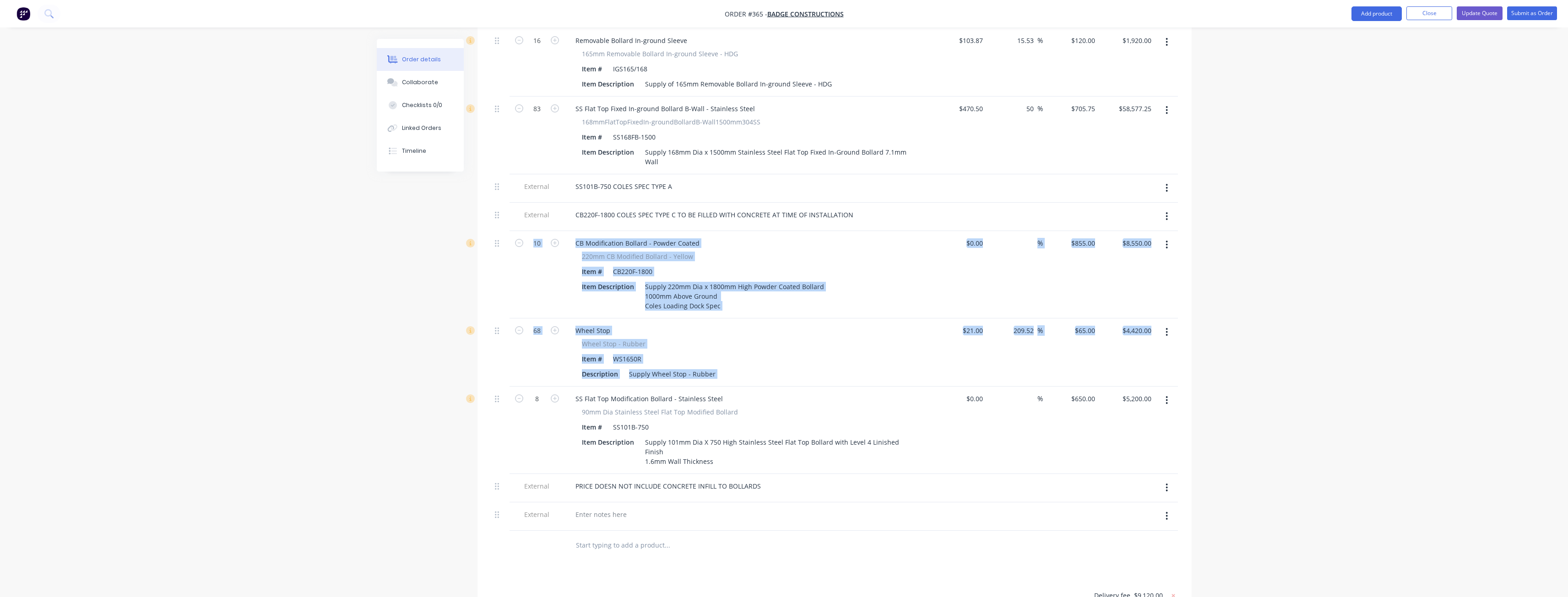
drag, startPoint x: 494, startPoint y: 376, endPoint x: 513, endPoint y: 260, distance: 117.5
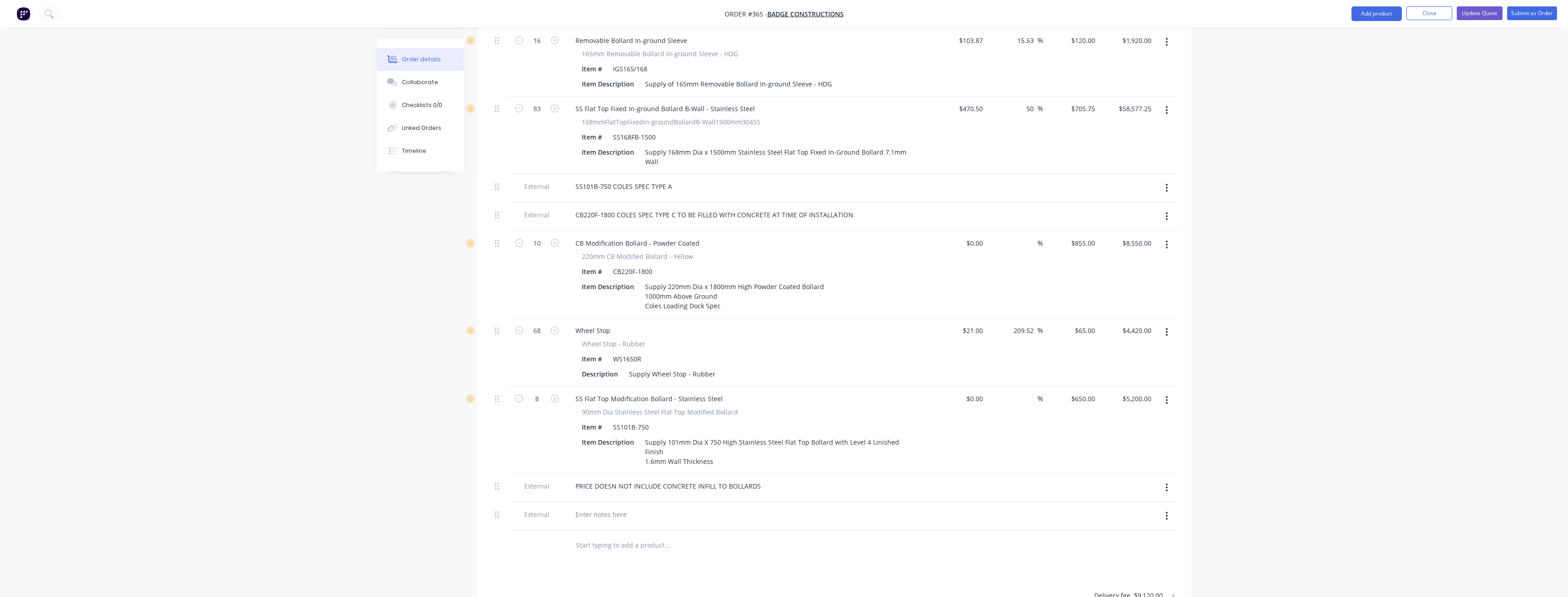
click at [525, 531] on div at bounding box center [537, 546] width 55 height 30
click at [498, 395] on icon at bounding box center [496, 398] width 4 height 8
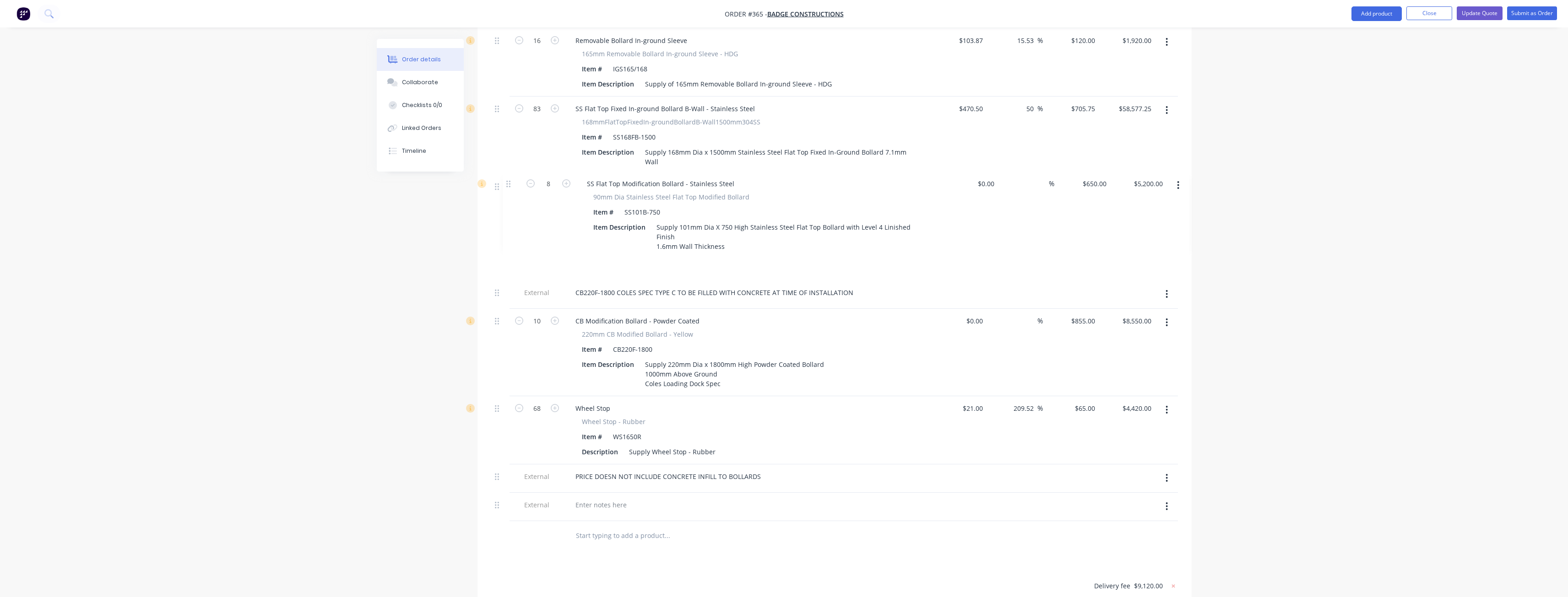
drag, startPoint x: 496, startPoint y: 373, endPoint x: 507, endPoint y: 180, distance: 193.3
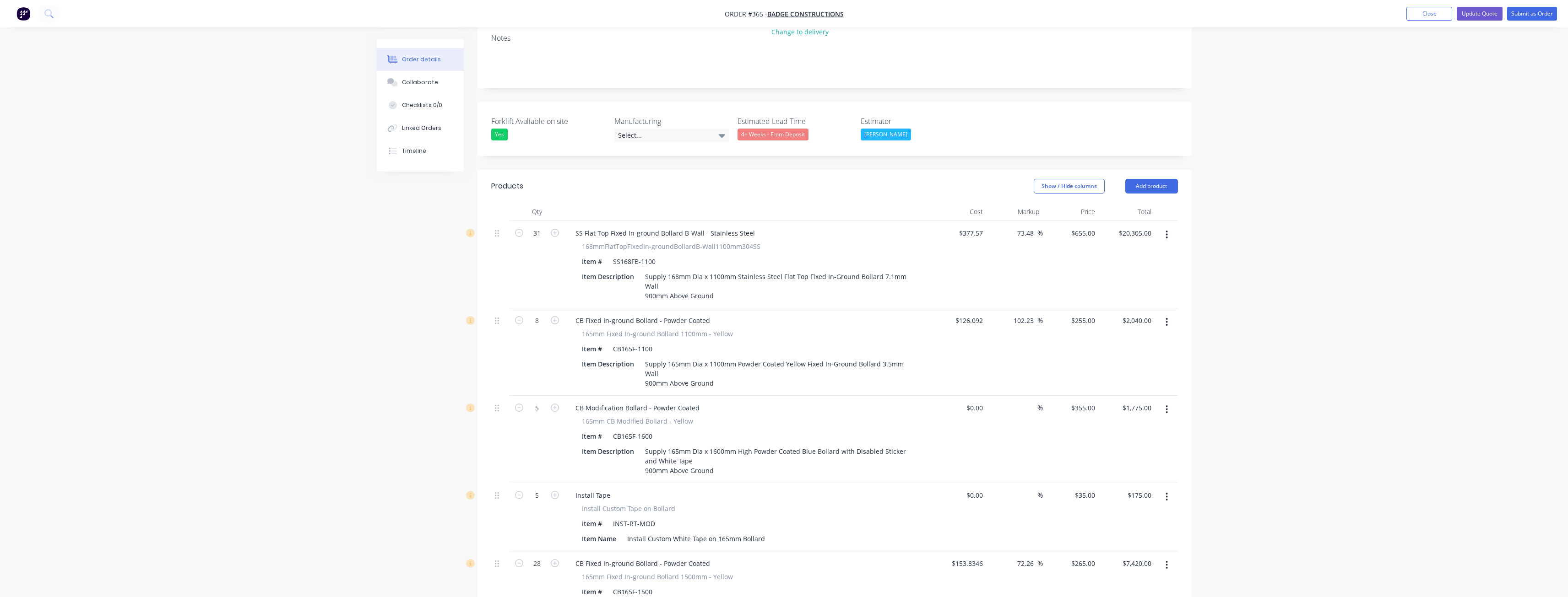
scroll to position [192, 0]
click at [1154, 180] on button "Add product" at bounding box center [1152, 187] width 53 height 15
click at [1128, 203] on div "Product catalogue" at bounding box center [1134, 210] width 70 height 13
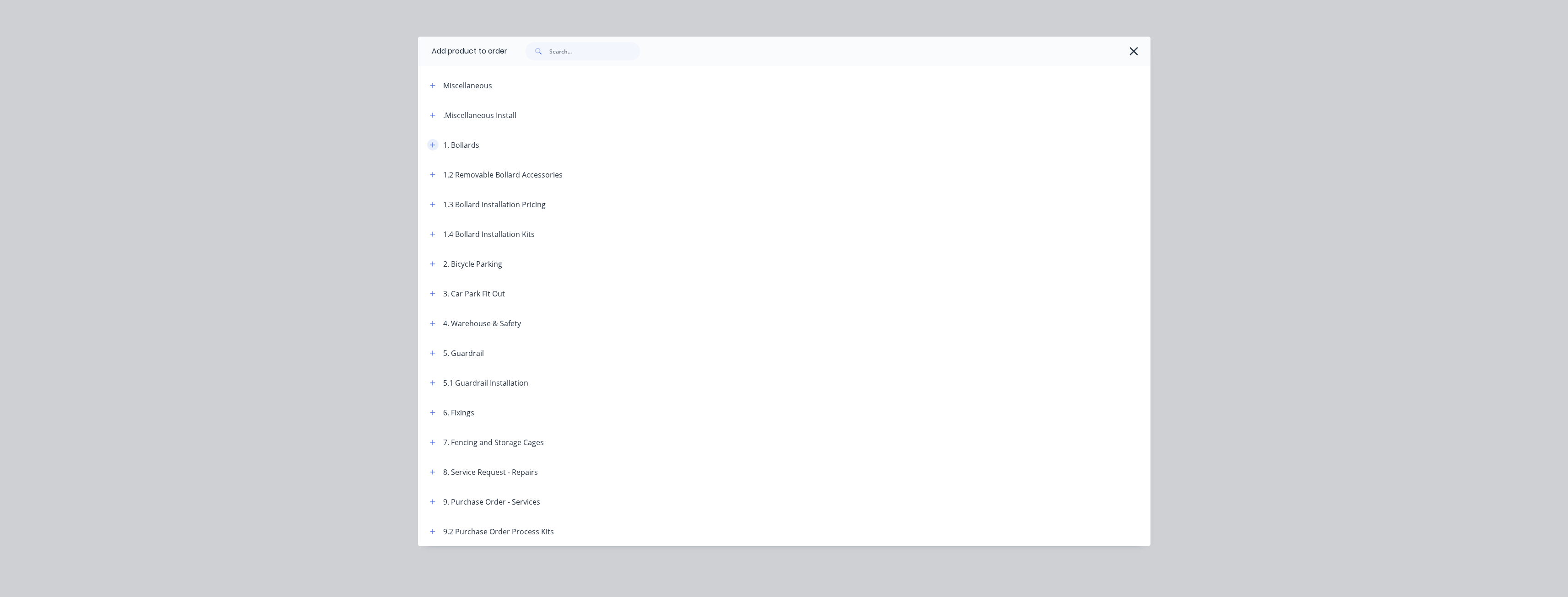
click at [431, 143] on icon "button" at bounding box center [432, 145] width 6 height 6
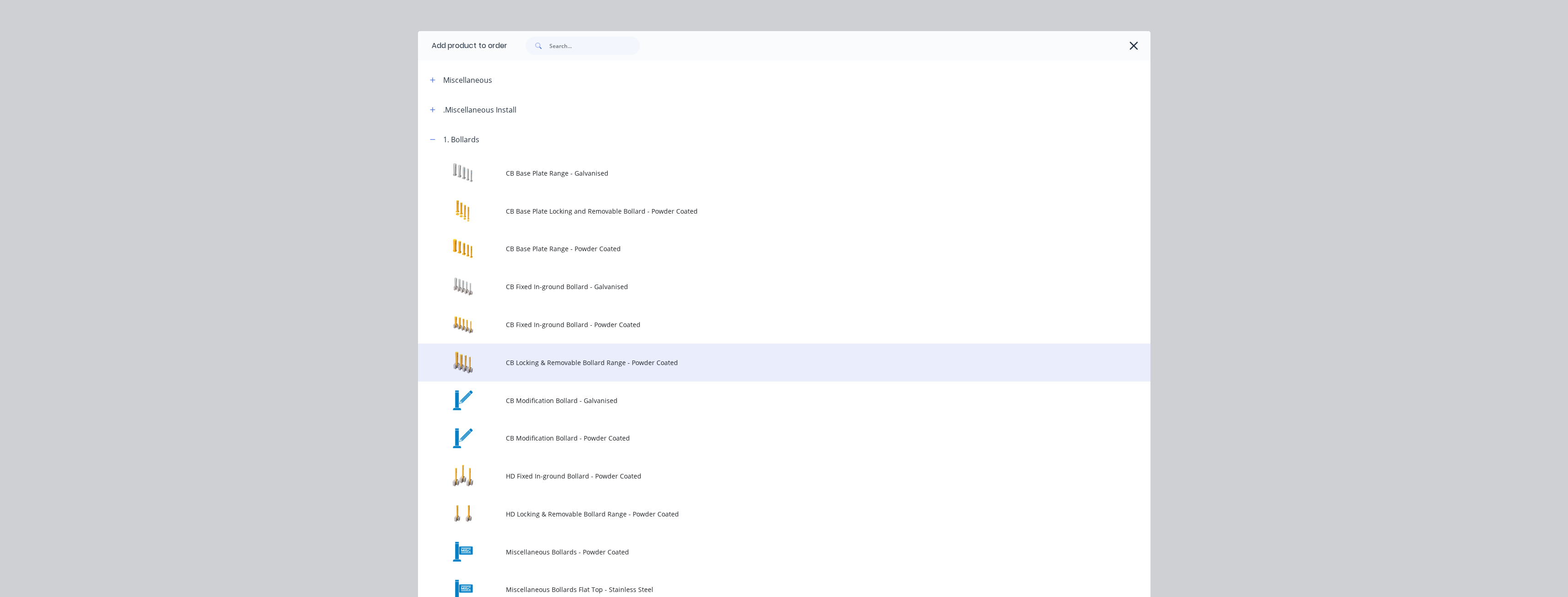
scroll to position [0, 0]
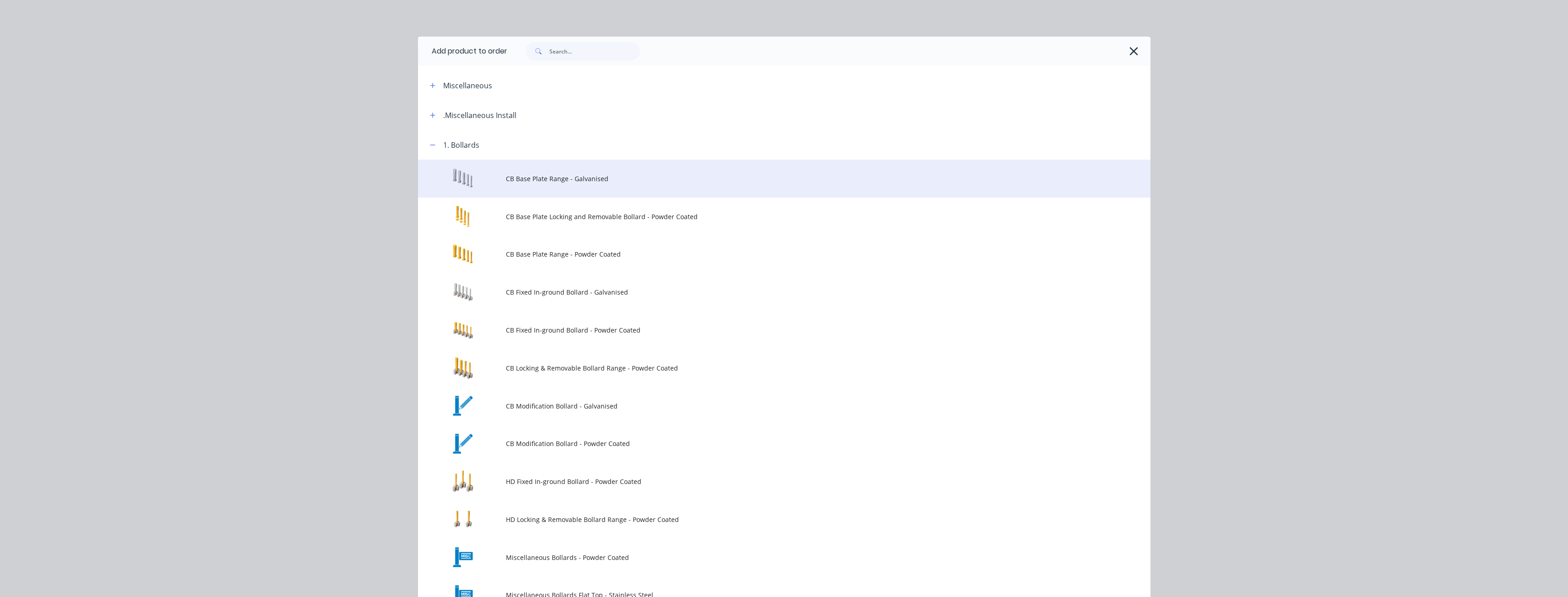
click at [531, 174] on span "CB Base Plate Range - Galvanised" at bounding box center [763, 179] width 515 height 10
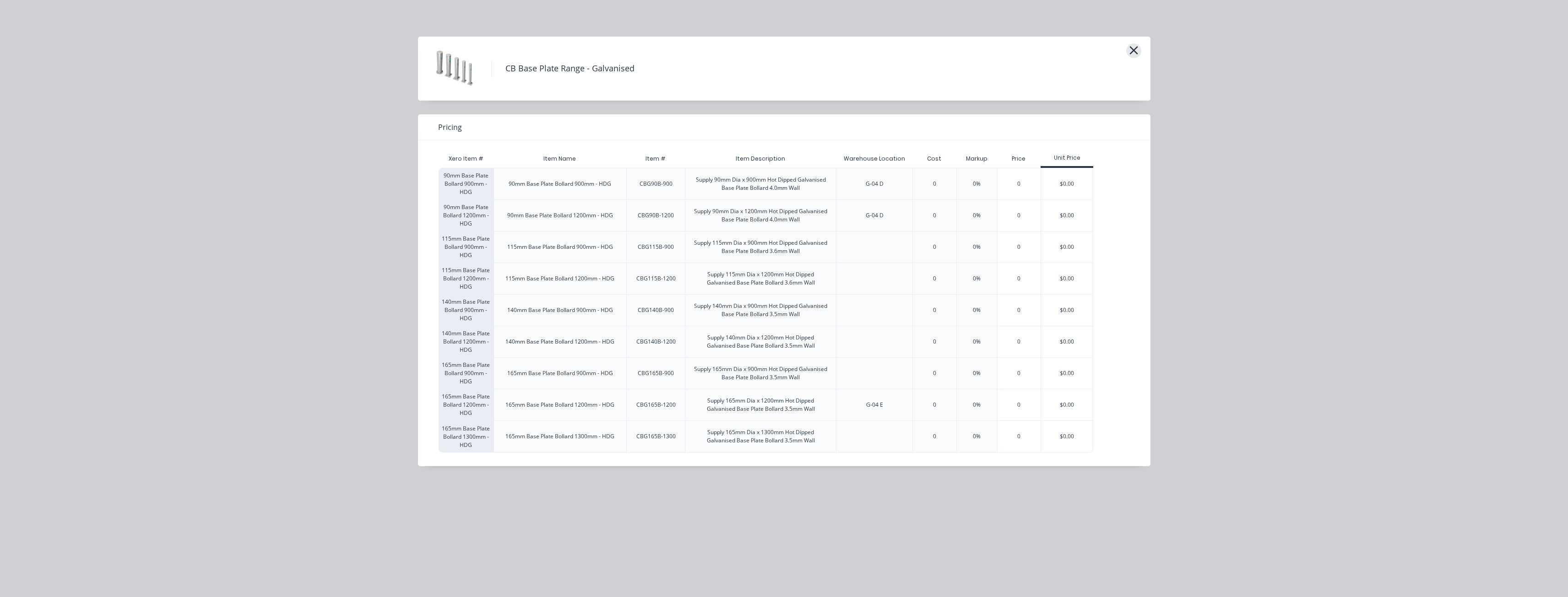
click at [1134, 48] on icon "button" at bounding box center [1134, 50] width 10 height 13
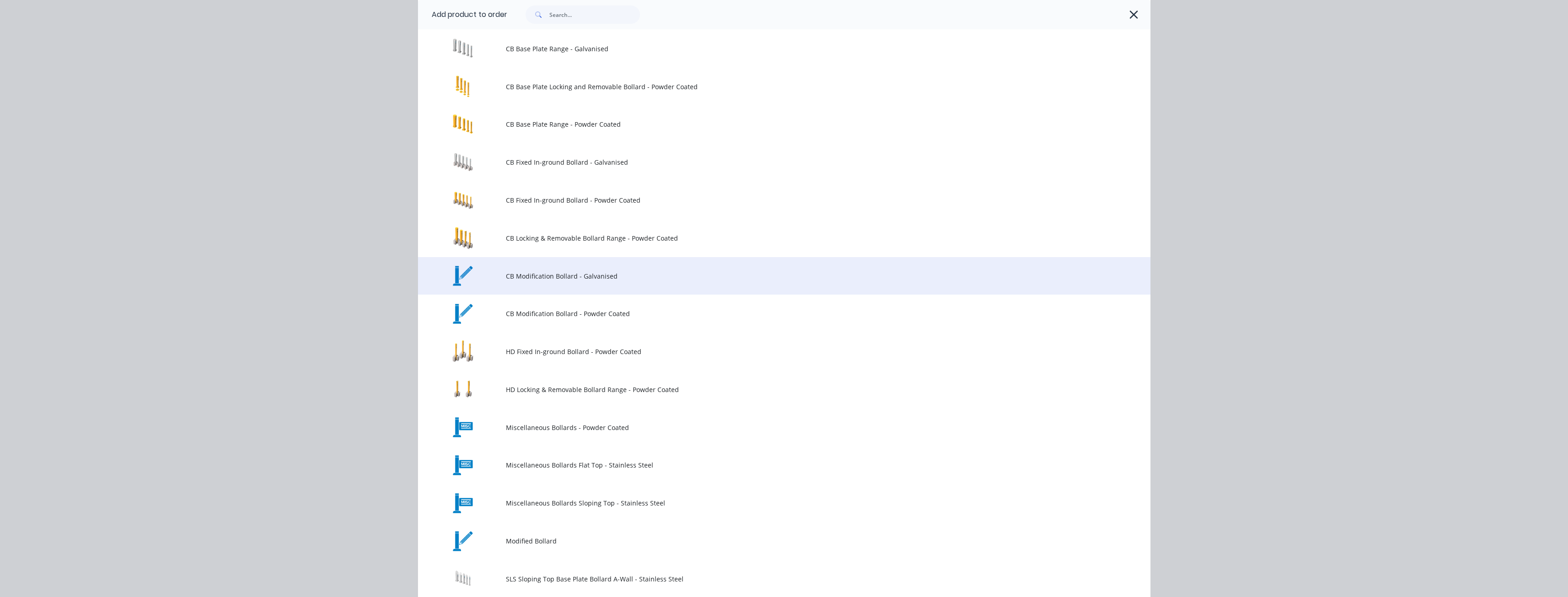
click at [537, 271] on span "CB Modification Bollard - Galvanised" at bounding box center [763, 276] width 515 height 10
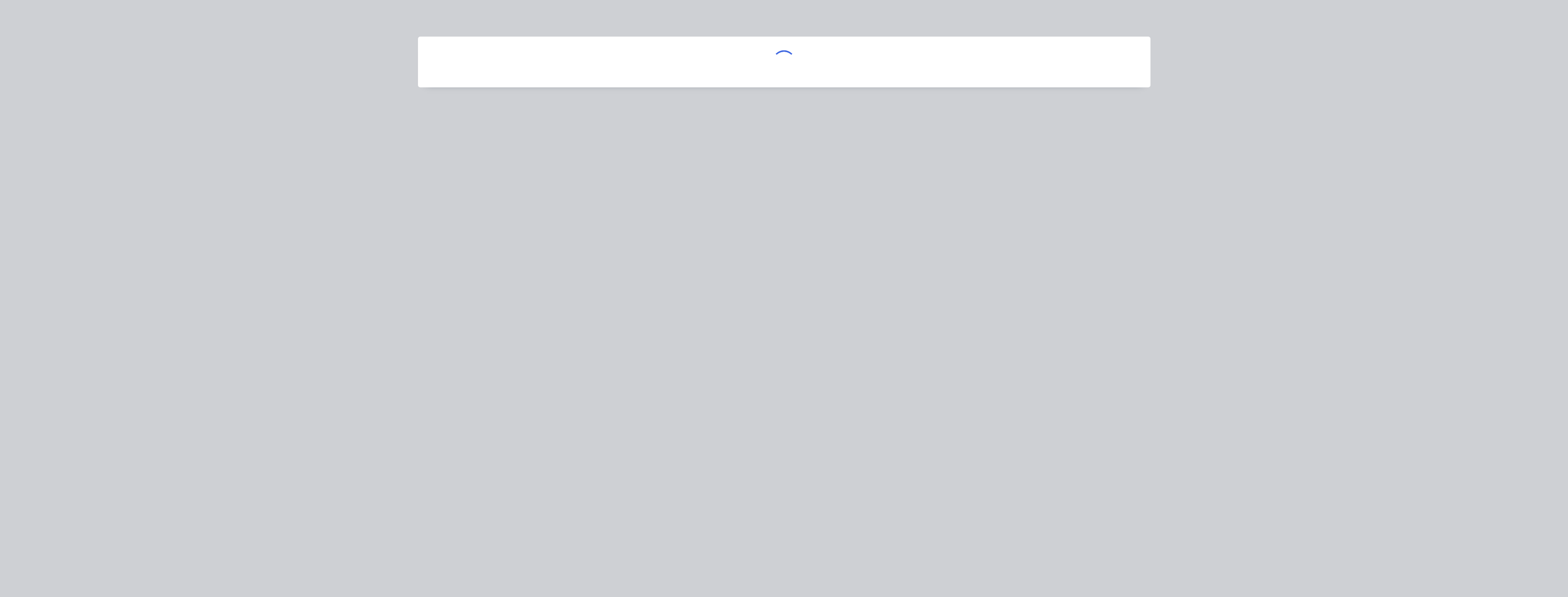
scroll to position [0, 0]
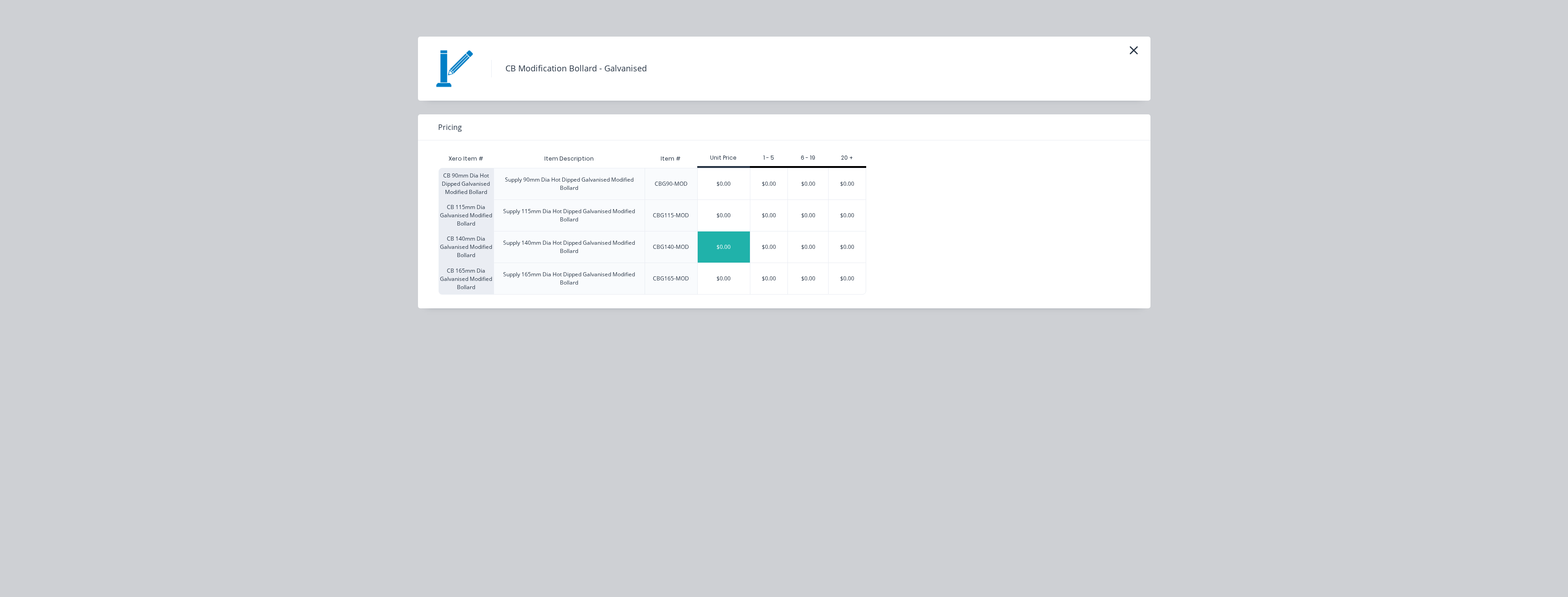
click at [723, 246] on div "$0.00" at bounding box center [723, 247] width 52 height 31
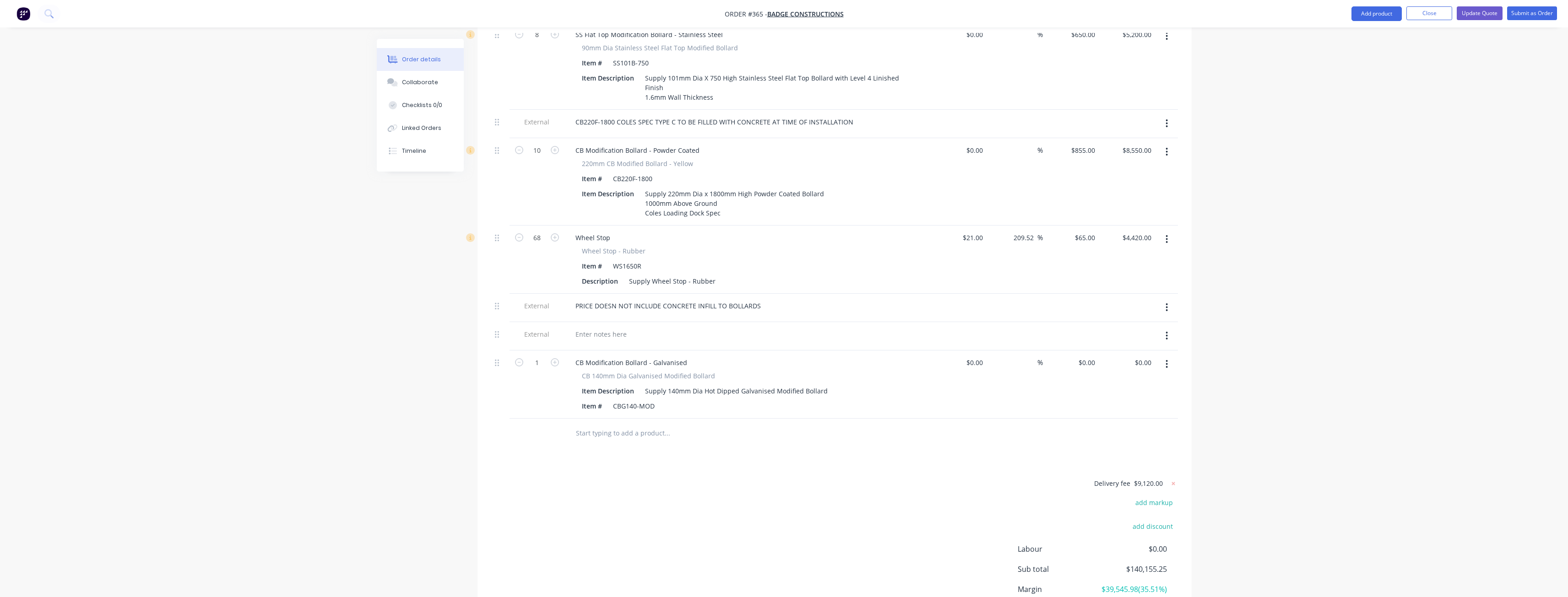
scroll to position [1526, 0]
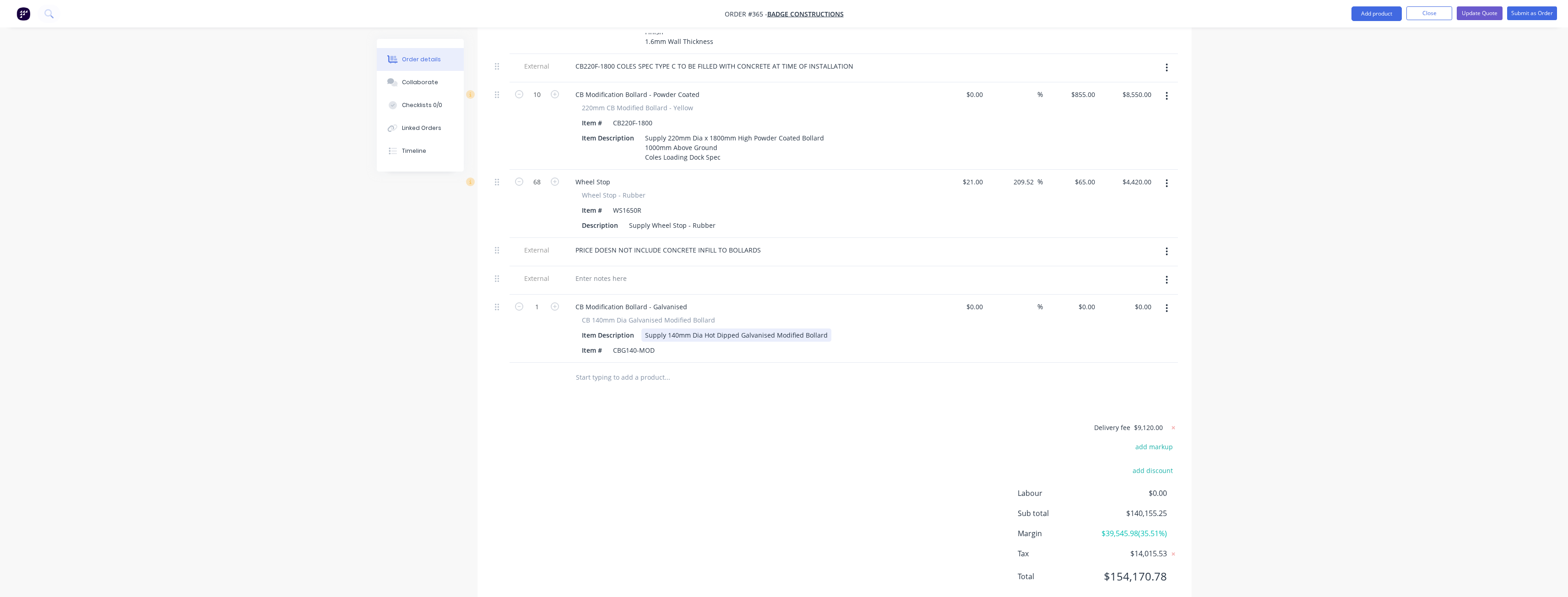
click at [702, 329] on div "Supply 140mm Dia Hot Dipped Galvanised Modified Bollard" at bounding box center [736, 335] width 190 height 13
click at [655, 343] on div "CBG140-MOD" at bounding box center [634, 350] width 49 height 13
click at [841, 329] on div "Supply 140mm Dia x 750 Hot Dipped Galvanised Modified Bollard" at bounding box center [745, 335] width 208 height 13
click at [718, 329] on div "Supply 140mm Dia x 750 Hot Dipped Galvanised Modified Bollard, 250mm x 250mm x …" at bounding box center [777, 340] width 272 height 23
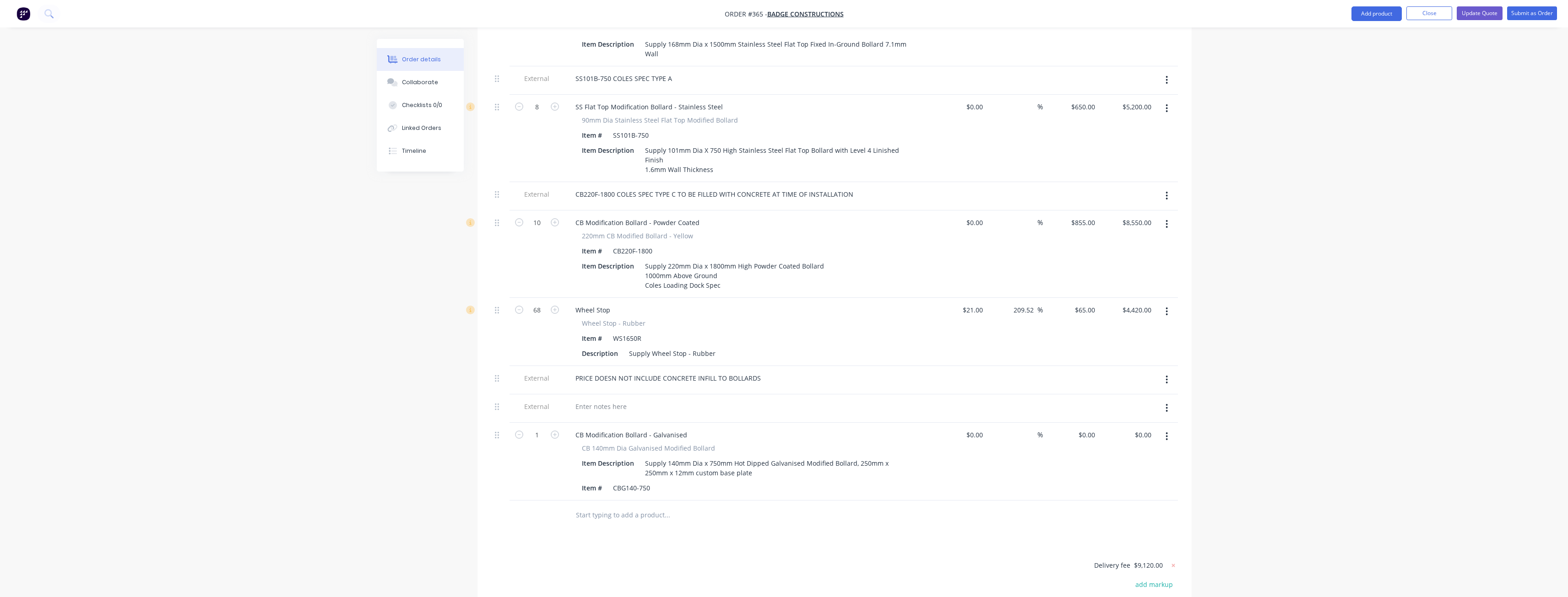
scroll to position [1435, 0]
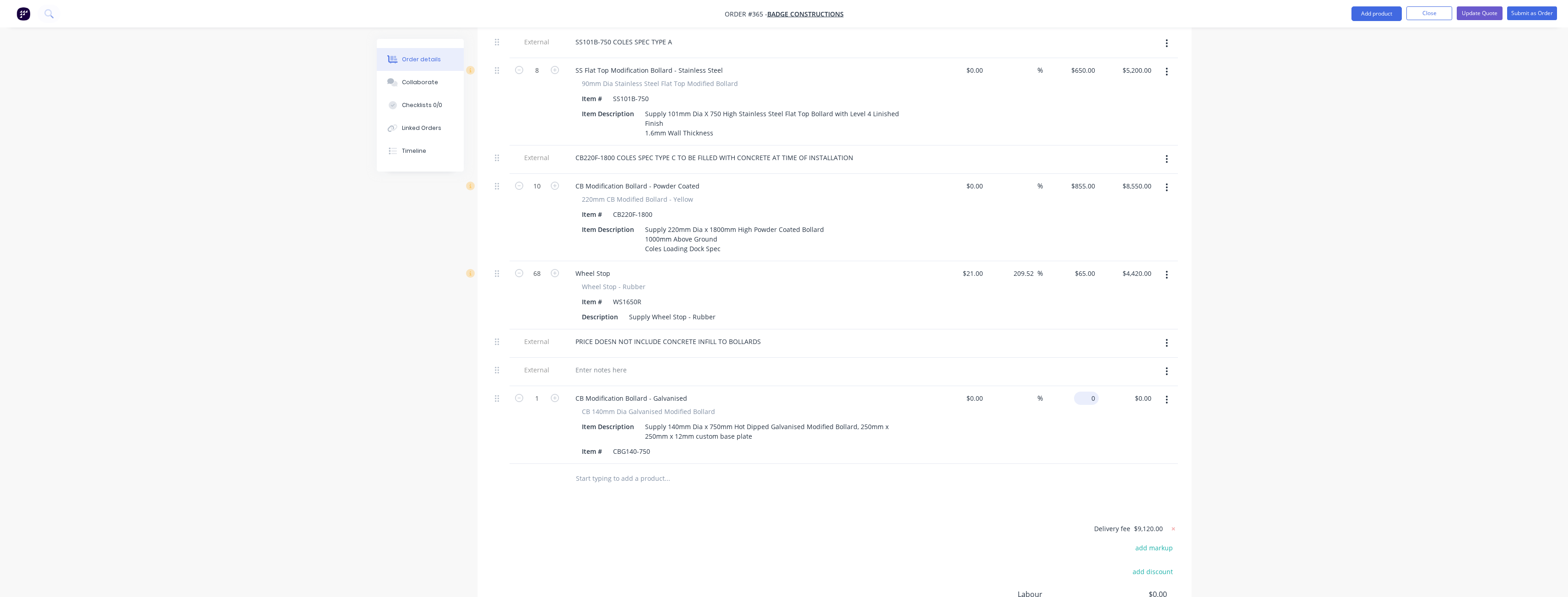
click at [1092, 392] on input "0" at bounding box center [1088, 398] width 21 height 13
type input "$165.00"
click at [540, 392] on input "1" at bounding box center [537, 398] width 24 height 13
type input "16"
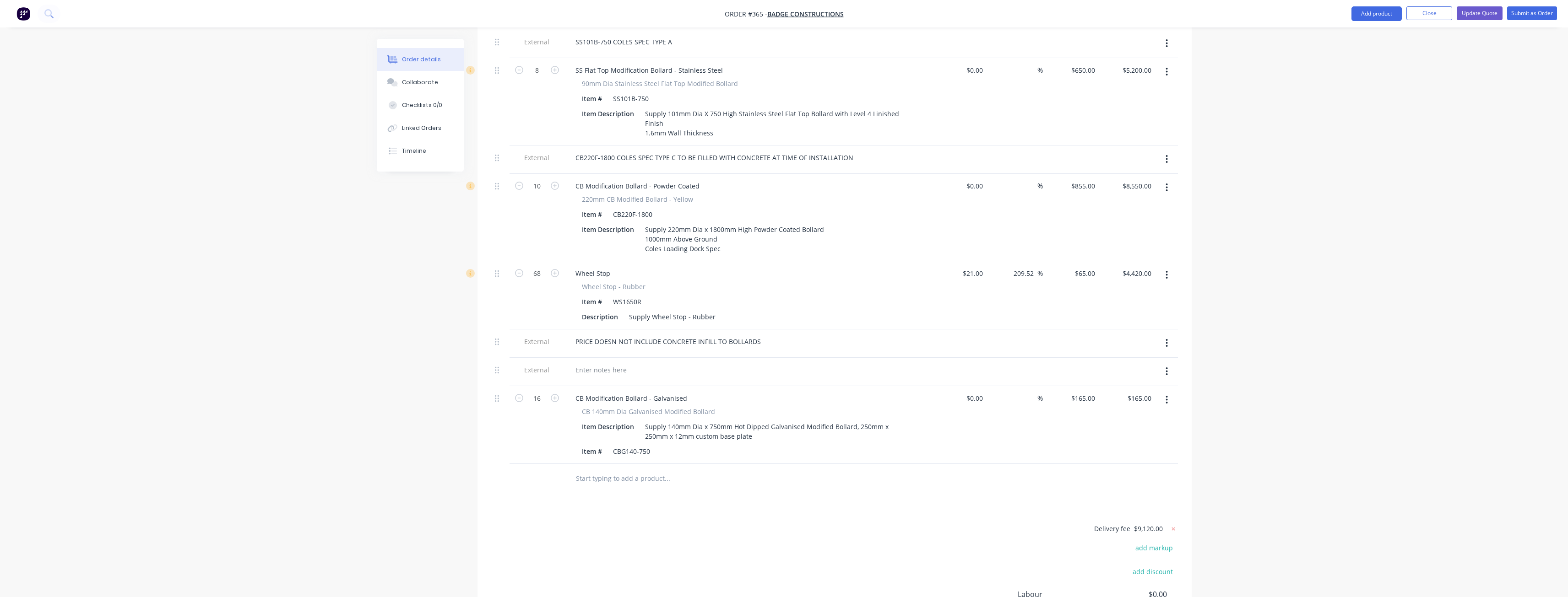
type input "$2,640.00"
drag, startPoint x: 526, startPoint y: 563, endPoint x: 534, endPoint y: 548, distance: 17.0
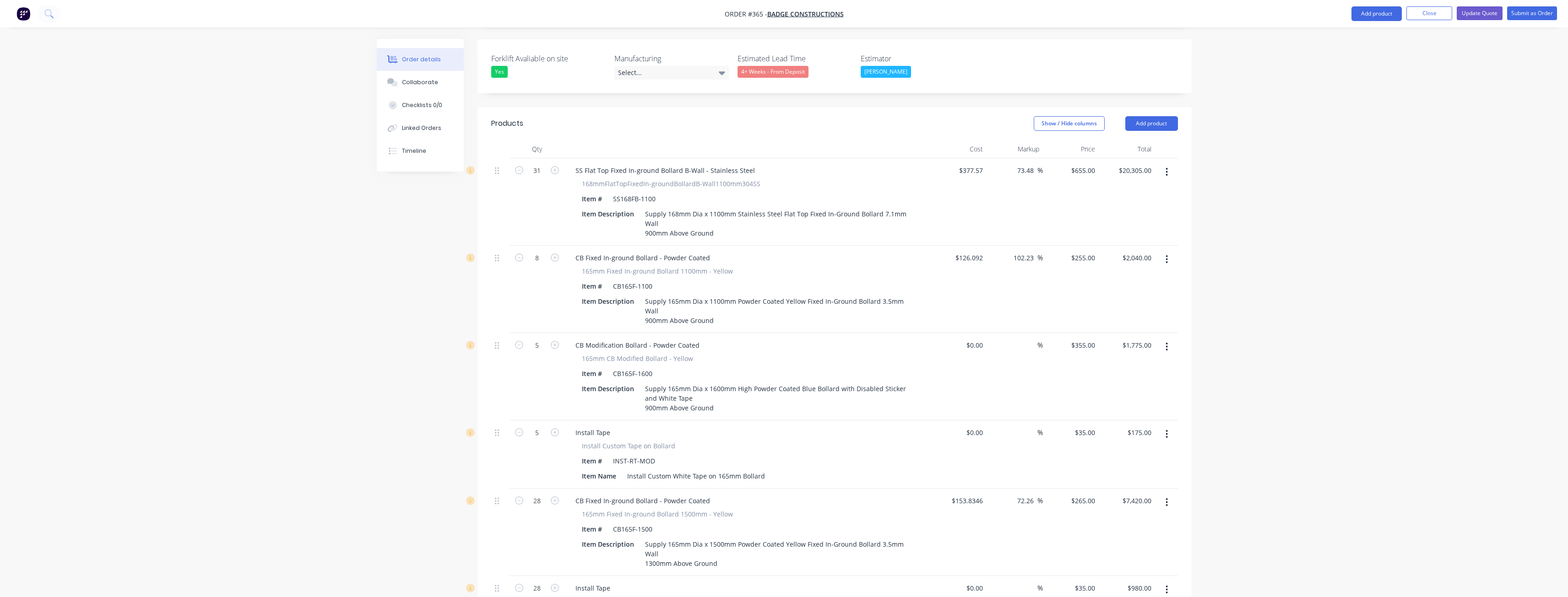
scroll to position [245, 0]
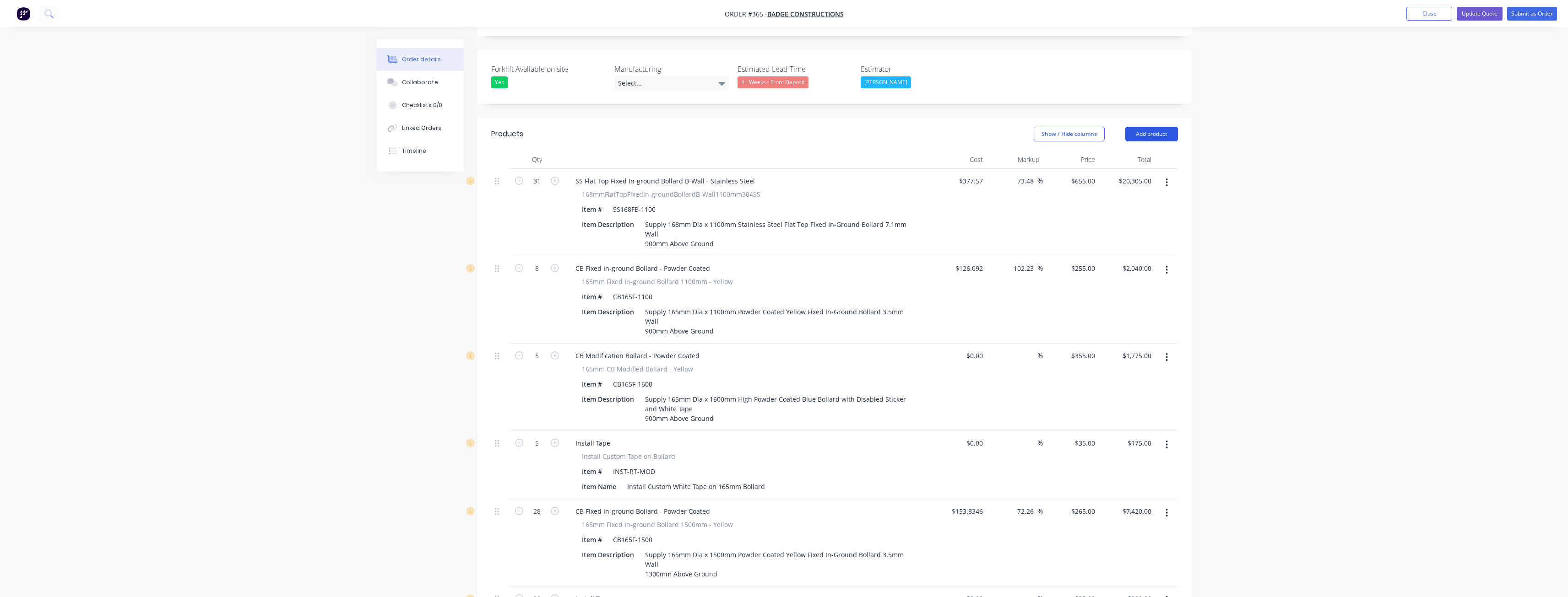
click at [1157, 126] on button "Add product" at bounding box center [1152, 134] width 53 height 15
click at [1129, 279] on div "Notes (External)" at bounding box center [1134, 285] width 70 height 13
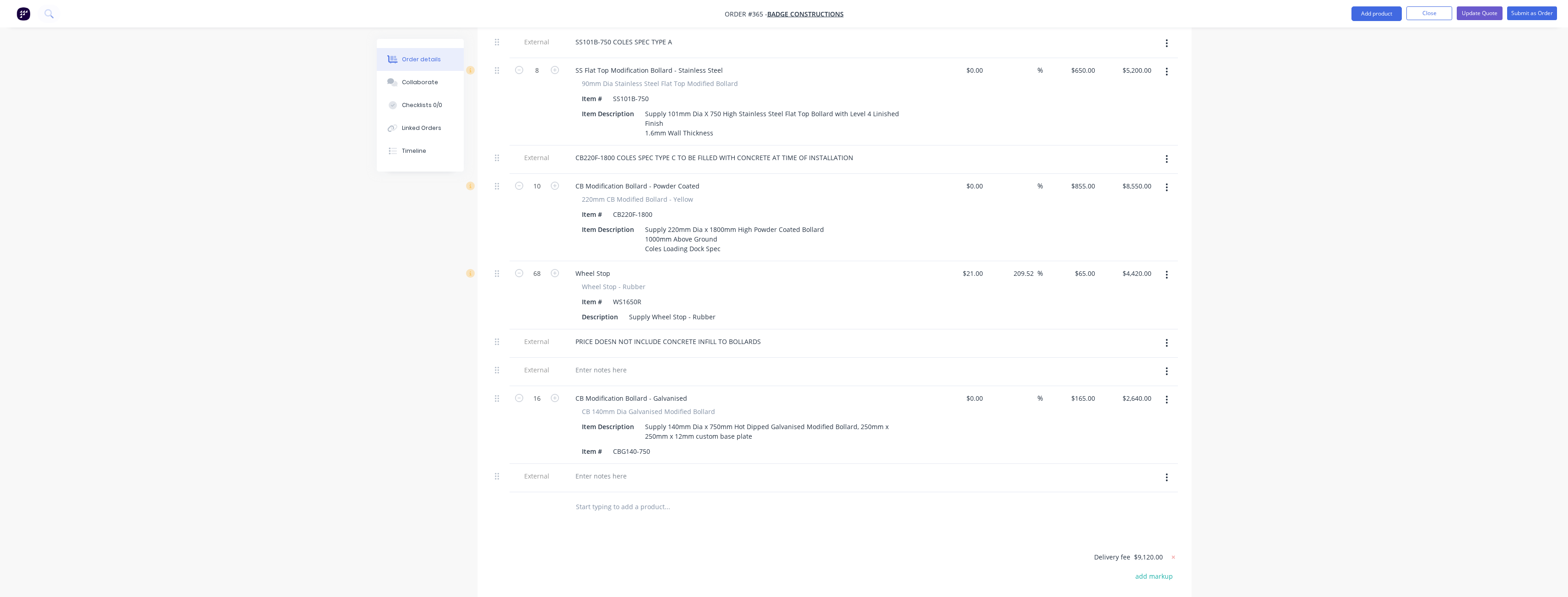
scroll to position [1389, 0]
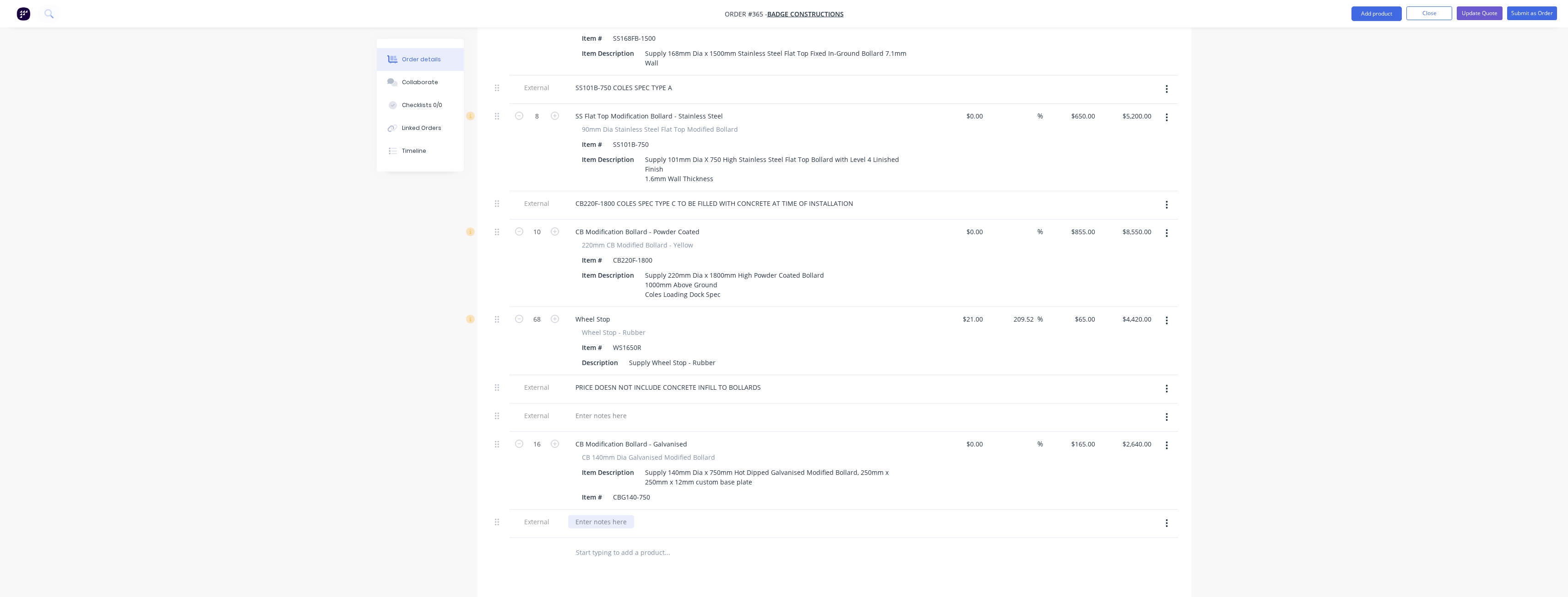
click at [600, 515] on div at bounding box center [601, 522] width 66 height 13
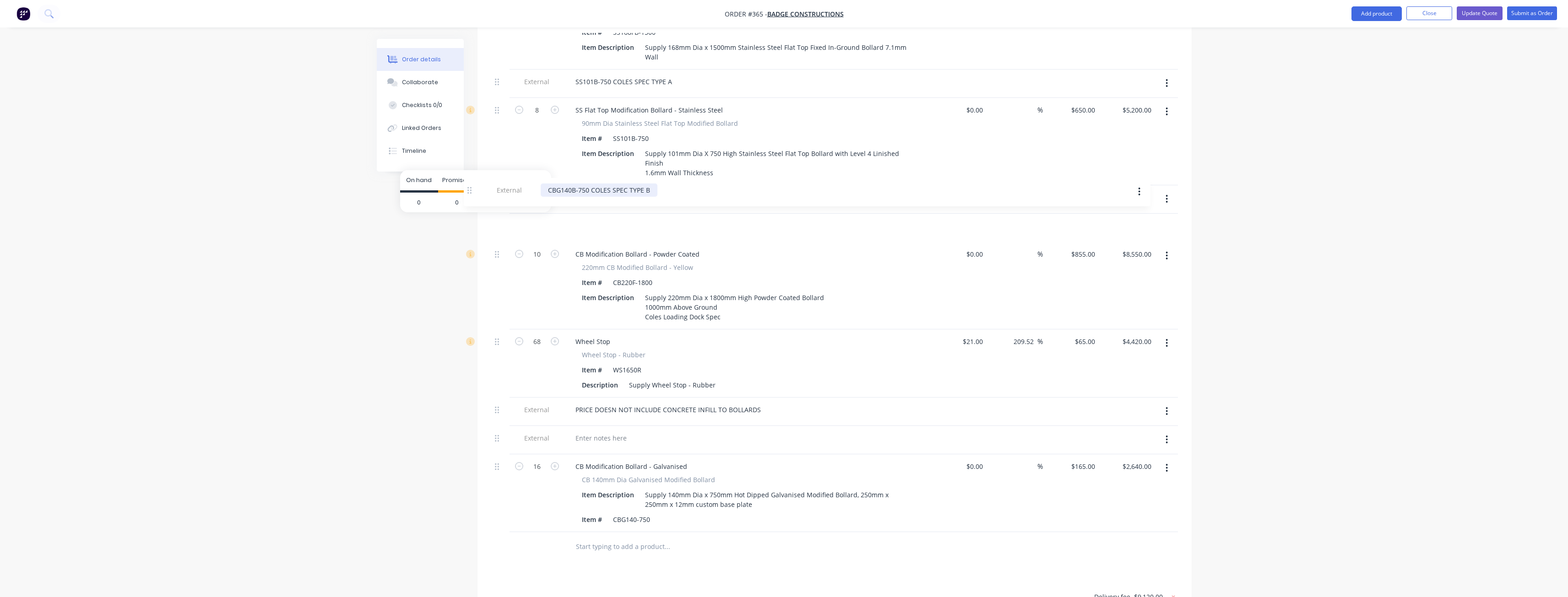
drag, startPoint x: 496, startPoint y: 488, endPoint x: 468, endPoint y: 188, distance: 301.3
drag, startPoint x: 496, startPoint y: 192, endPoint x: 490, endPoint y: 159, distance: 33.5
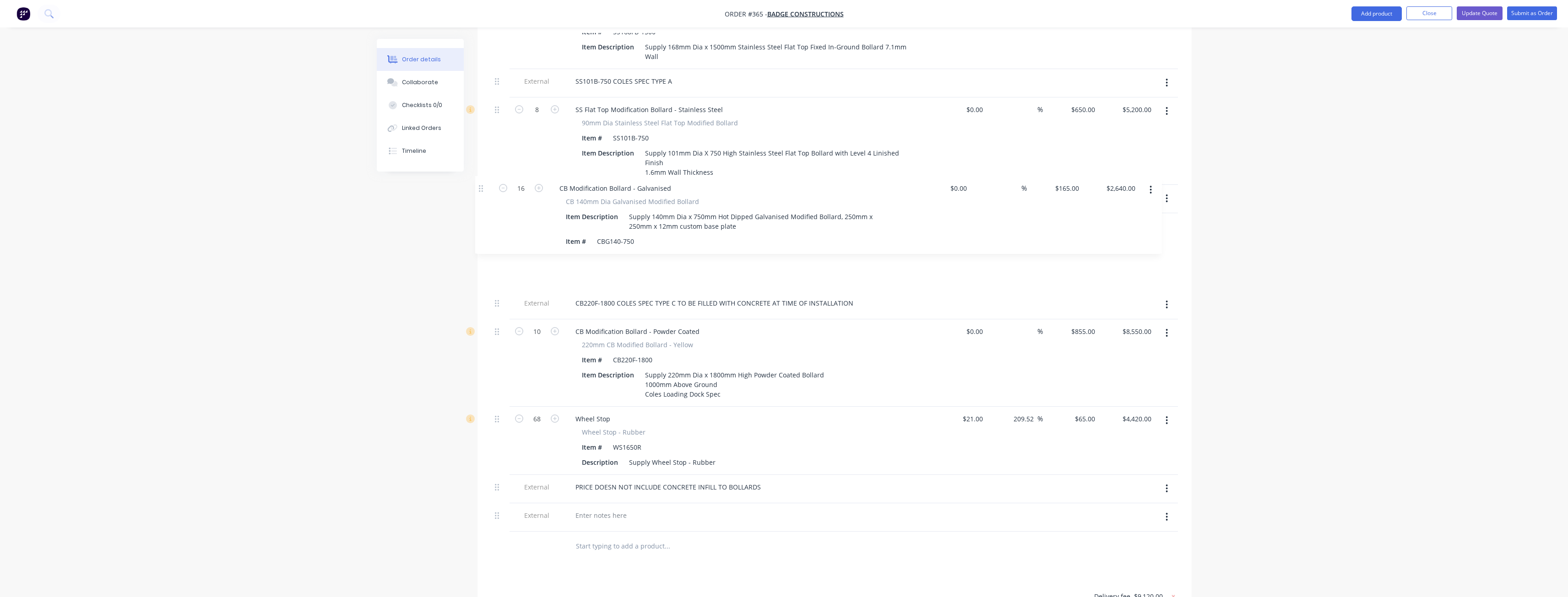
drag, startPoint x: 497, startPoint y: 432, endPoint x: 481, endPoint y: 187, distance: 245.5
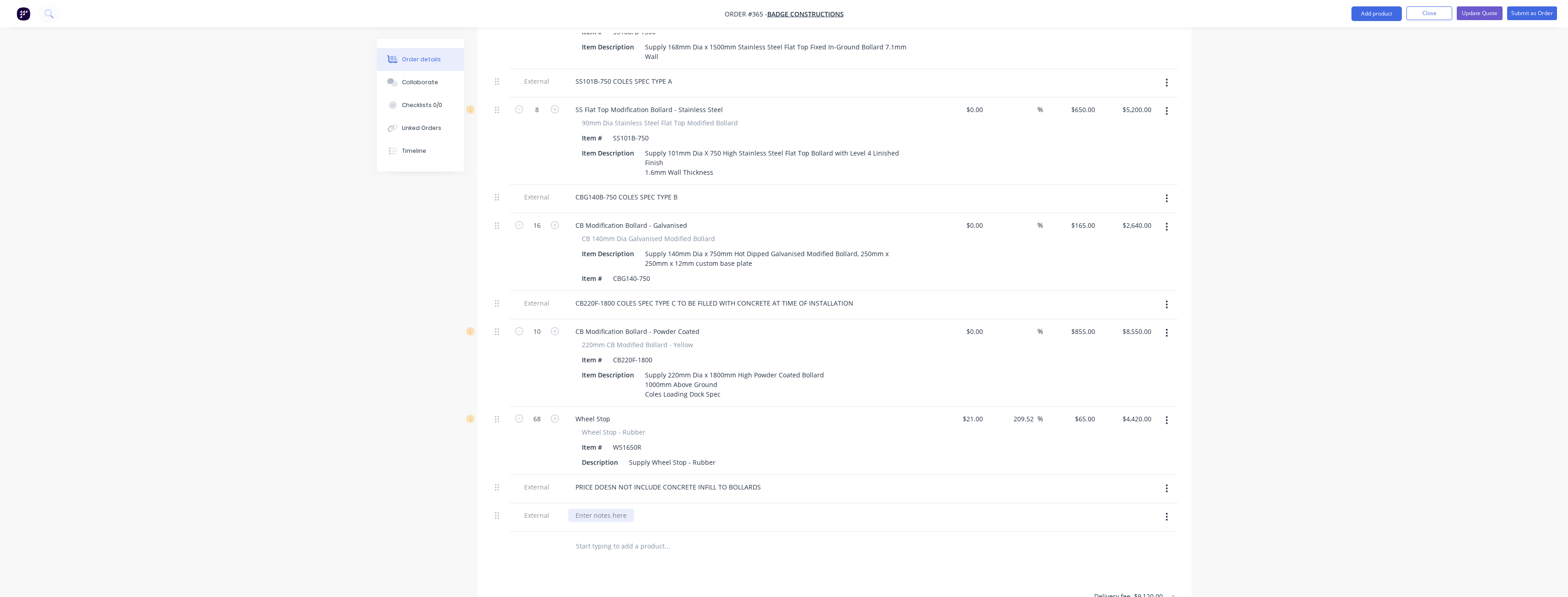
click at [598, 509] on div at bounding box center [601, 516] width 66 height 13
click at [1168, 513] on icon "button" at bounding box center [1166, 516] width 2 height 8
click at [1118, 553] on div "Delete" at bounding box center [1134, 560] width 70 height 13
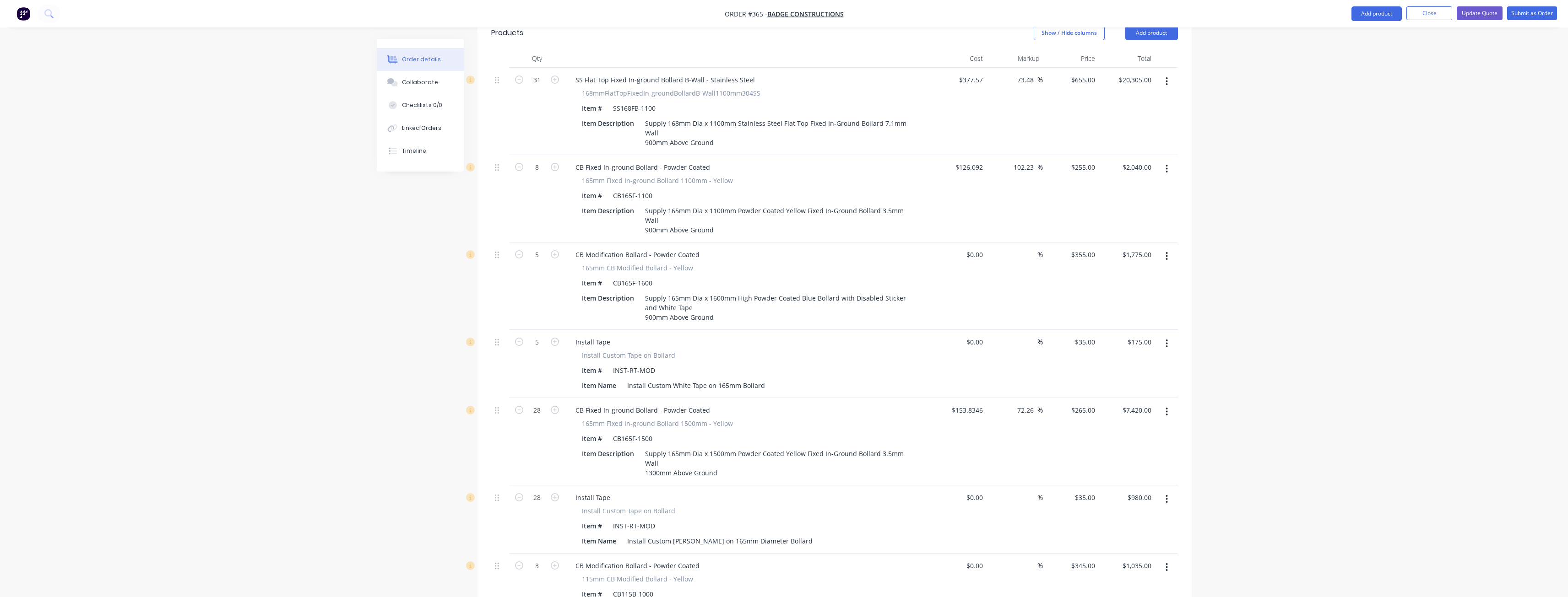
scroll to position [0, 0]
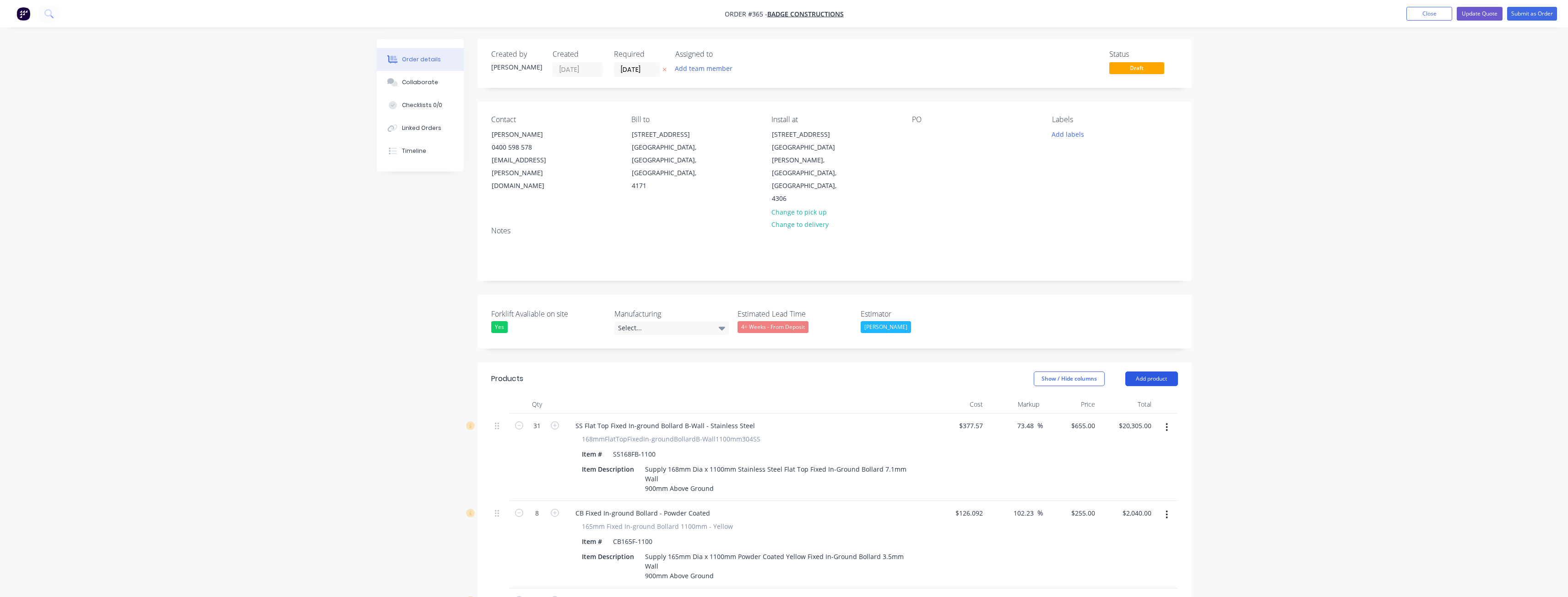
click at [1157, 372] on button "Add product" at bounding box center [1152, 379] width 53 height 15
click at [1106, 524] on div "Notes (External)" at bounding box center [1134, 530] width 70 height 13
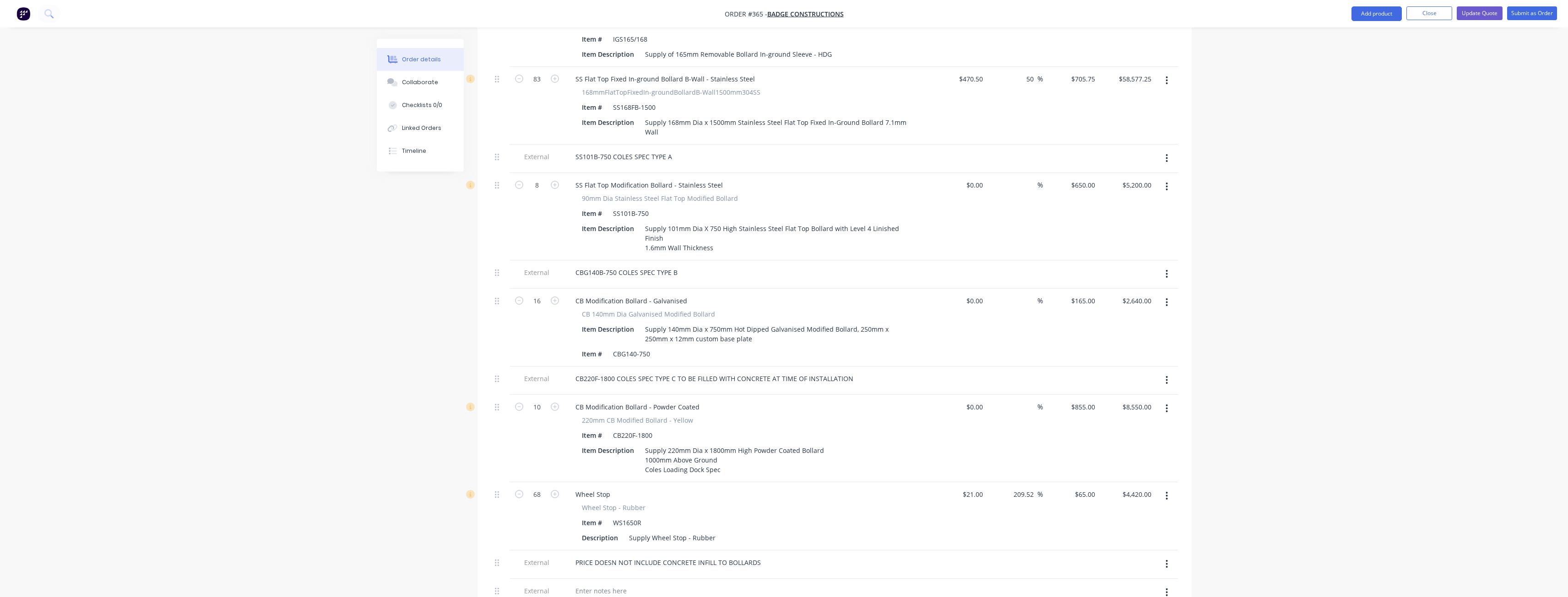
scroll to position [1564, 0]
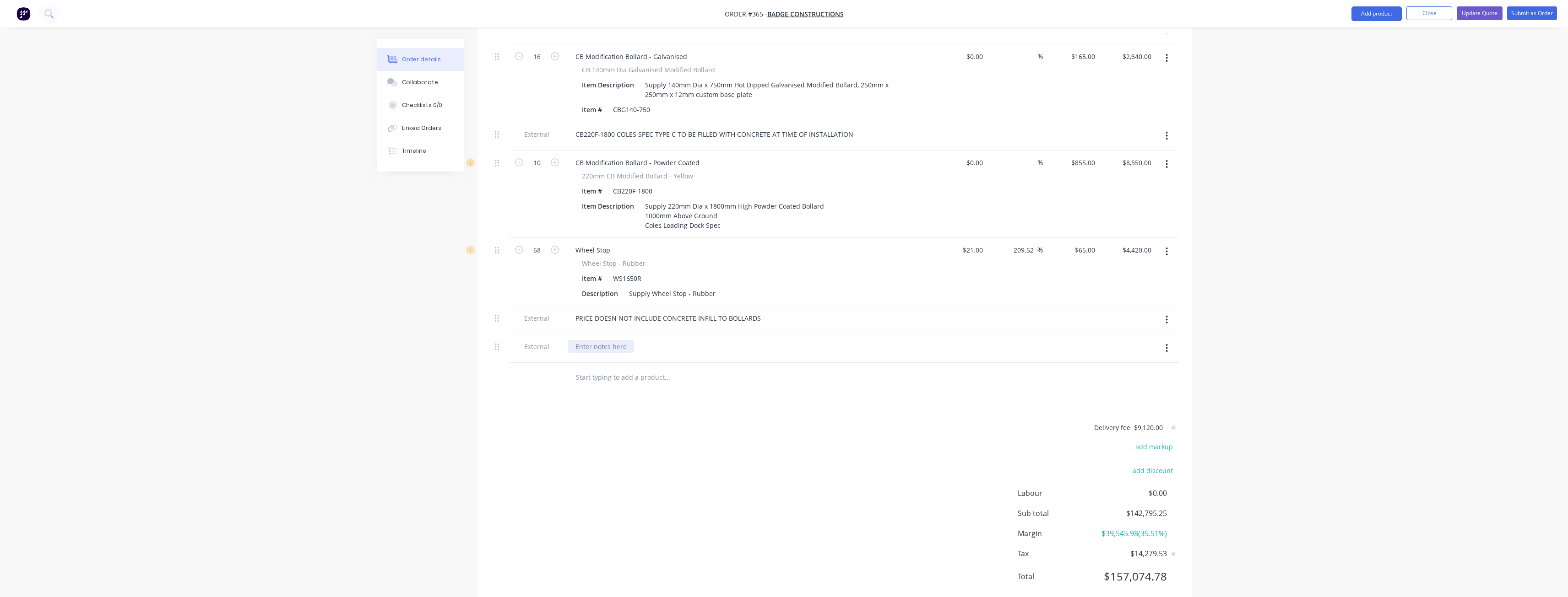
click at [598, 340] on div at bounding box center [601, 346] width 66 height 13
drag, startPoint x: 496, startPoint y: 282, endPoint x: 498, endPoint y: 216, distance: 66.0
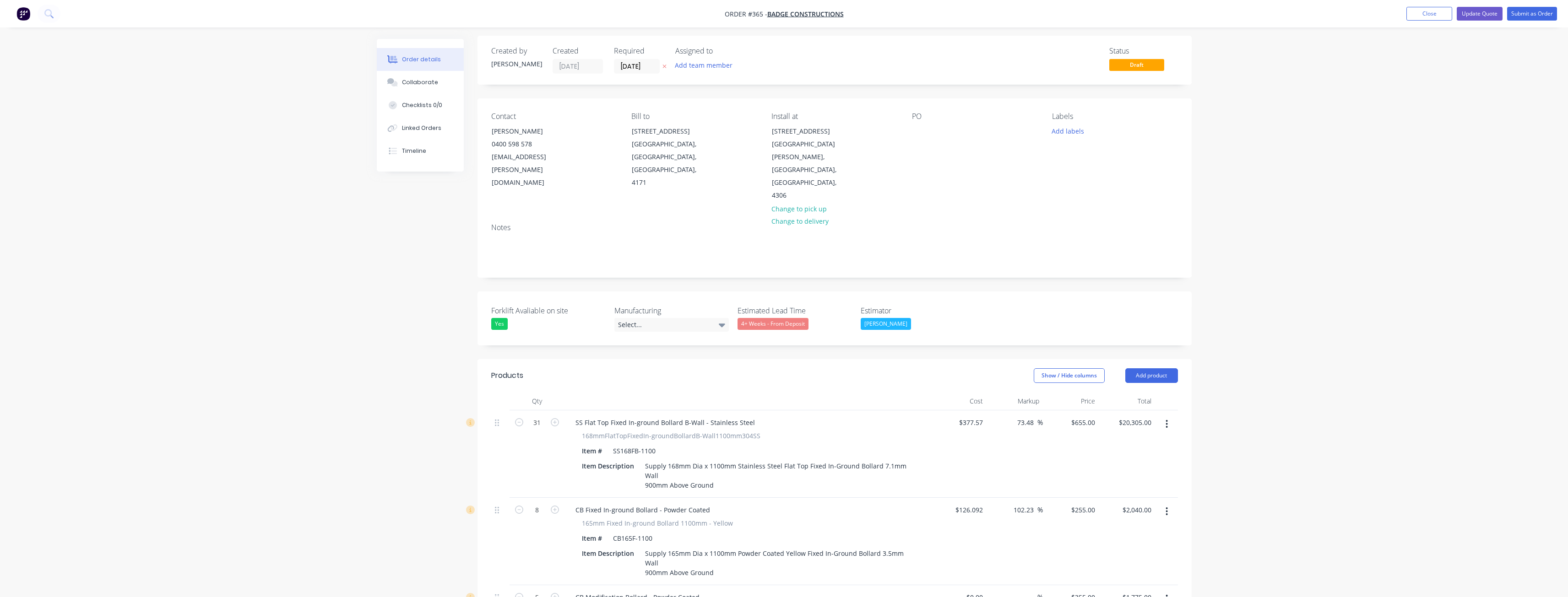
scroll to position [0, 0]
click at [1147, 372] on button "Add product" at bounding box center [1152, 379] width 53 height 15
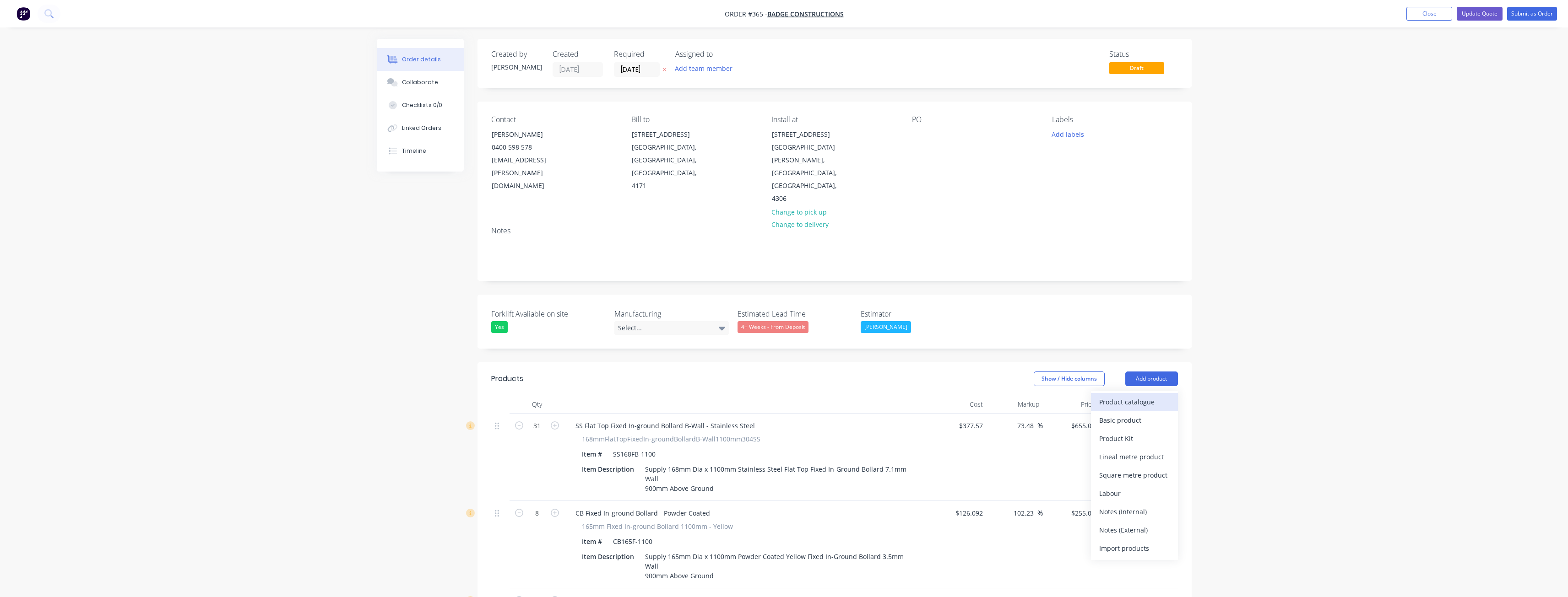
click at [1130, 395] on div "Product catalogue" at bounding box center [1134, 402] width 70 height 13
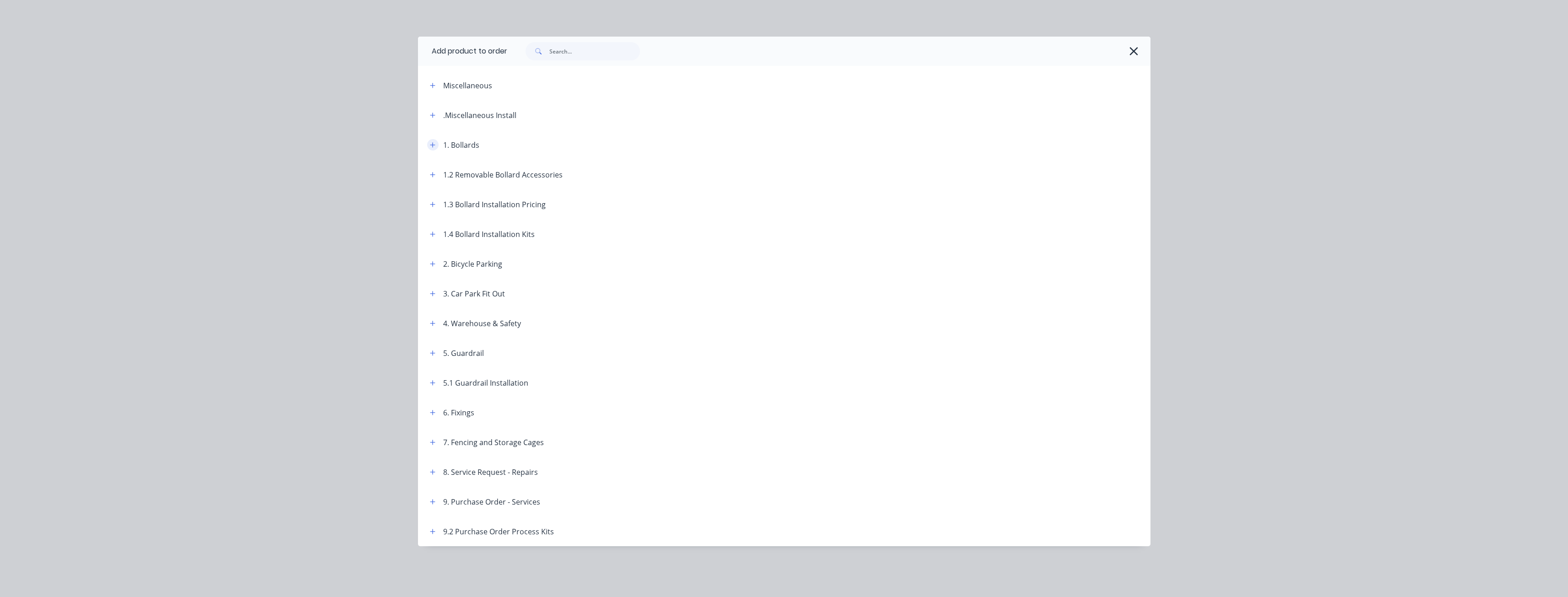
click at [433, 144] on icon "button" at bounding box center [432, 145] width 5 height 5
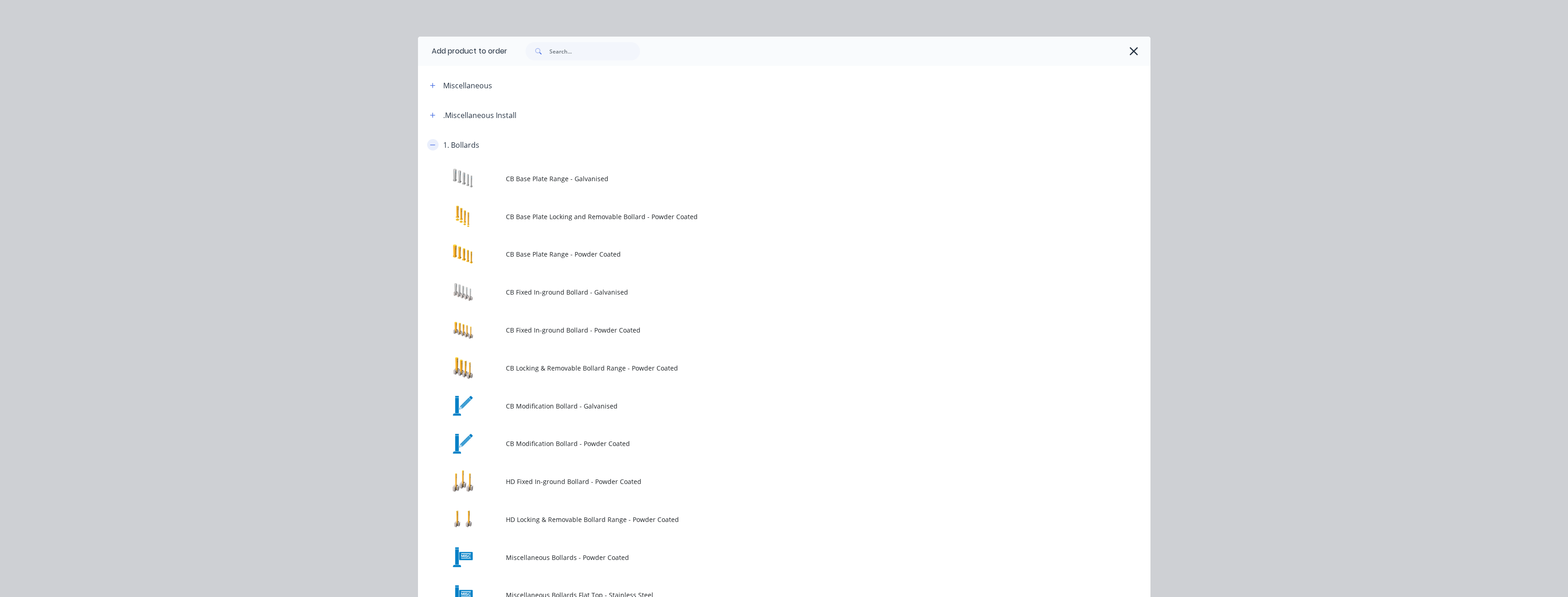
click at [430, 145] on icon "button" at bounding box center [432, 145] width 6 height 6
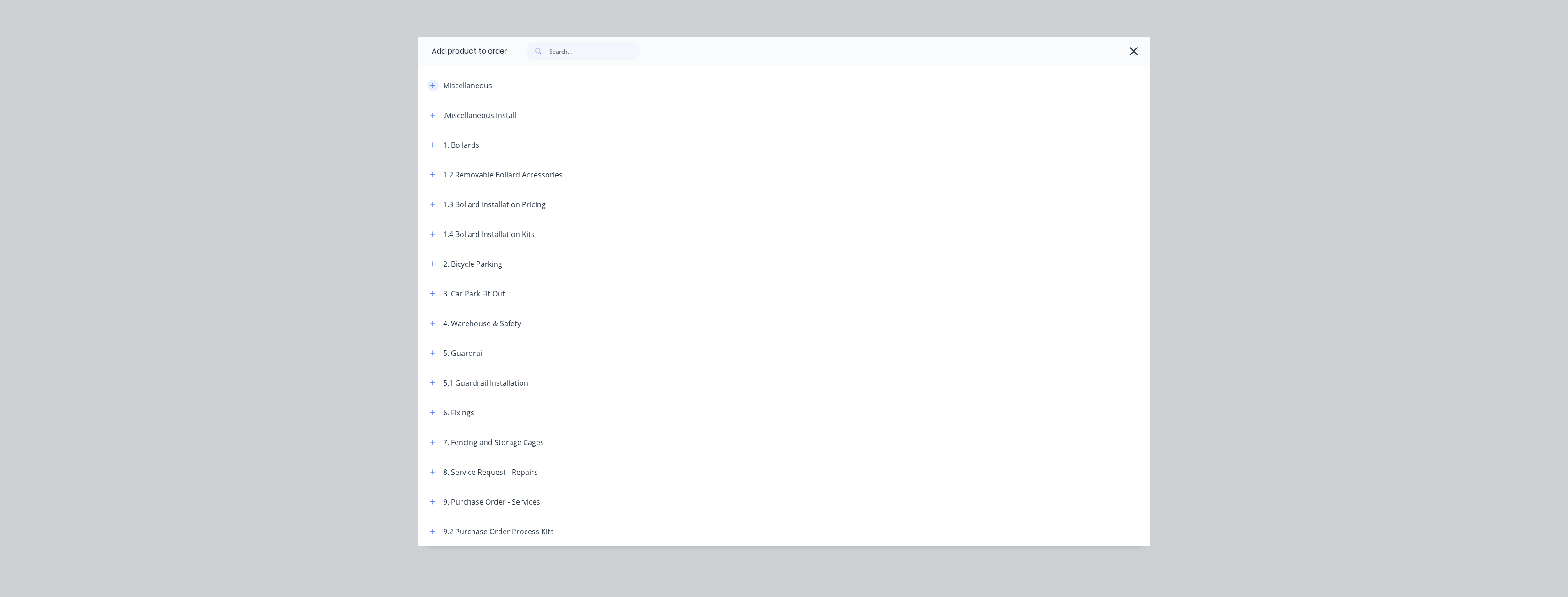
click at [433, 84] on icon "button" at bounding box center [432, 86] width 6 height 6
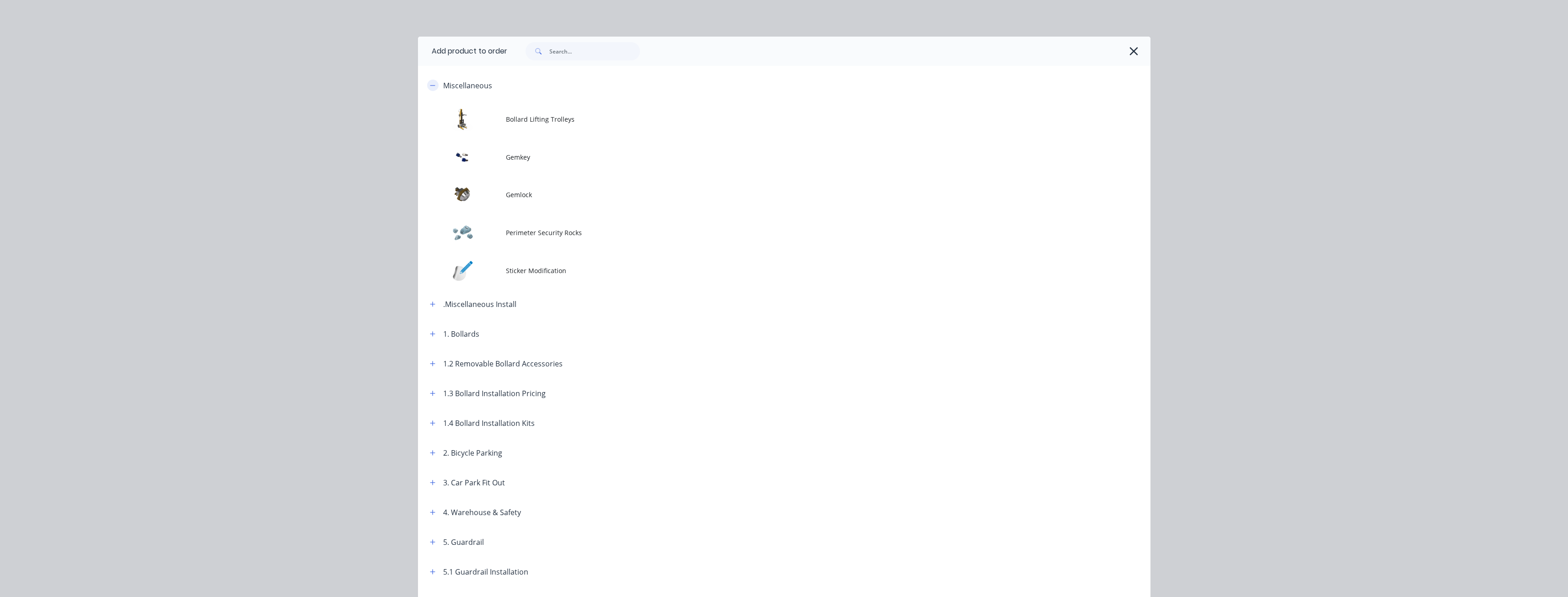
click at [433, 85] on button "button" at bounding box center [433, 85] width 12 height 12
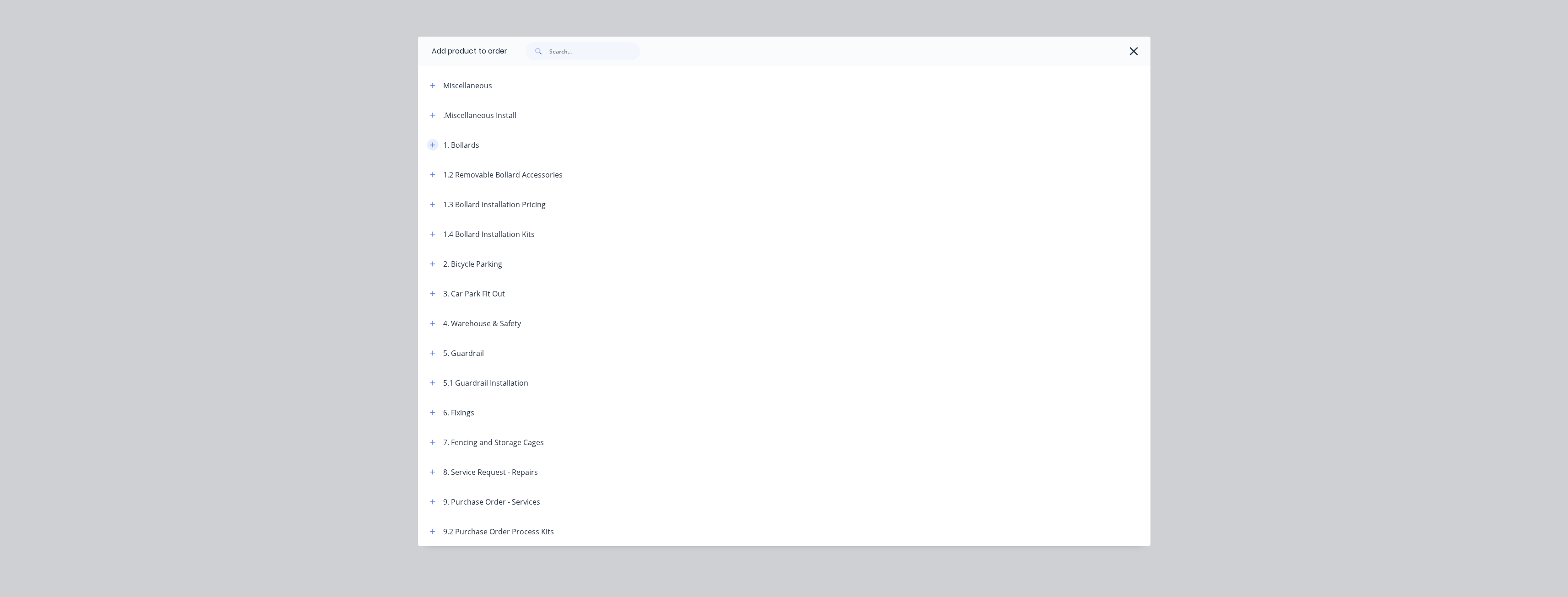
click at [435, 143] on icon "button" at bounding box center [432, 145] width 6 height 6
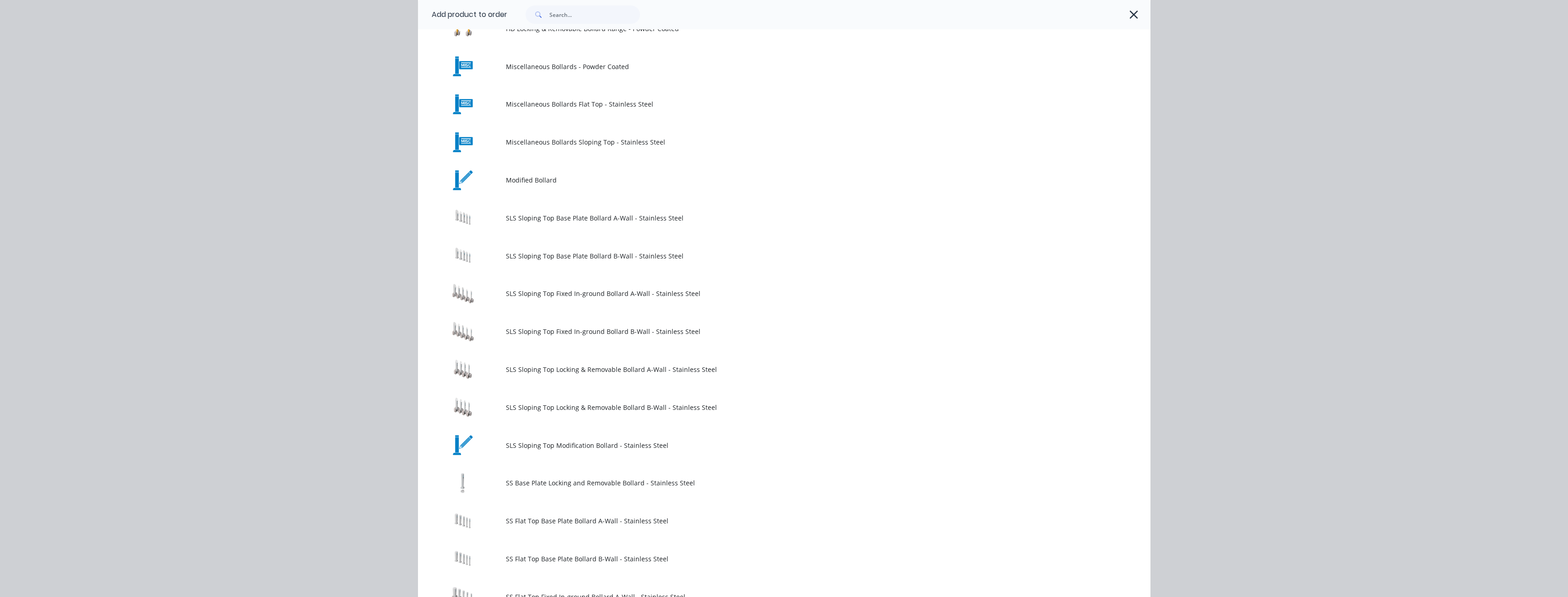
scroll to position [366, 0]
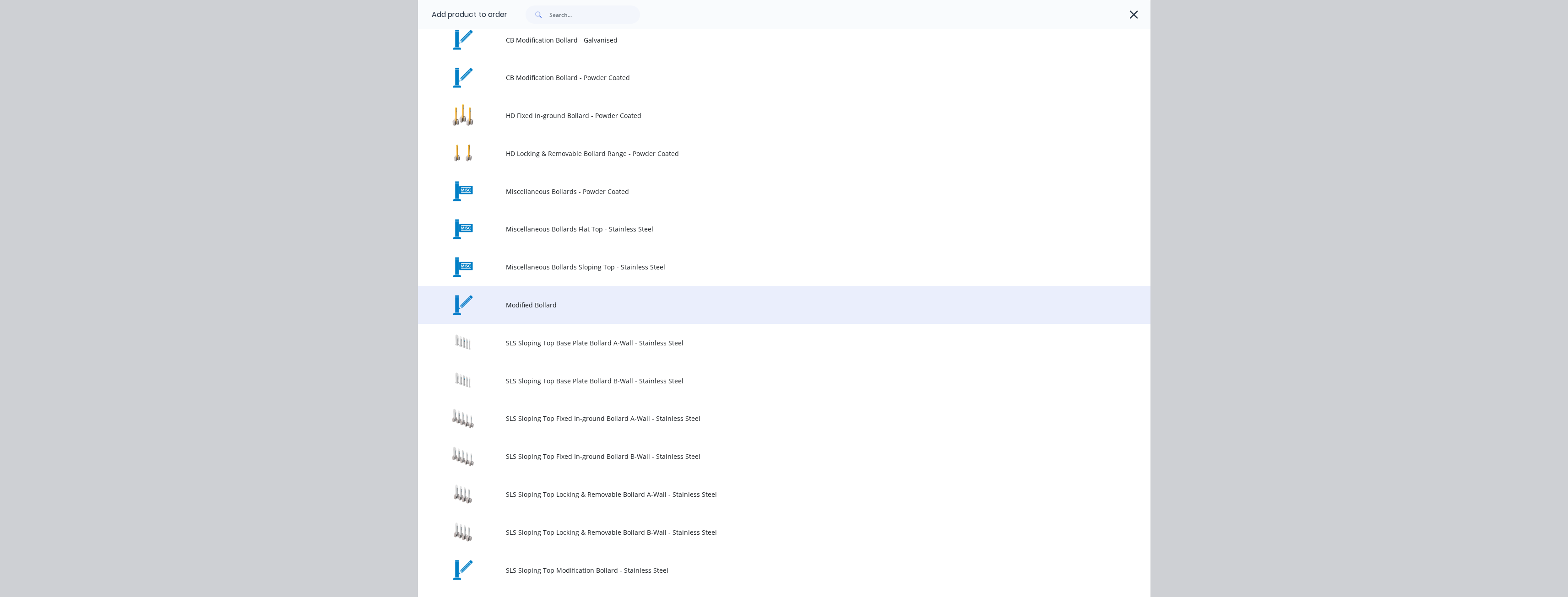
click at [532, 306] on span "Modified Bollard" at bounding box center [763, 305] width 515 height 10
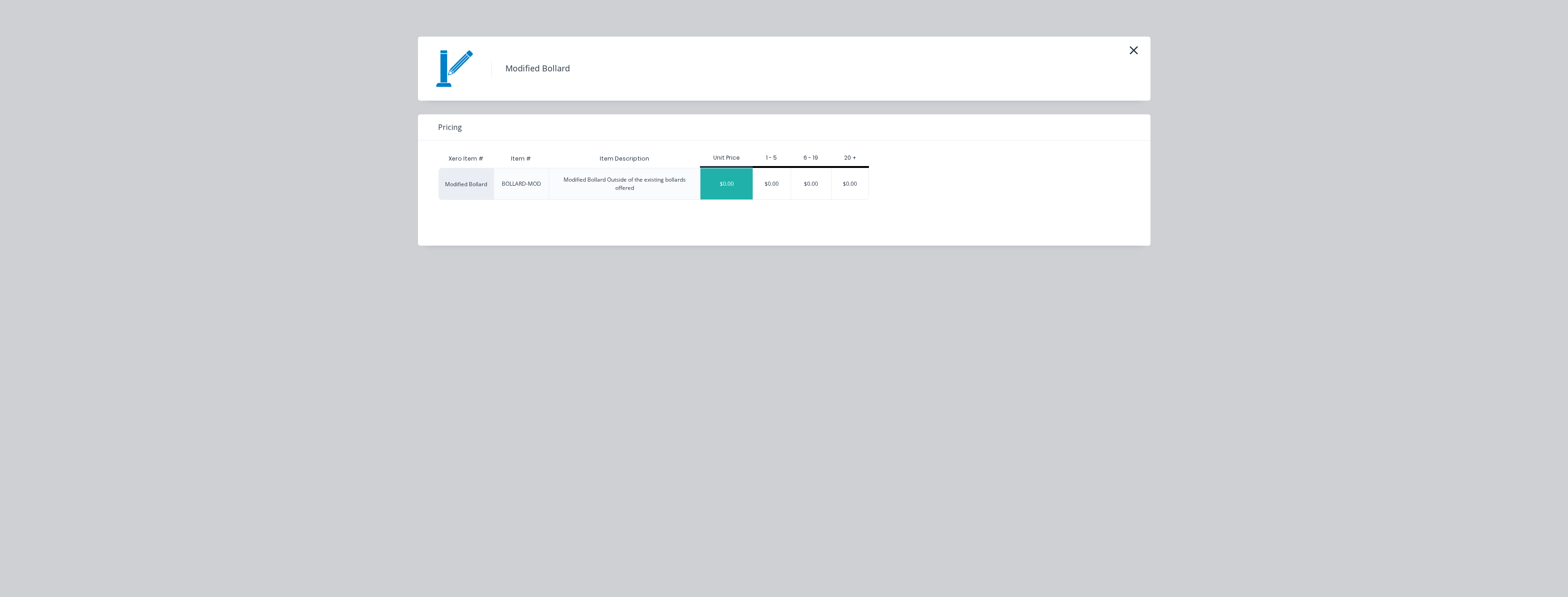
click at [721, 181] on div "$0.00" at bounding box center [726, 184] width 52 height 31
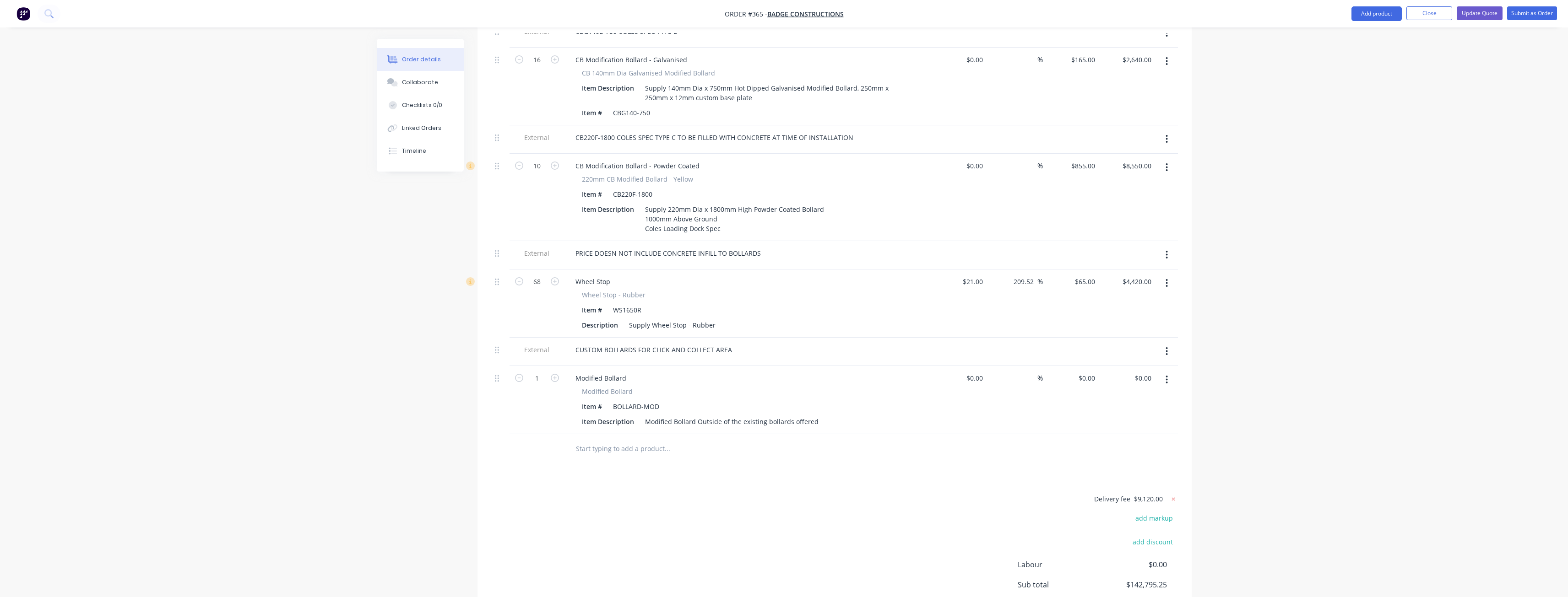
scroll to position [1632, 0]
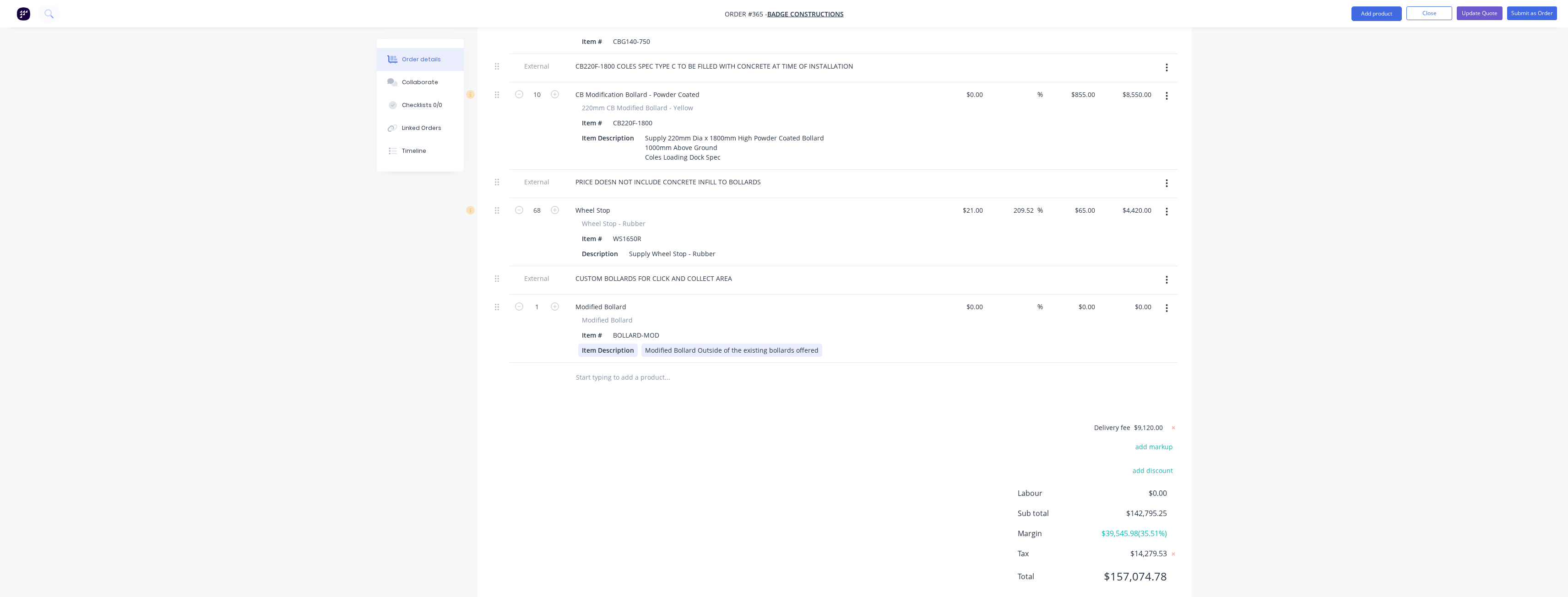
drag, startPoint x: 814, startPoint y: 313, endPoint x: 630, endPoint y: 321, distance: 184.2
click at [630, 343] on div "Item Description Modified Bollard Outside of the existing bollards offered" at bounding box center [746, 350] width 335 height 13
drag, startPoint x: 661, startPoint y: 298, endPoint x: 580, endPoint y: 301, distance: 81.1
click at [580, 329] on div "Item # BOLLARD-MOD" at bounding box center [746, 335] width 335 height 13
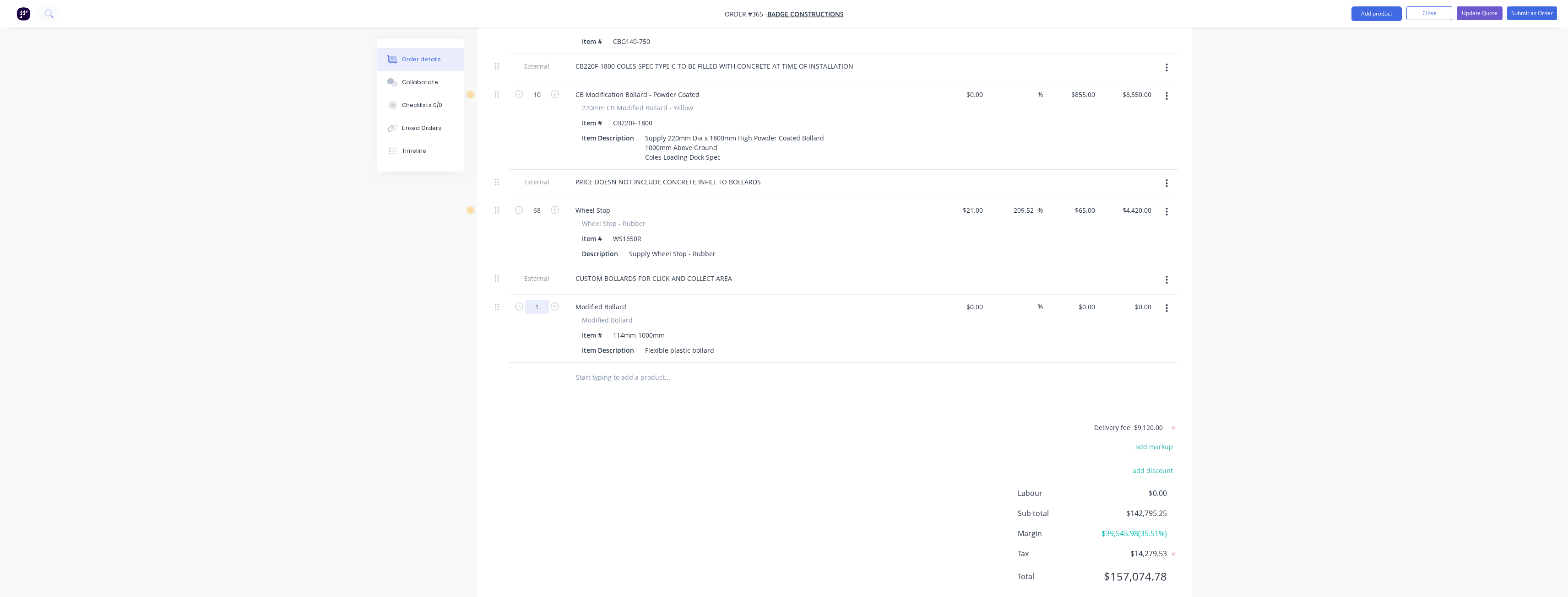
click at [541, 300] on input "1" at bounding box center [537, 307] width 24 height 13
type input "9"
click at [1091, 300] on input "0" at bounding box center [1093, 307] width 10 height 13
type input "$125.00"
type input "$1,125.00"
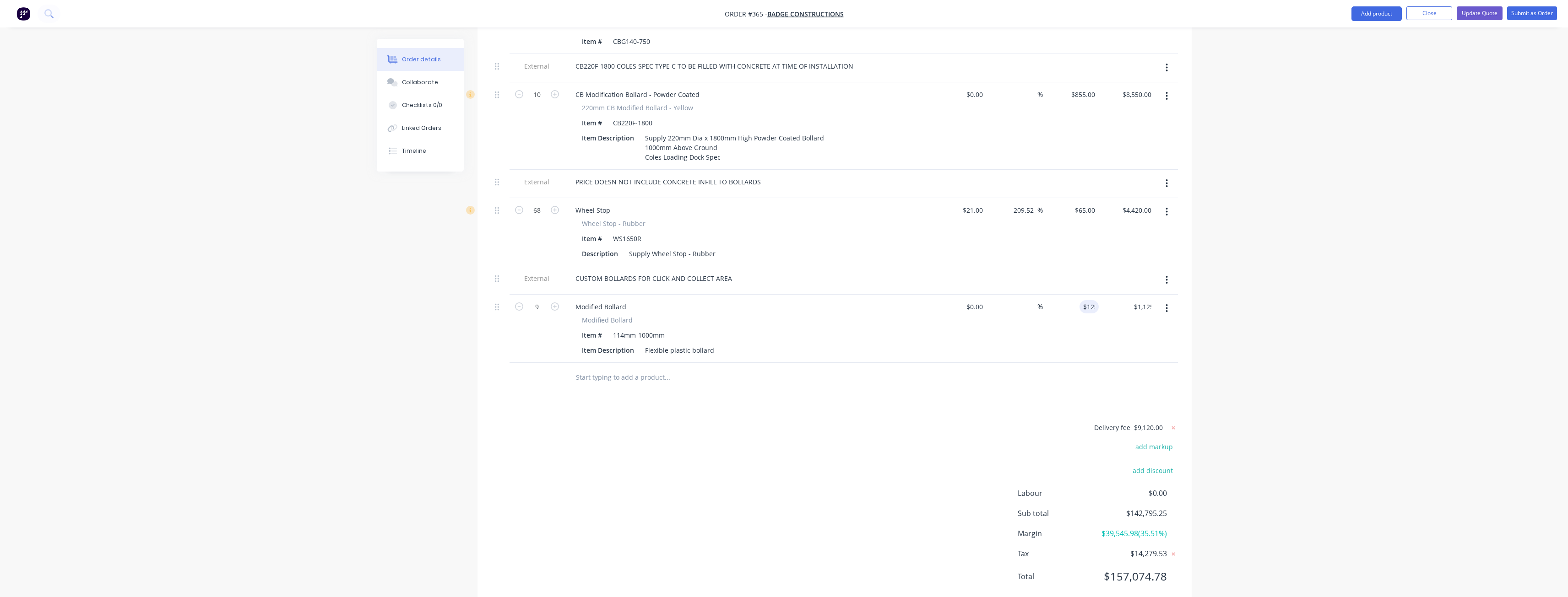
click at [691, 429] on div "Delivery fee $9,120.00 add markup add discount Labour $0.00 Sub total $142,795.…" at bounding box center [834, 508] width 686 height 172
click at [496, 303] on icon at bounding box center [496, 307] width 4 height 8
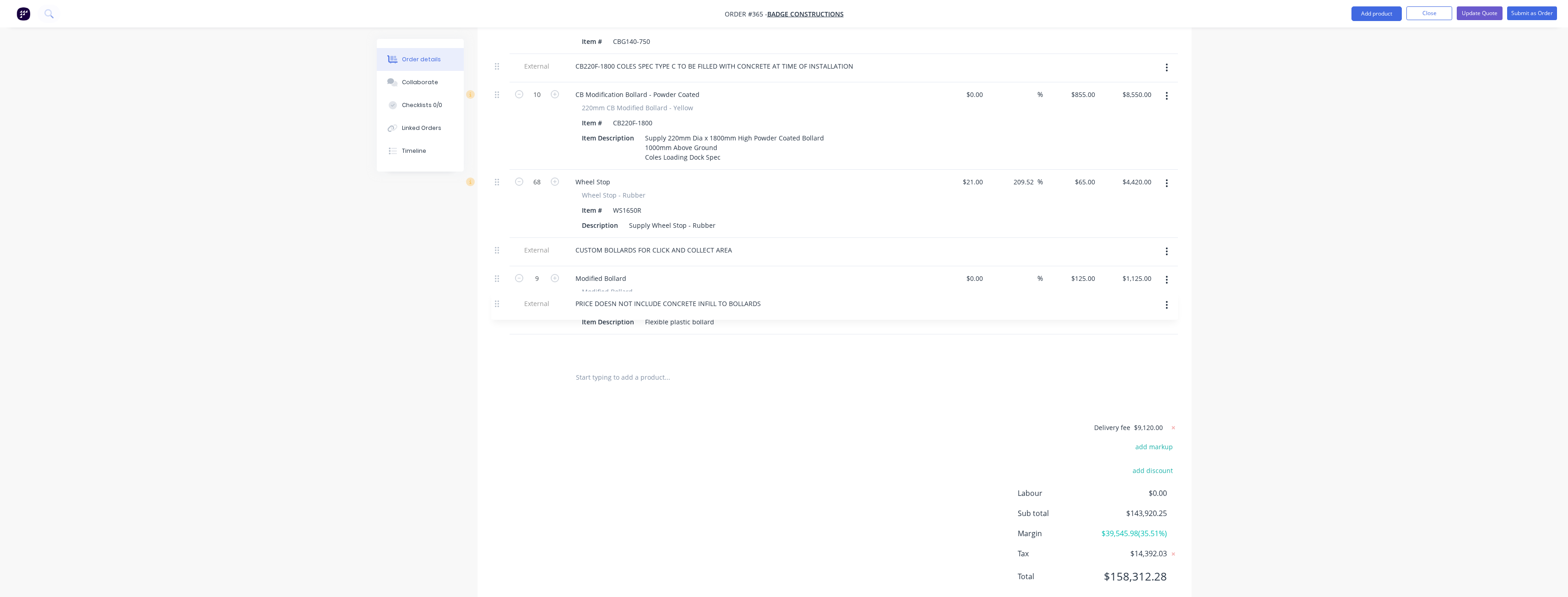
drag, startPoint x: 498, startPoint y: 148, endPoint x: 498, endPoint y: 309, distance: 161.0
drag, startPoint x: 499, startPoint y: 216, endPoint x: 510, endPoint y: 147, distance: 69.9
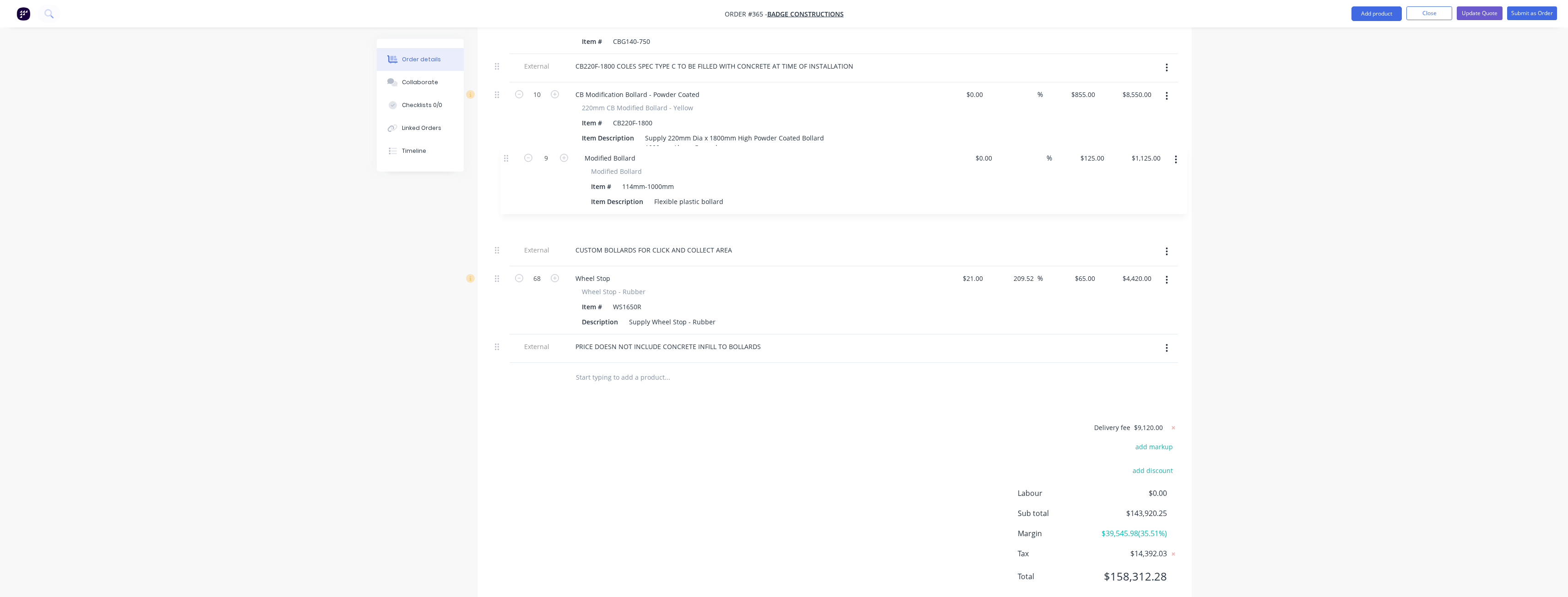
drag, startPoint x: 499, startPoint y: 245, endPoint x: 508, endPoint y: 158, distance: 87.5
drag, startPoint x: 494, startPoint y: 219, endPoint x: 491, endPoint y: 181, distance: 38.1
click at [562, 422] on div "Delivery fee $9,120.00 add markup add discount Labour $0.00 Sub total $143,920.…" at bounding box center [834, 508] width 686 height 172
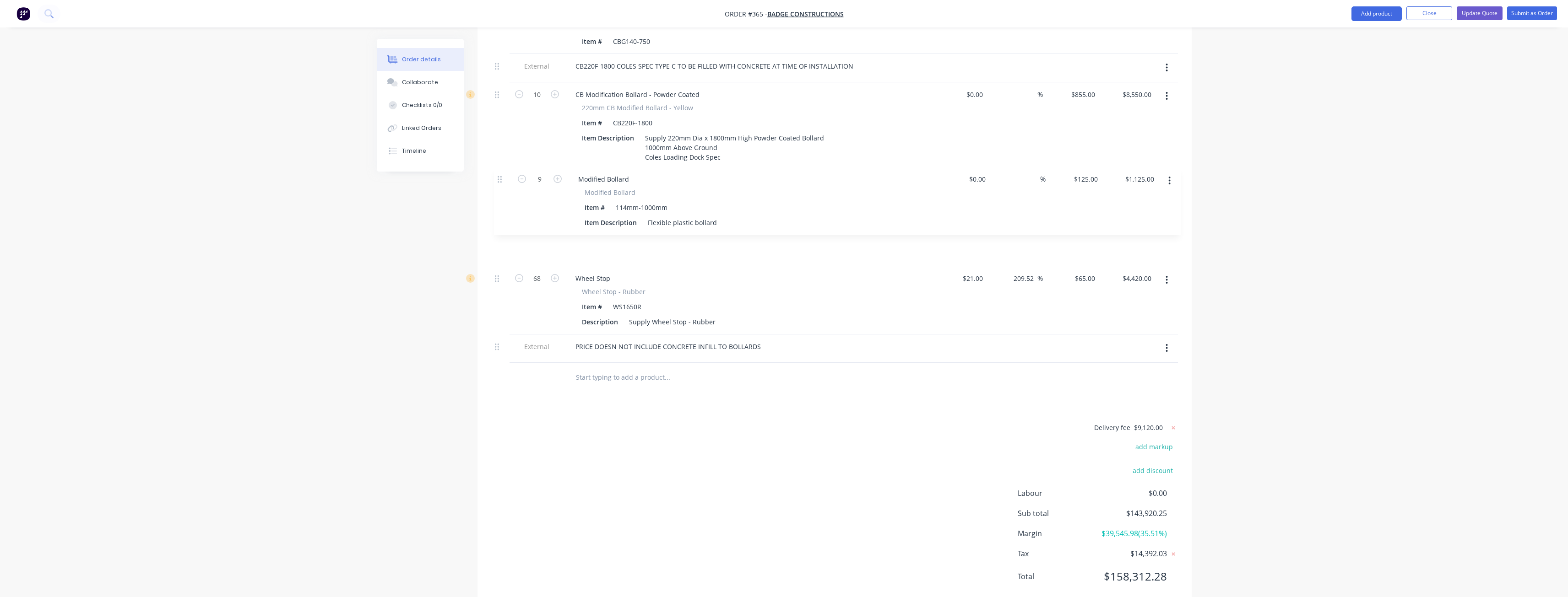
drag, startPoint x: 497, startPoint y: 147, endPoint x: 500, endPoint y: 183, distance: 36.1
click at [672, 422] on div "Delivery fee $9,120.00 add markup add discount Labour $0.00 Sub total $143,920.…" at bounding box center [834, 508] width 686 height 172
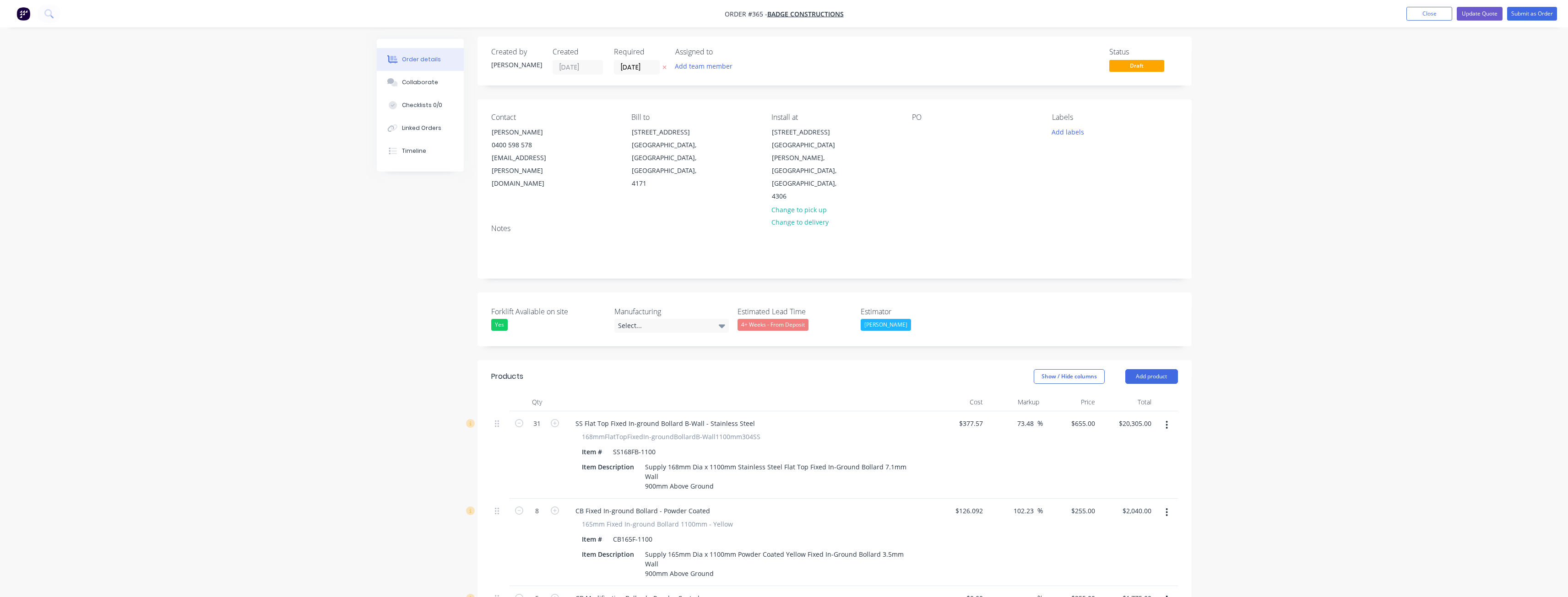
scroll to position [0, 0]
click at [705, 65] on button "Add team member" at bounding box center [704, 68] width 67 height 12
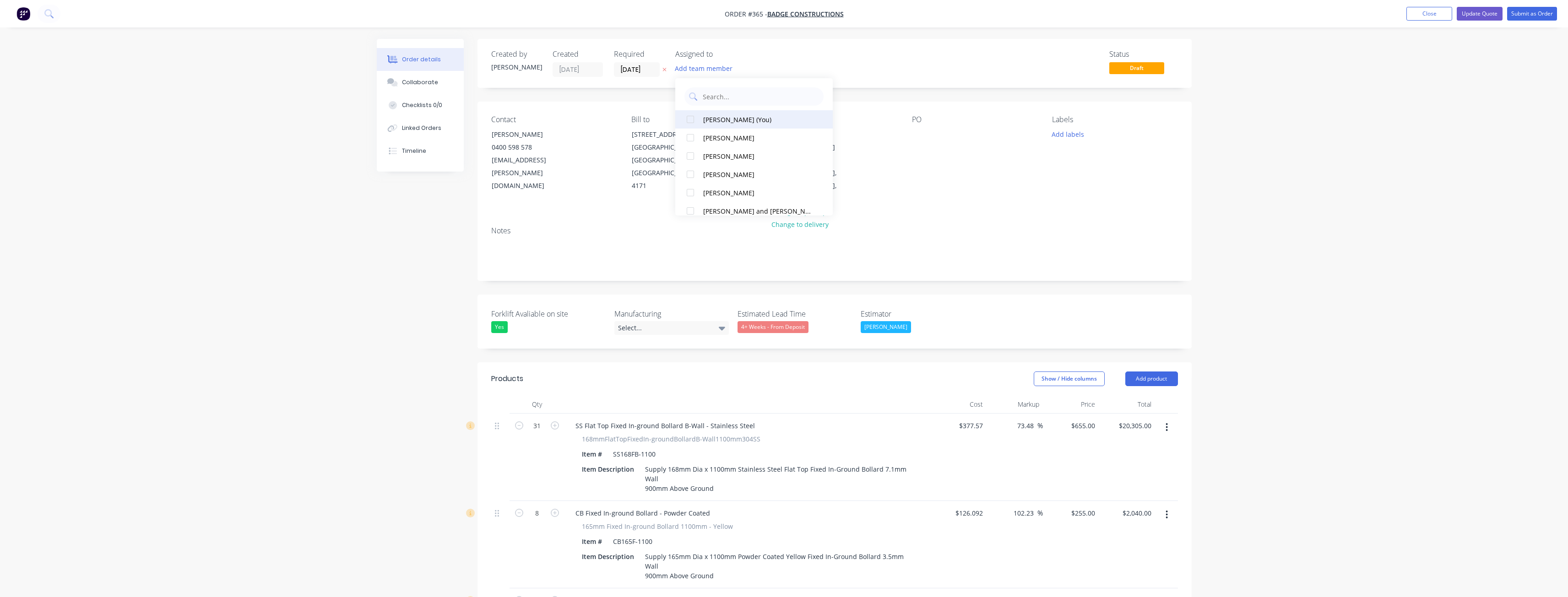
click at [688, 117] on div at bounding box center [690, 119] width 18 height 18
click at [913, 182] on div "Contact Mahesh Ghodke 0400 598 578 Mahesh.Ghodke@badge.net.au Bill to 63 Oxford…" at bounding box center [834, 160] width 714 height 117
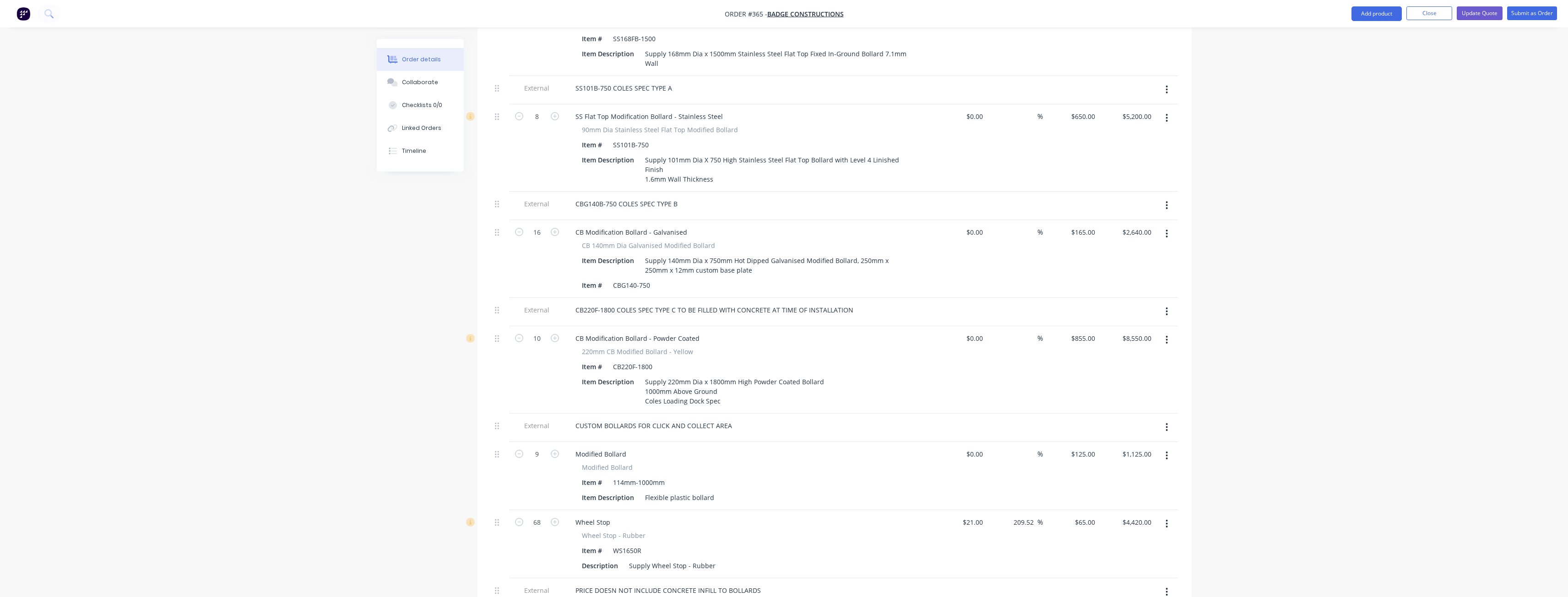
scroll to position [1632, 0]
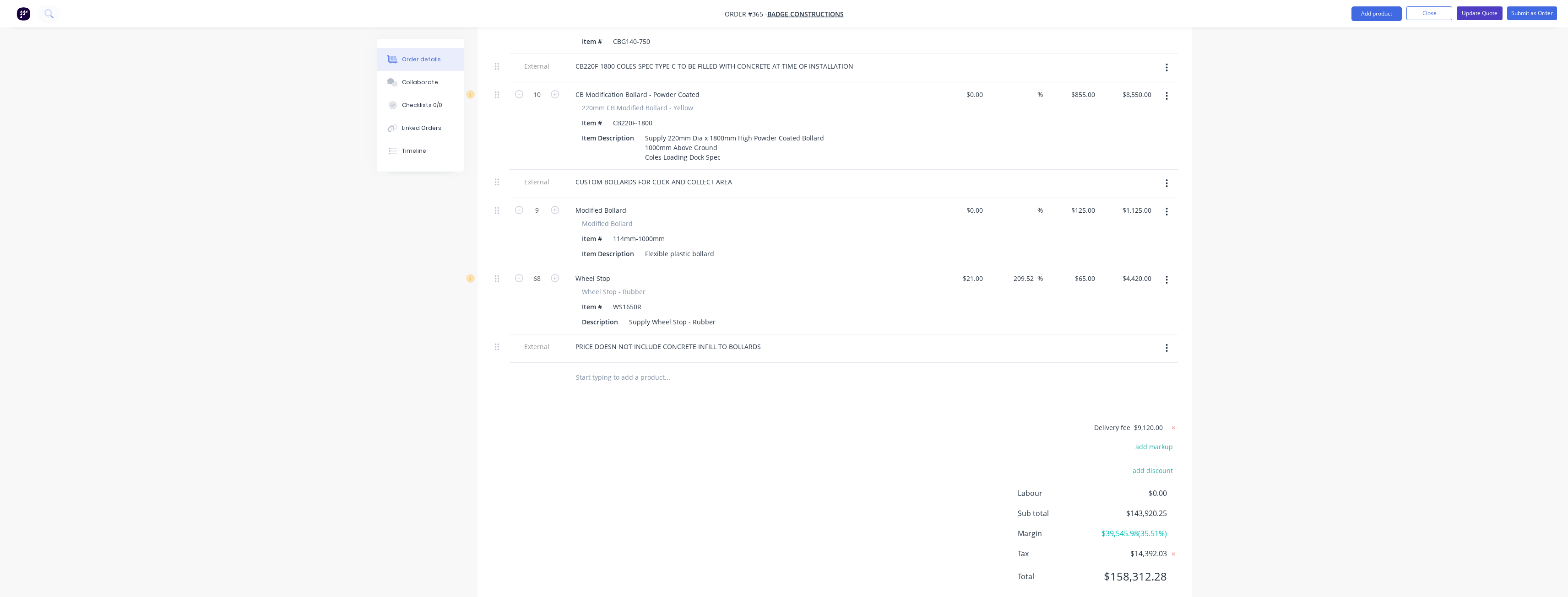
click at [1472, 9] on button "Update Quote" at bounding box center [1479, 13] width 46 height 13
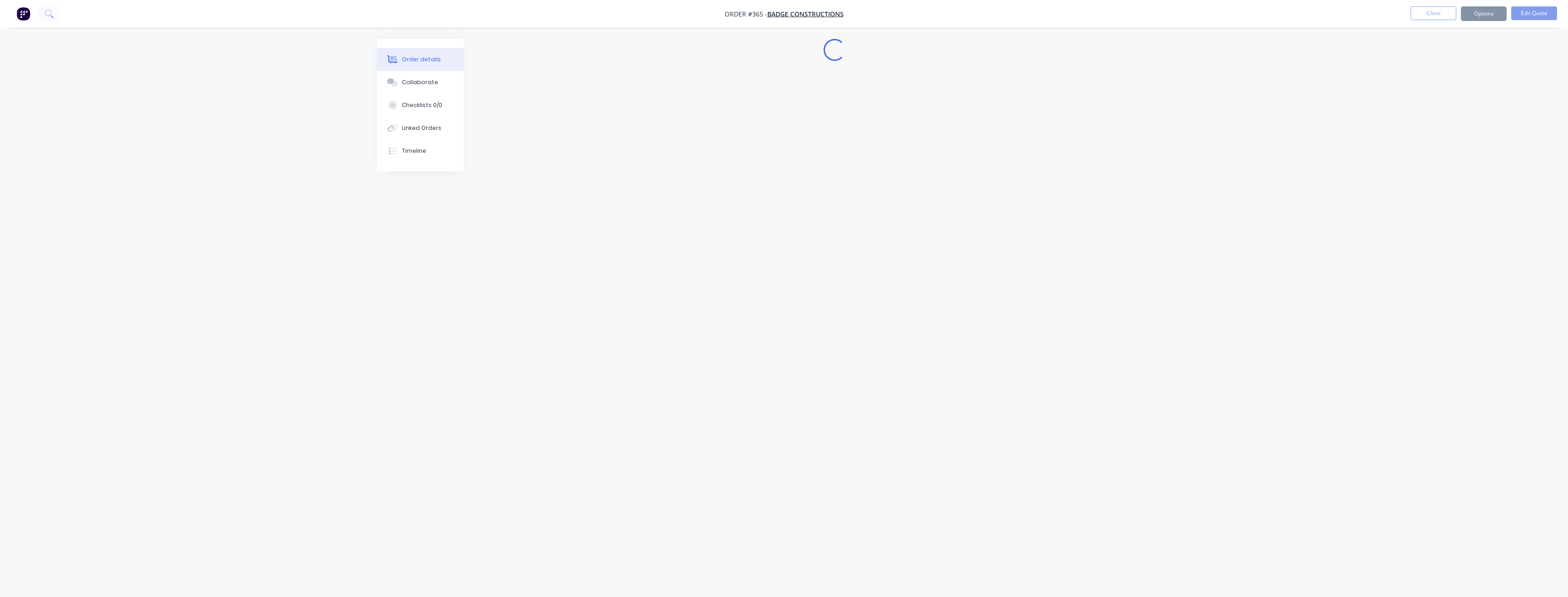
scroll to position [0, 0]
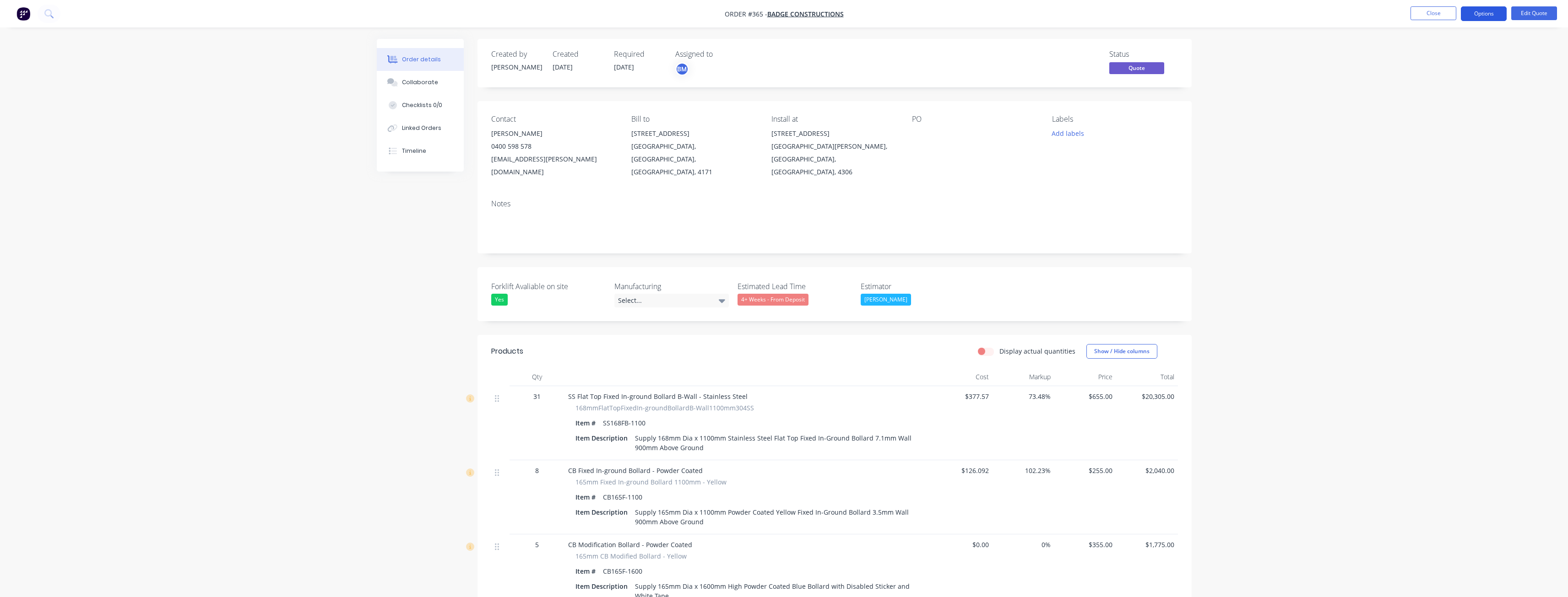
click at [1479, 13] on button "Options" at bounding box center [1484, 13] width 46 height 15
click at [1426, 53] on div "Quote" at bounding box center [1456, 56] width 84 height 13
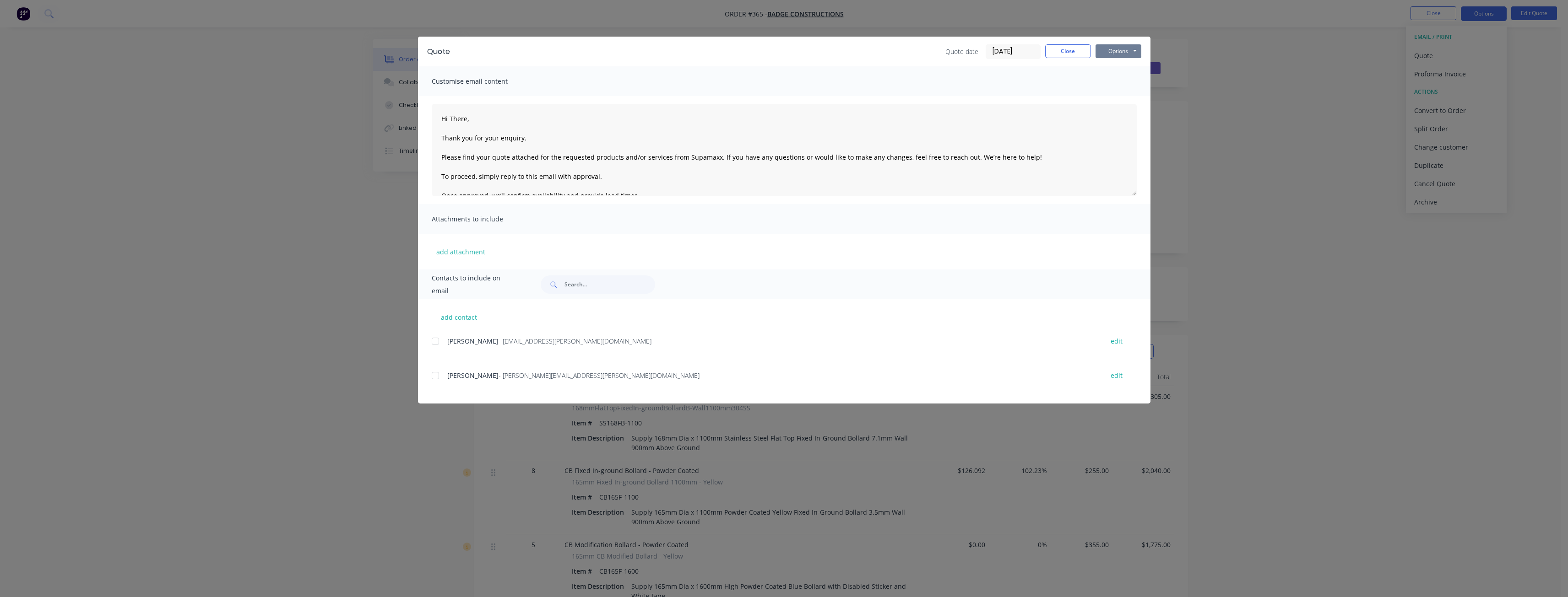
click at [1118, 48] on button "Options" at bounding box center [1118, 51] width 46 height 13
click at [1114, 65] on button "Preview" at bounding box center [1125, 67] width 59 height 15
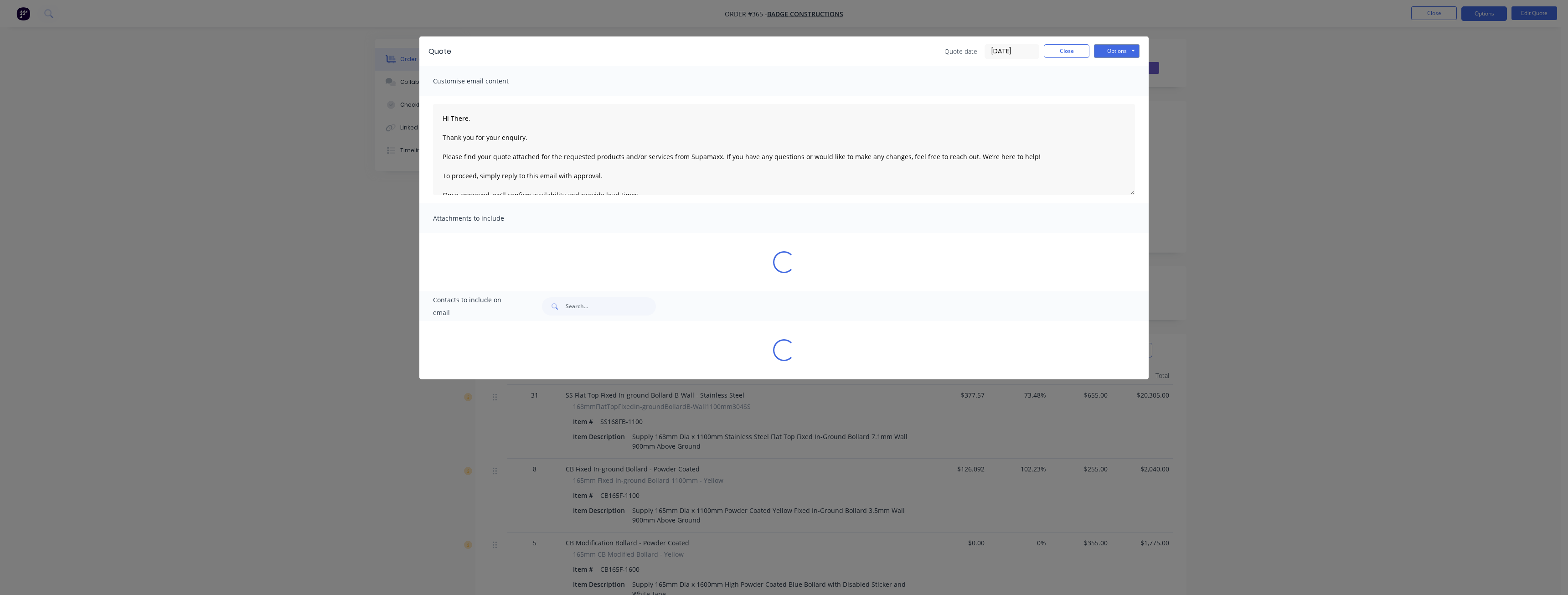
type textarea "Hi There, Thank you for your enquiry. Please find your quote attached for the r…"
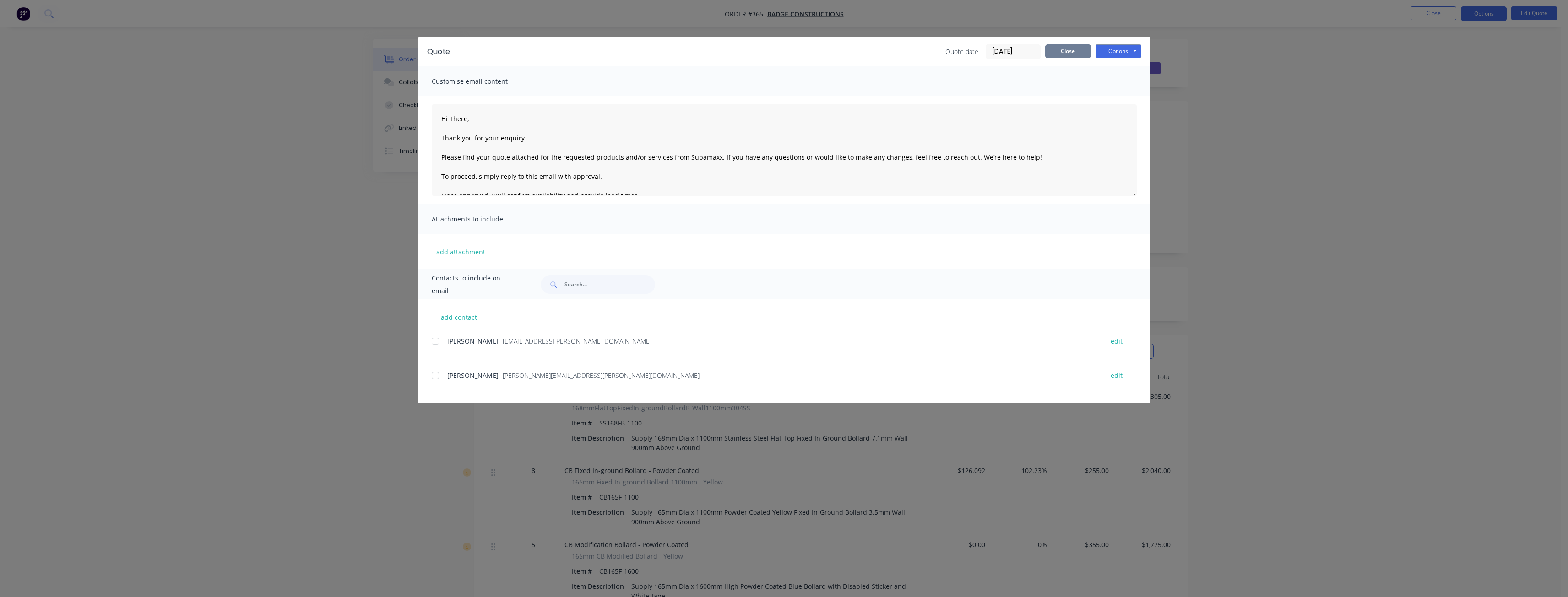
click at [1064, 50] on button "Close" at bounding box center [1068, 51] width 46 height 13
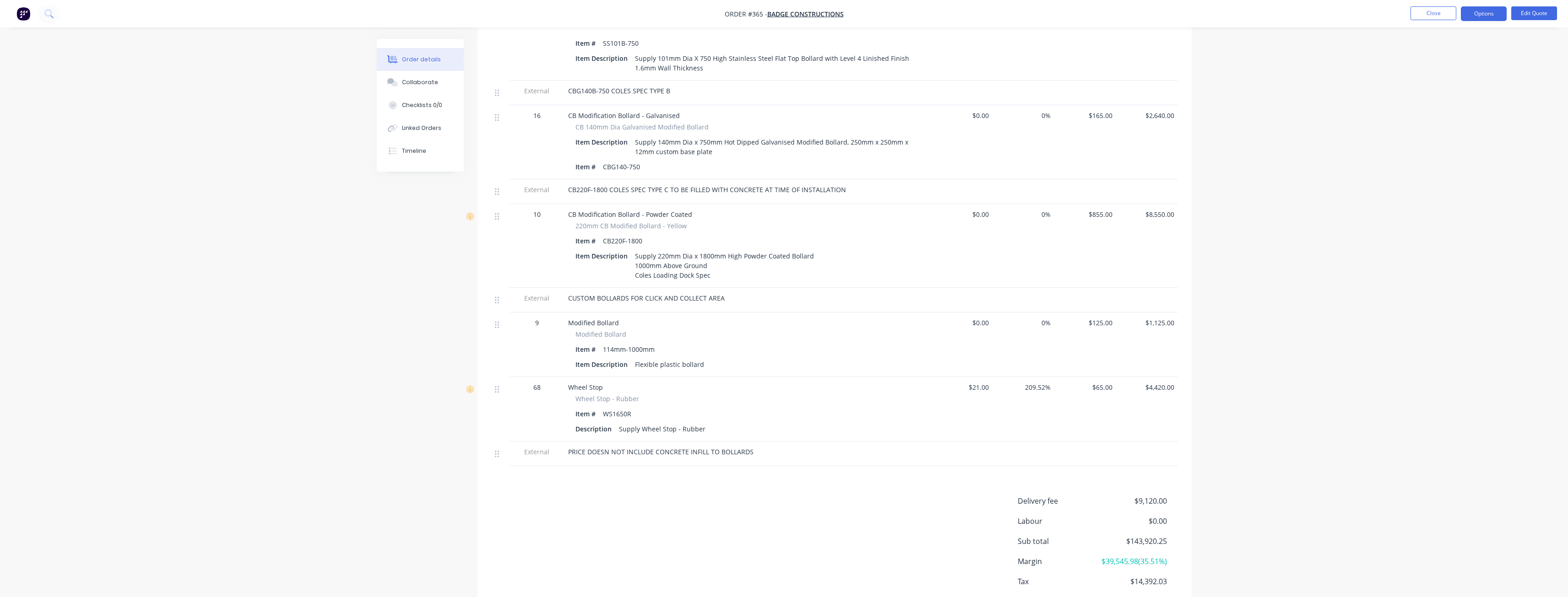
scroll to position [1373, 0]
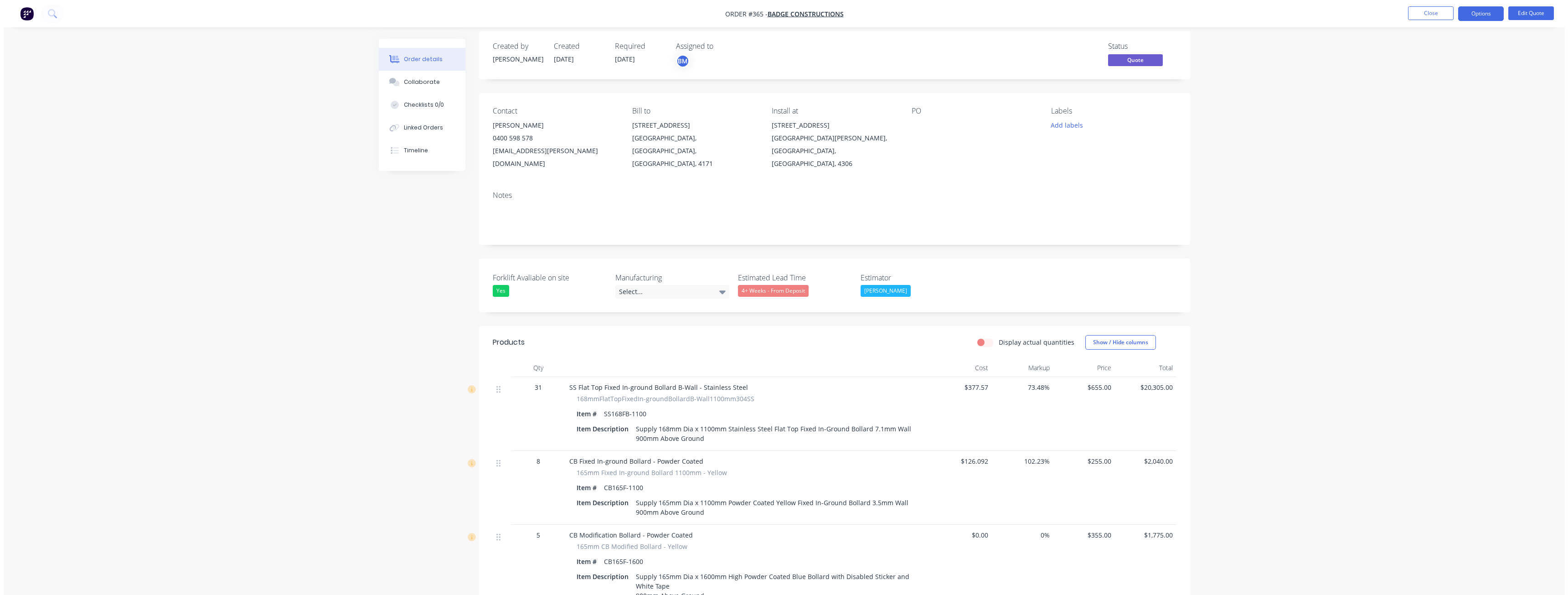
scroll to position [0, 0]
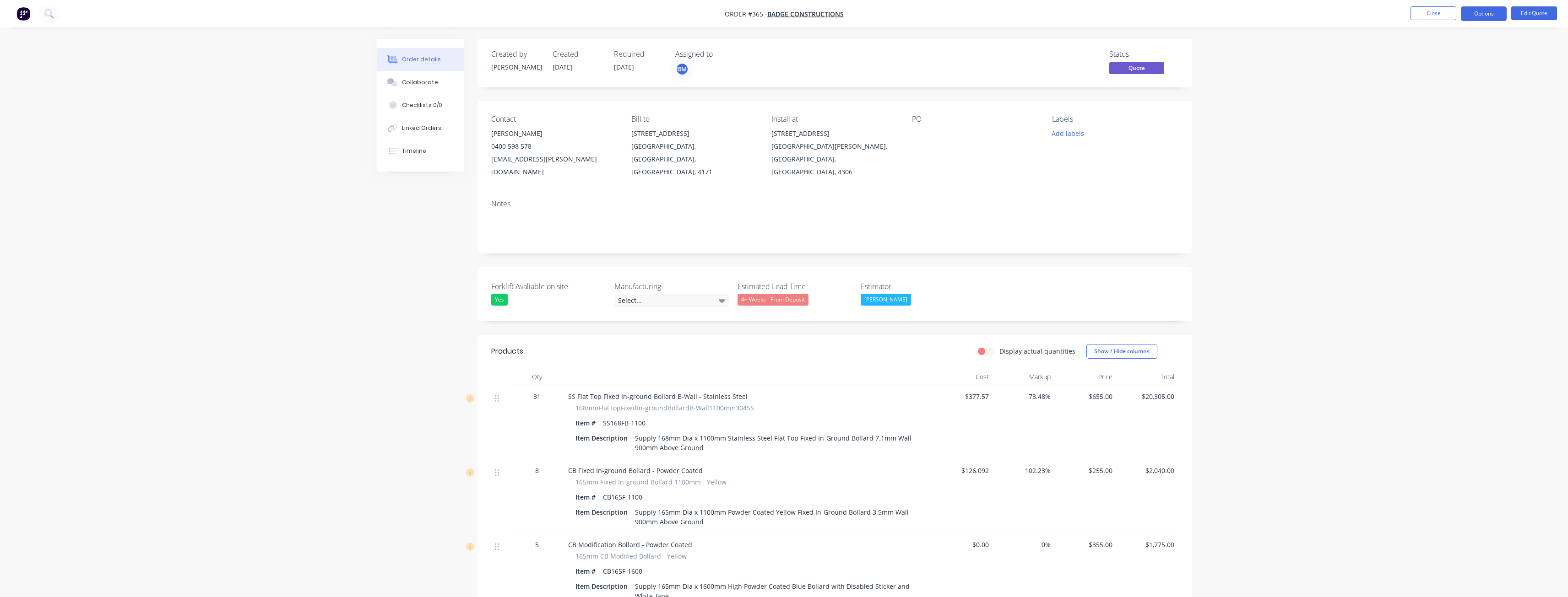
click at [23, 13] on img "button" at bounding box center [23, 13] width 13 height 13
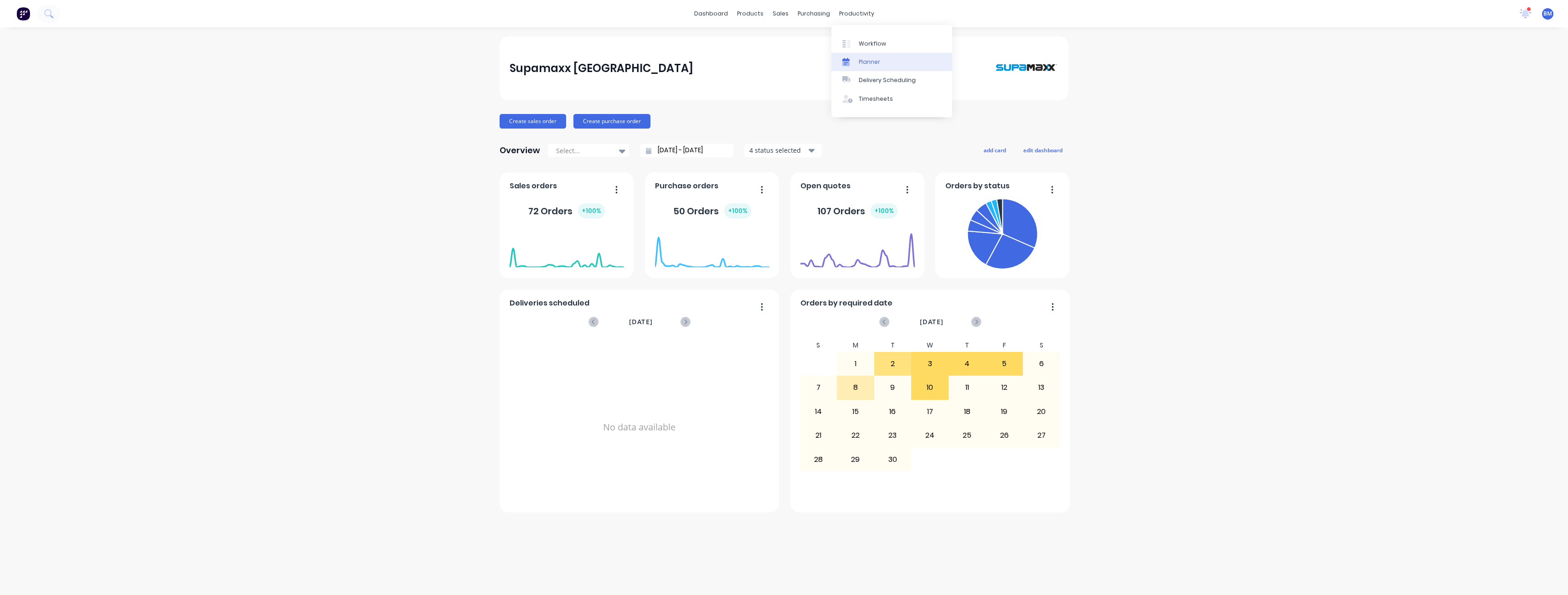
click at [865, 59] on div "Planner" at bounding box center [869, 62] width 21 height 8
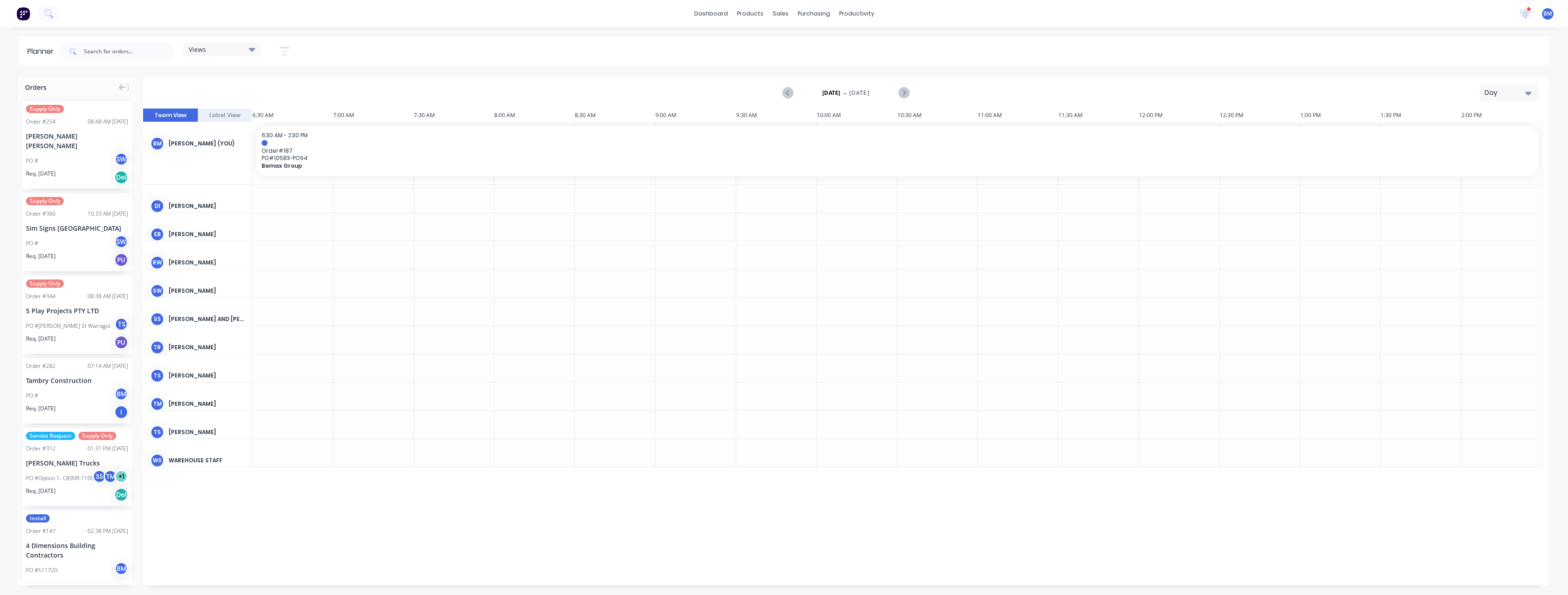
click at [1512, 93] on div "Day" at bounding box center [1505, 93] width 42 height 10
click at [1477, 149] on div "Month" at bounding box center [1493, 153] width 90 height 18
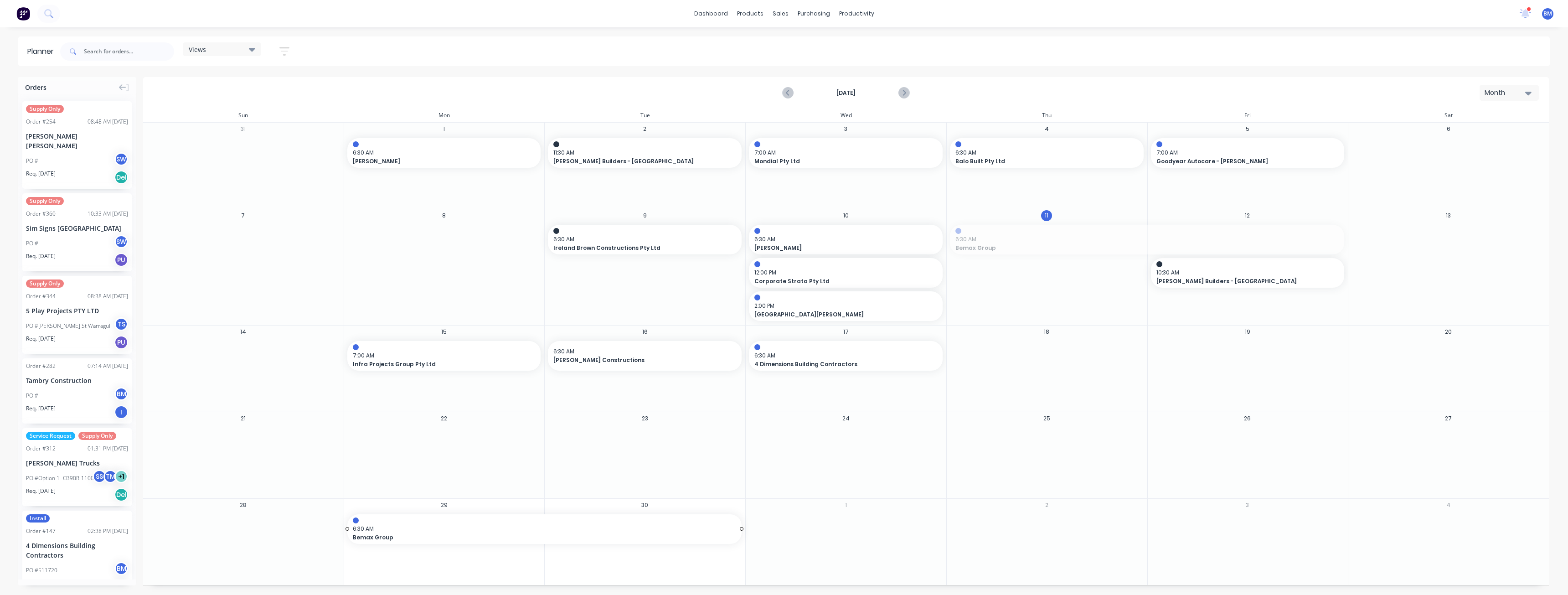
drag, startPoint x: 1077, startPoint y: 235, endPoint x: 492, endPoint y: 526, distance: 653.4
click at [110, 55] on input "text" at bounding box center [129, 52] width 90 height 18
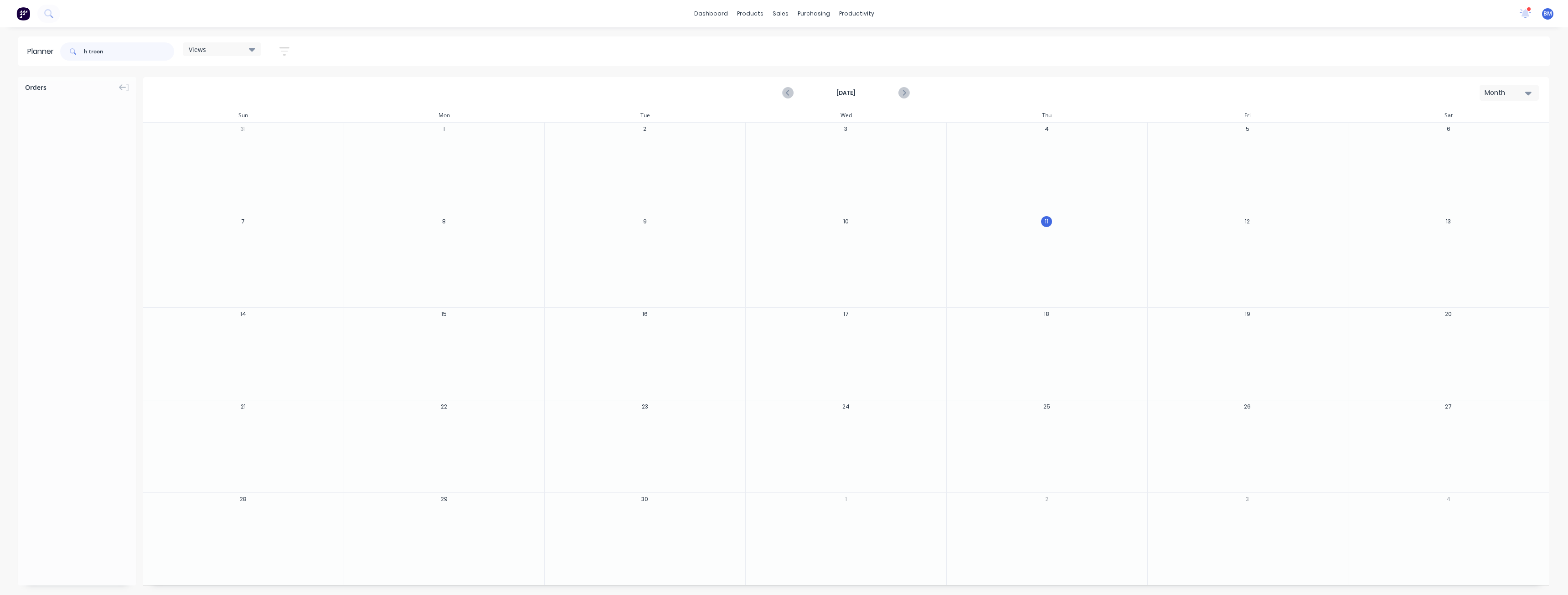
click at [131, 52] on input "h troon" at bounding box center [129, 52] width 90 height 18
type input "h"
type input "t"
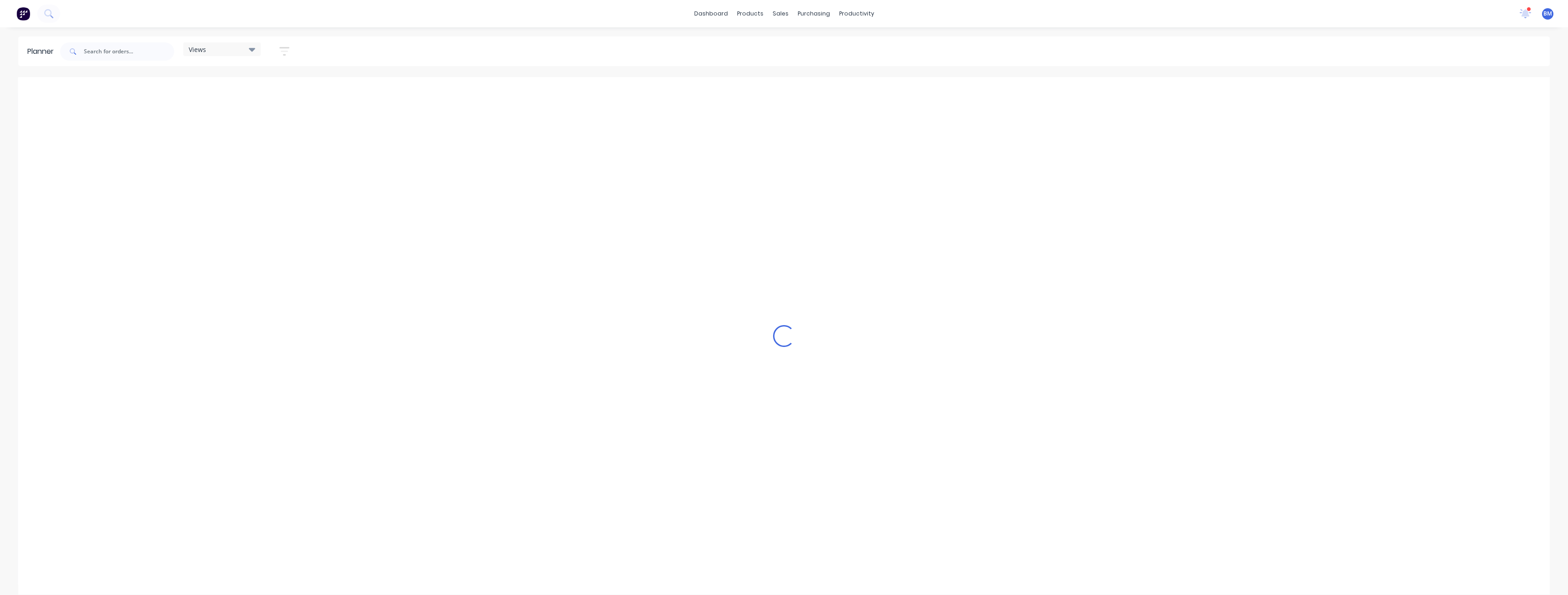
click at [17, 12] on img at bounding box center [23, 13] width 13 height 13
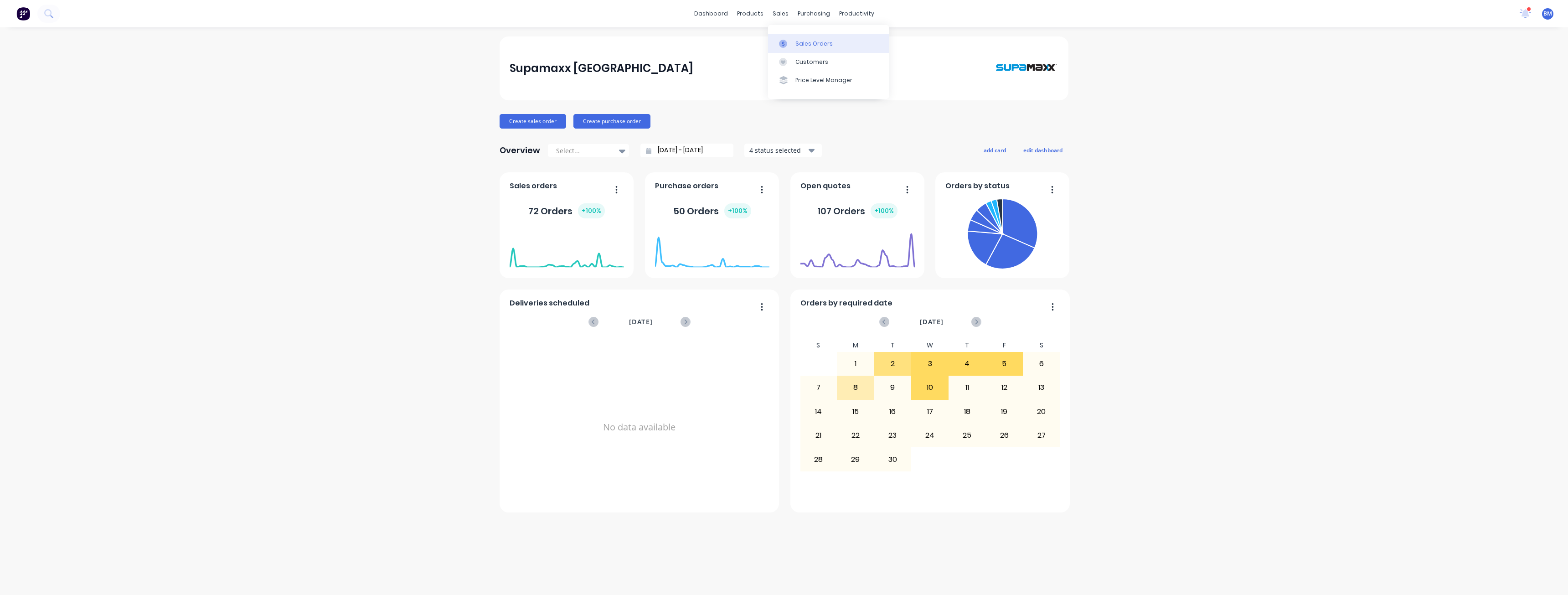
click at [796, 45] on div "Sales Orders" at bounding box center [814, 43] width 37 height 8
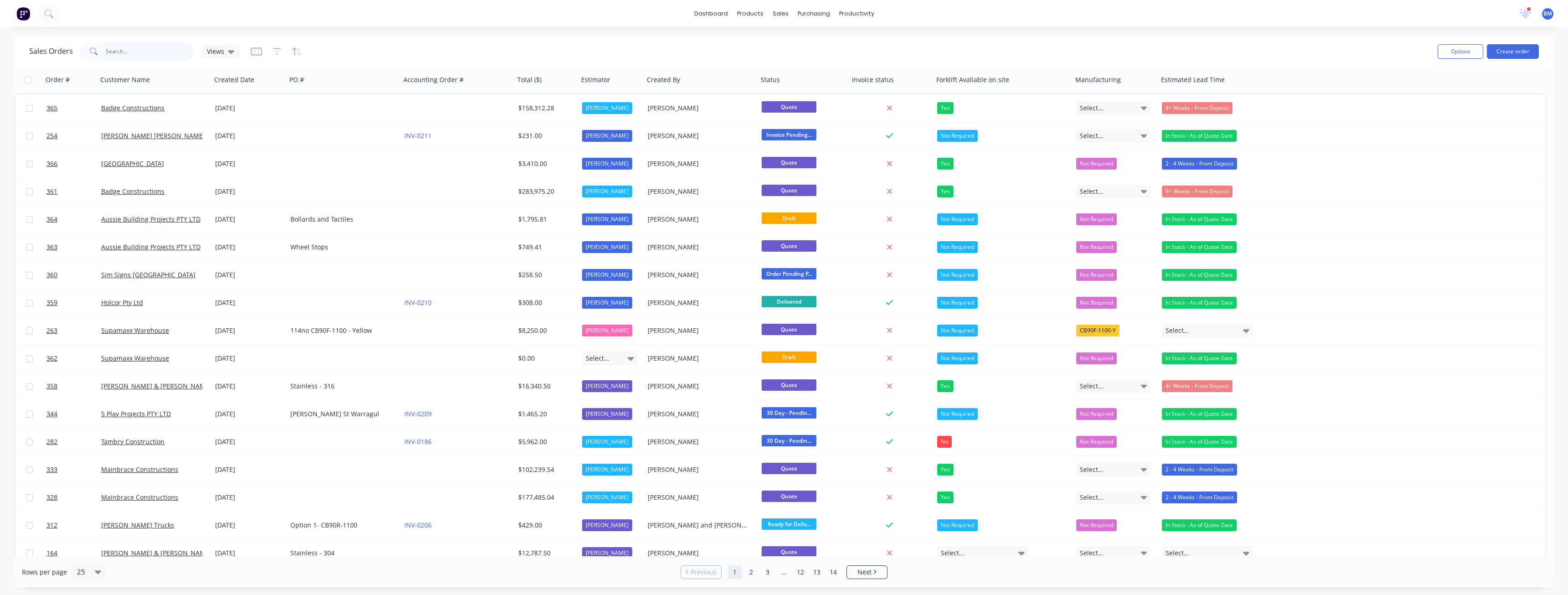
click at [158, 51] on input "text" at bounding box center [150, 52] width 89 height 18
type input "h troon"
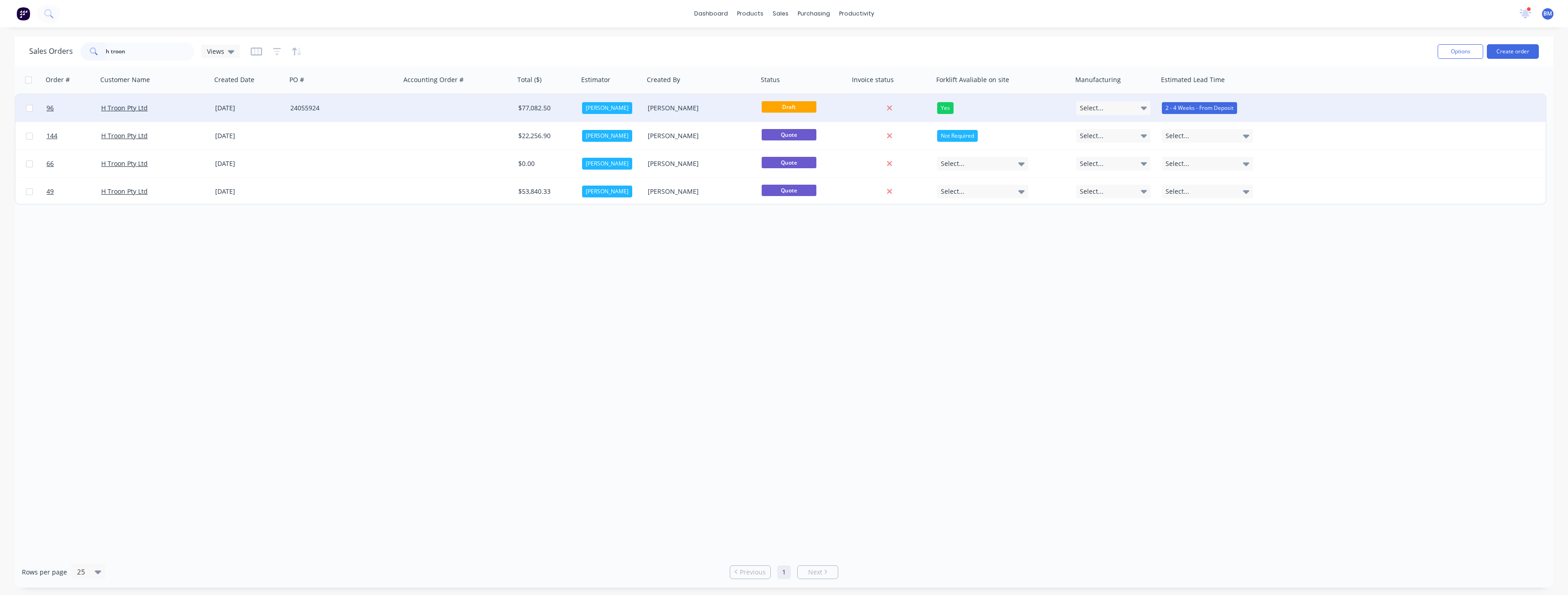
click at [357, 109] on div "24055924" at bounding box center [341, 108] width 101 height 9
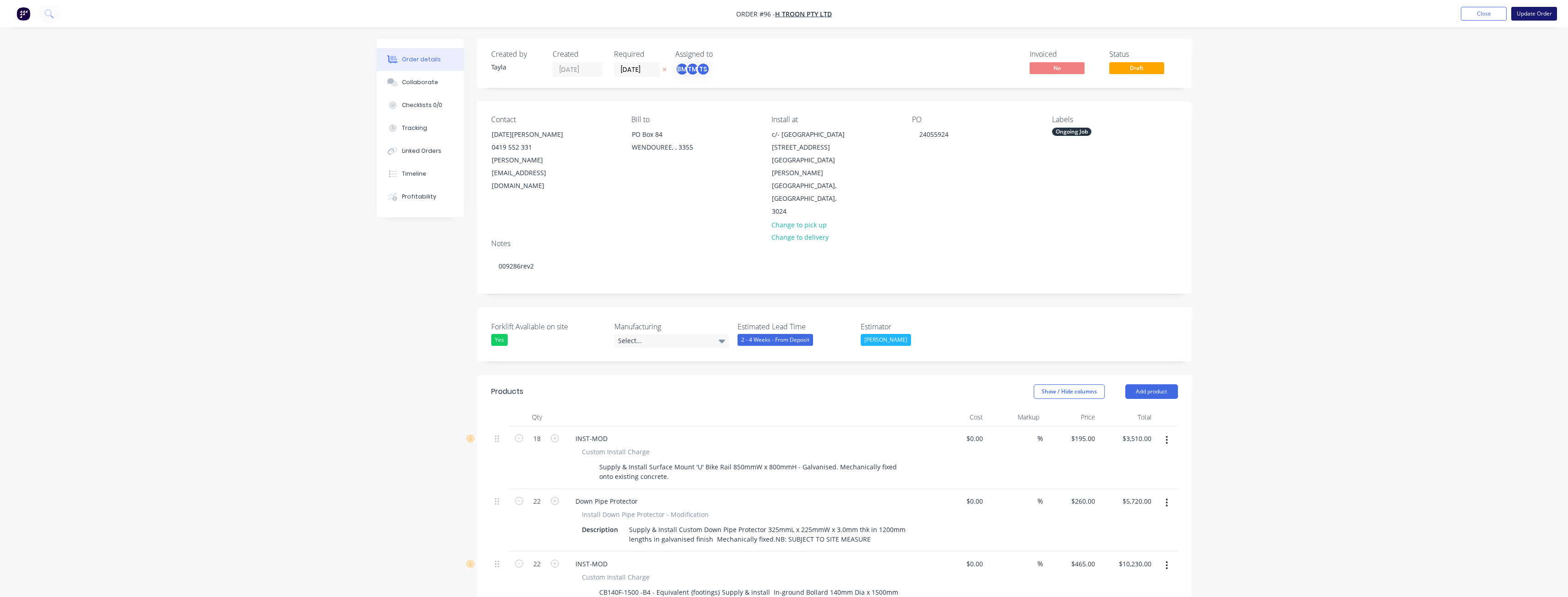
click at [1529, 10] on button "Update Order" at bounding box center [1534, 13] width 46 height 13
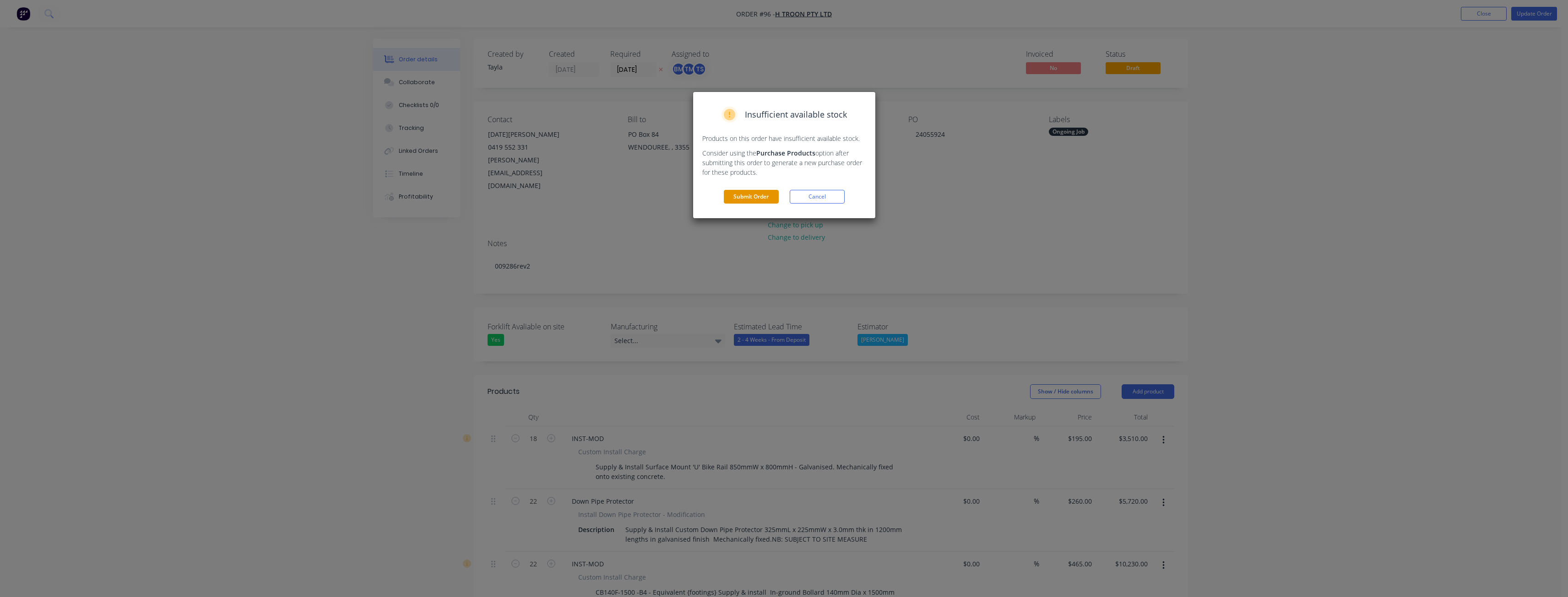
click at [756, 192] on button "Submit Order" at bounding box center [751, 197] width 55 height 13
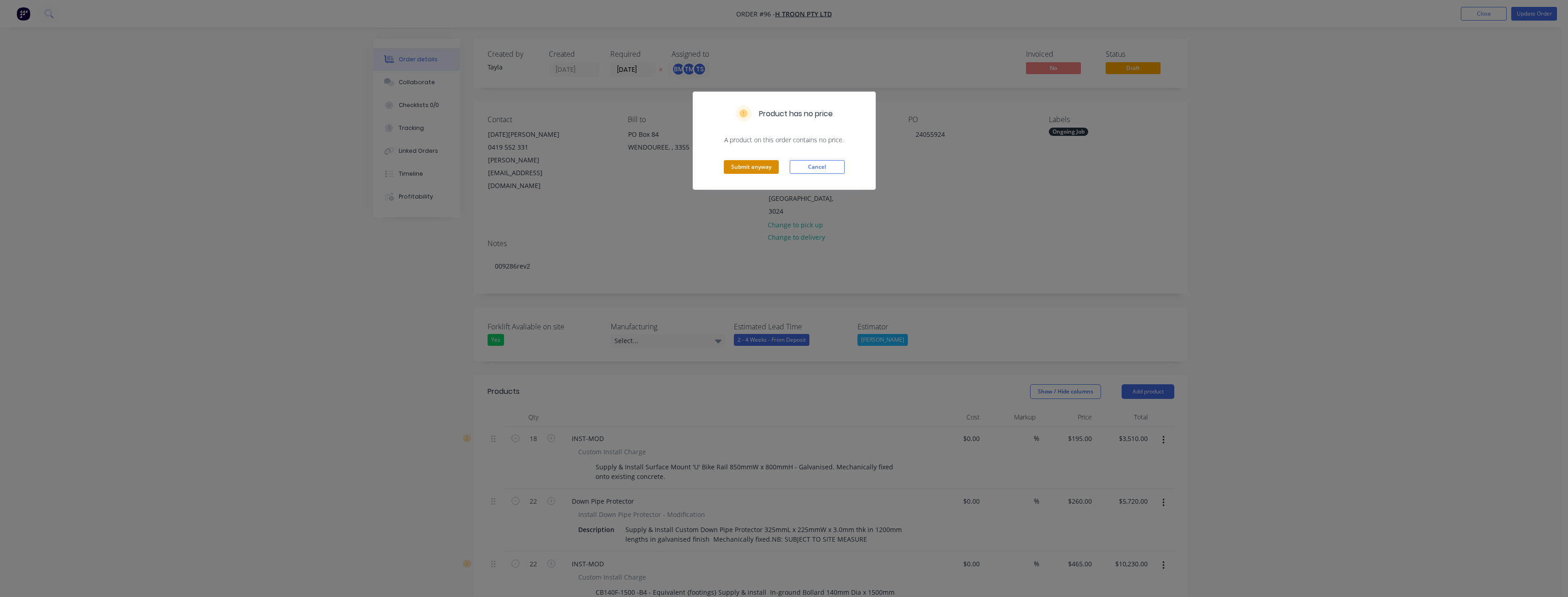
click at [750, 165] on button "Submit anyway" at bounding box center [751, 167] width 55 height 13
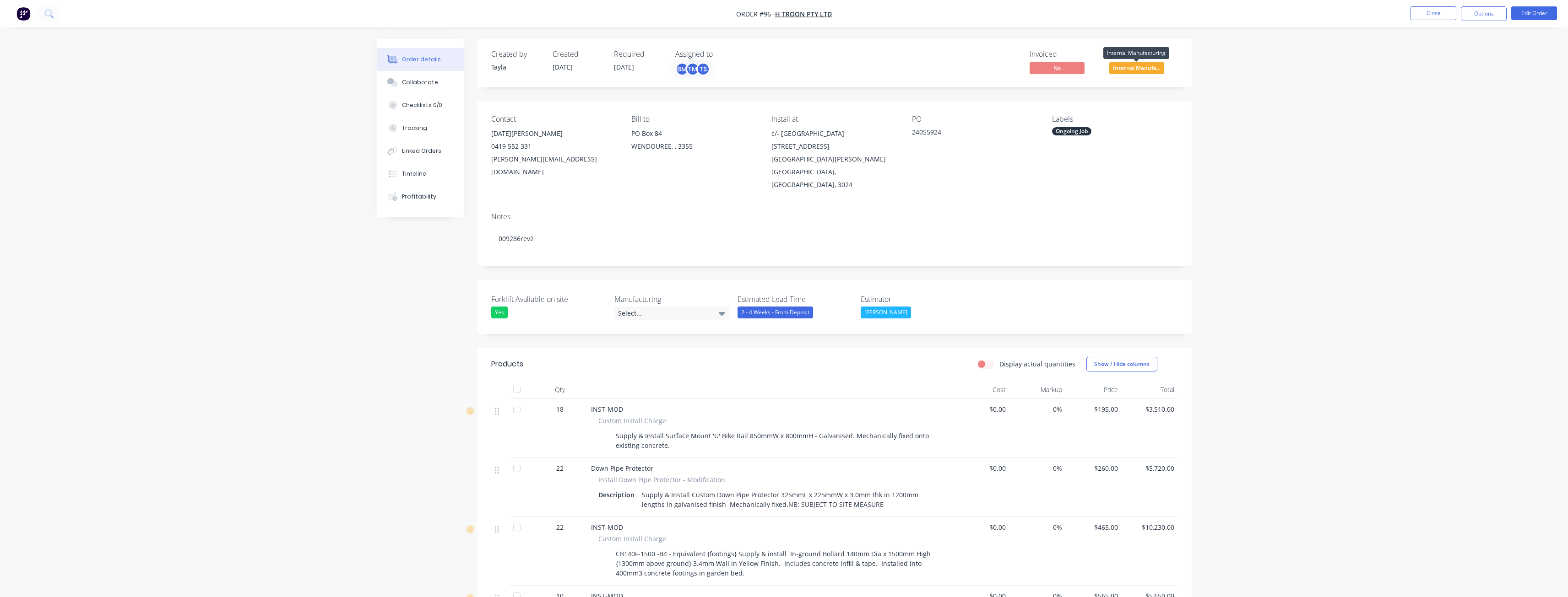
click at [1143, 65] on span "Internal Manufa..." at bounding box center [1136, 68] width 55 height 12
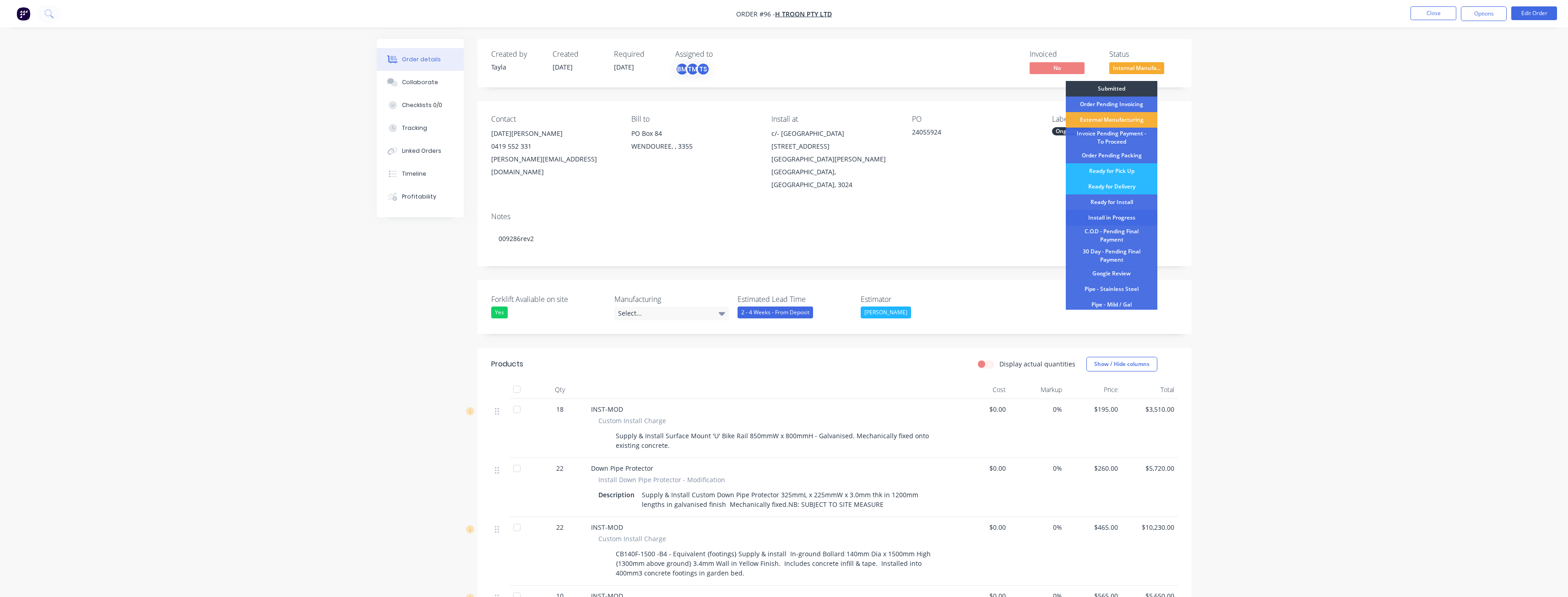
click at [1116, 216] on div "Install in Progress" at bounding box center [1111, 218] width 92 height 15
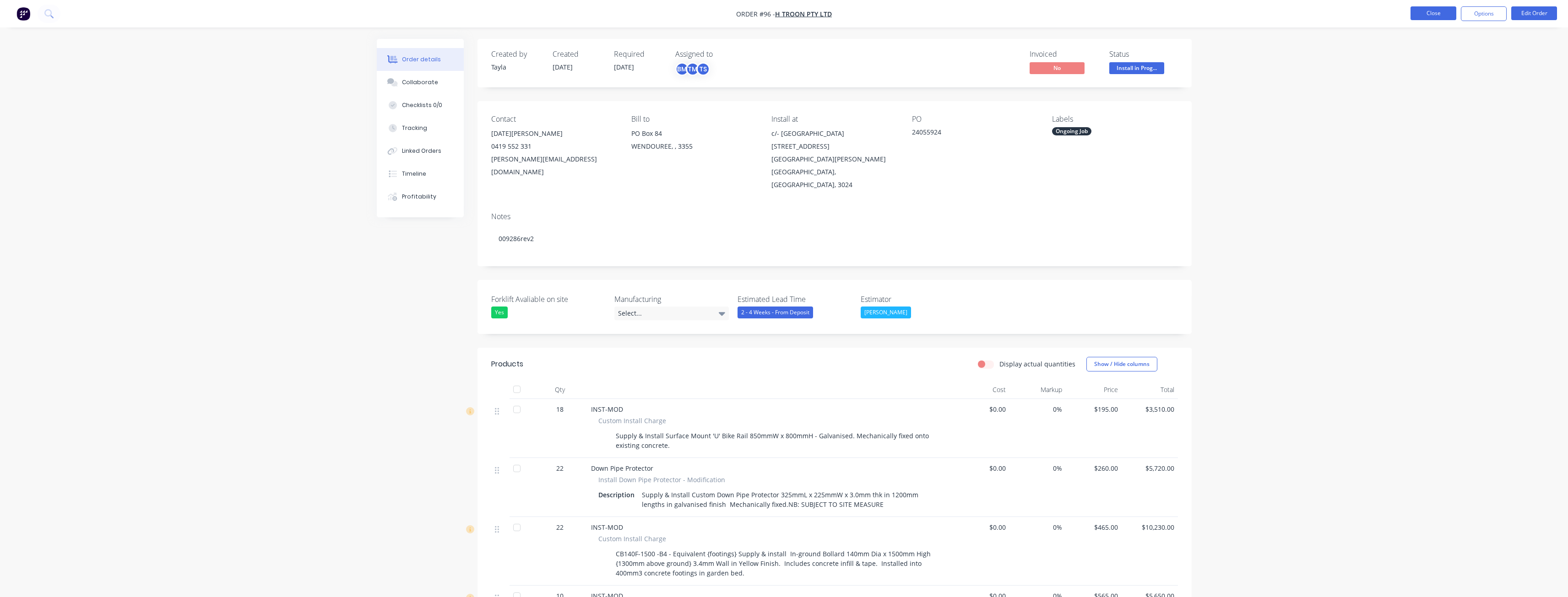
click at [1441, 13] on button "Close" at bounding box center [1433, 13] width 46 height 13
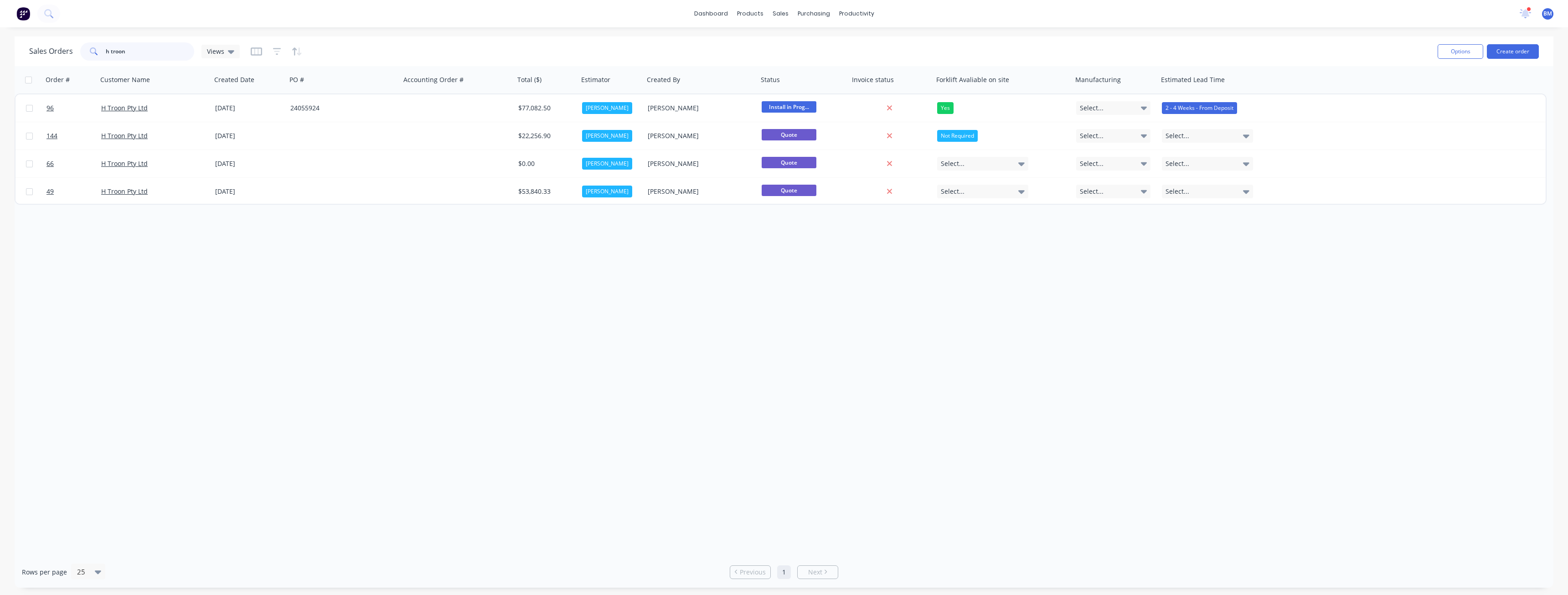
drag, startPoint x: 133, startPoint y: 50, endPoint x: 82, endPoint y: 51, distance: 51.0
click at [81, 51] on div "h troon" at bounding box center [137, 52] width 114 height 18
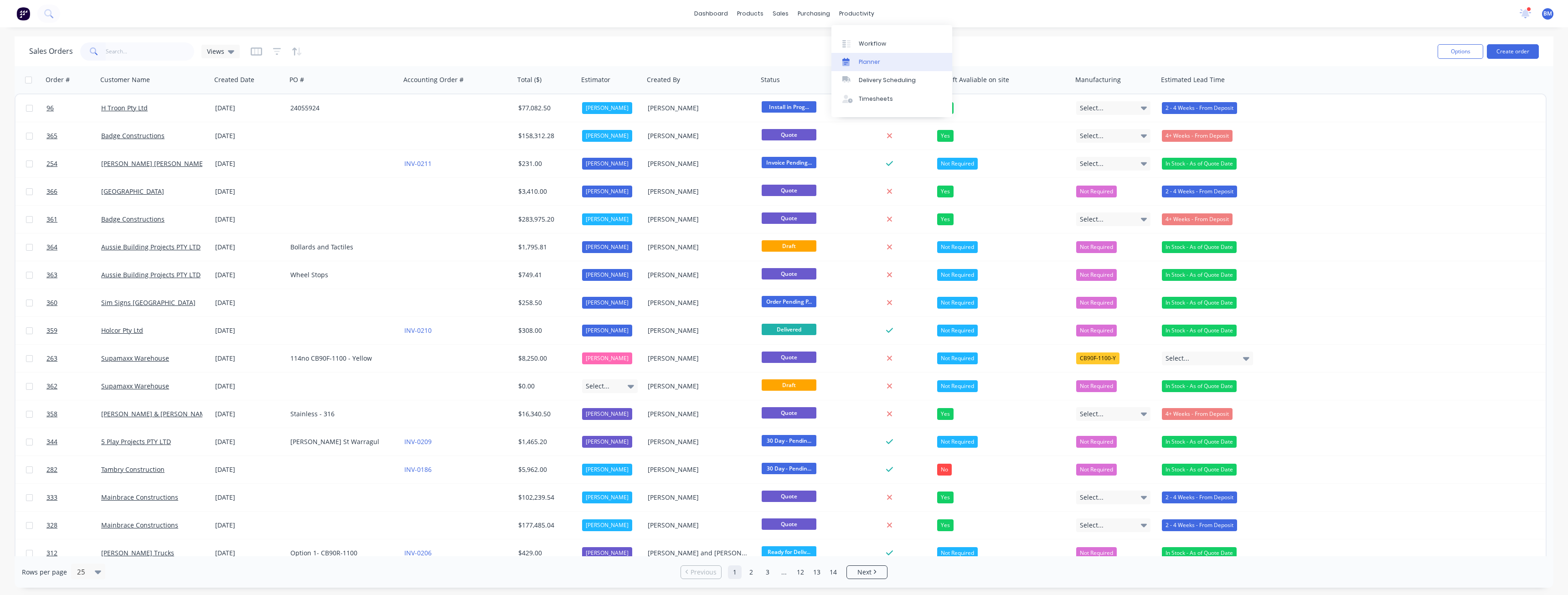
click at [866, 66] on div "Planner" at bounding box center [869, 62] width 21 height 8
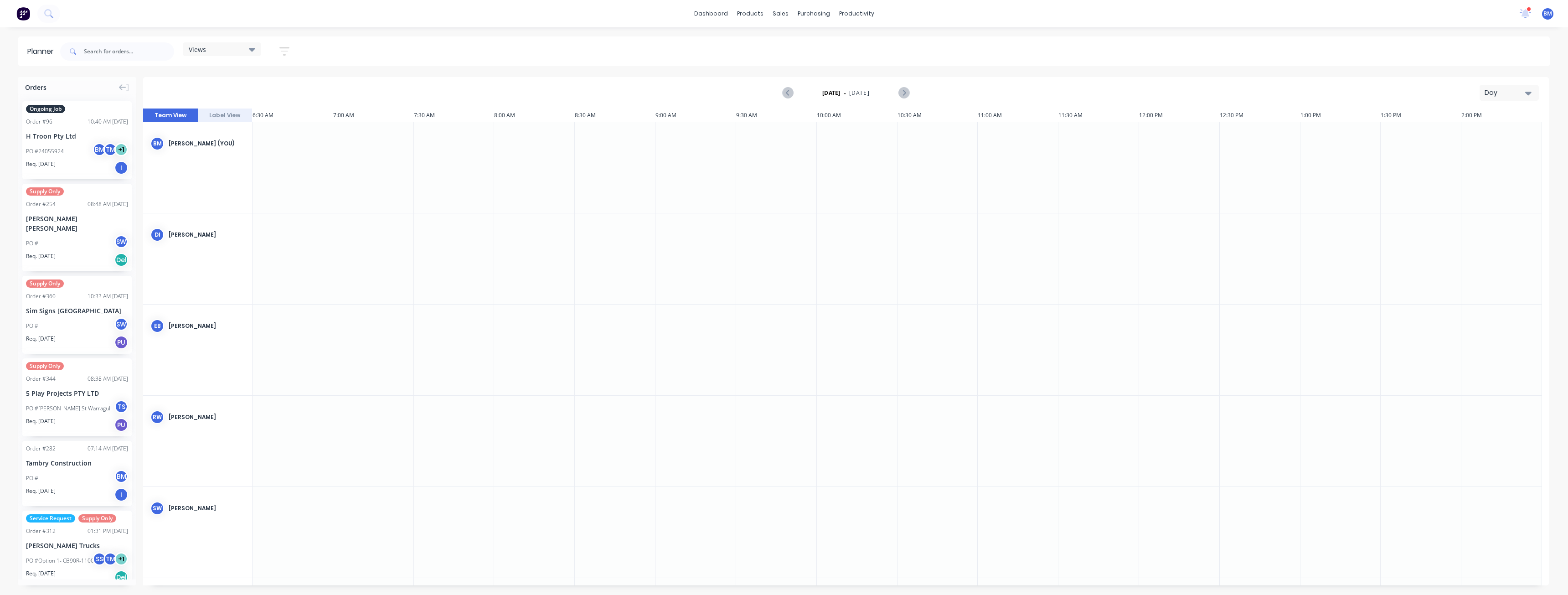
click at [1509, 90] on div "Day" at bounding box center [1505, 93] width 42 height 10
click at [1482, 152] on div "Month" at bounding box center [1493, 153] width 90 height 18
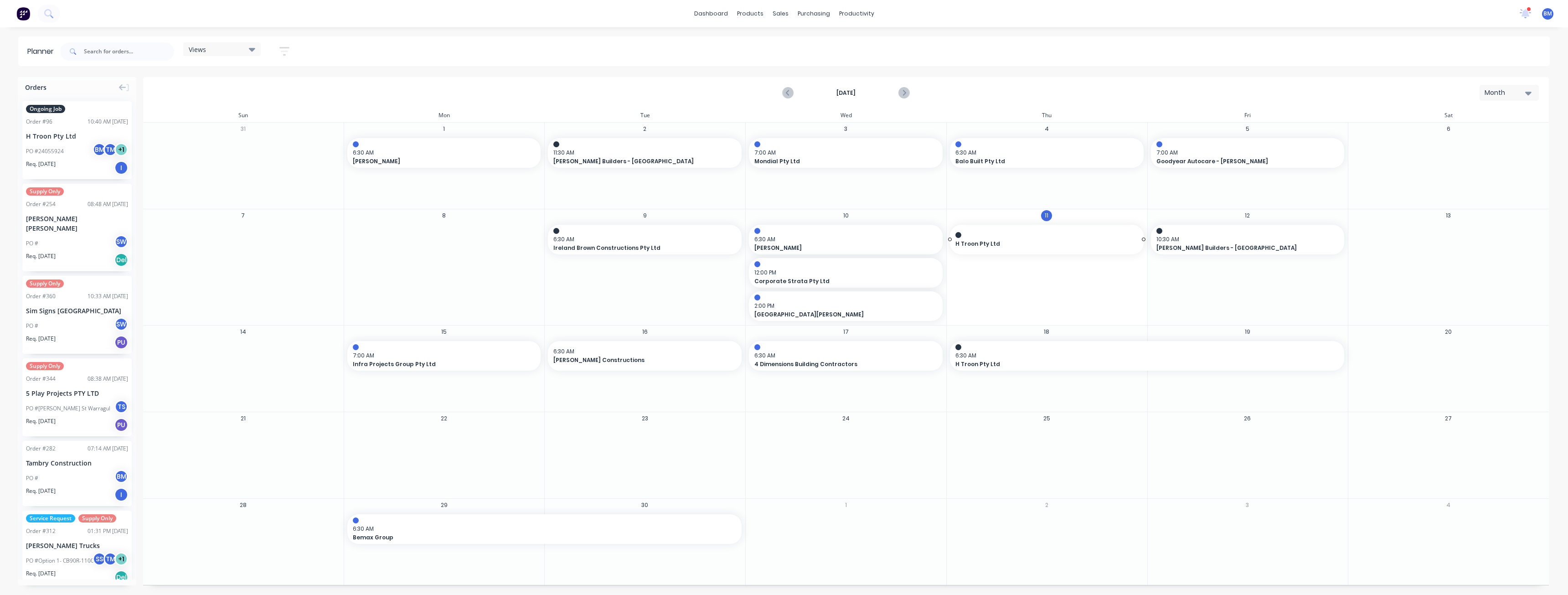
drag, startPoint x: 58, startPoint y: 144, endPoint x: 1092, endPoint y: 274, distance: 1042.1
